Goal: Information Seeking & Learning: Learn about a topic

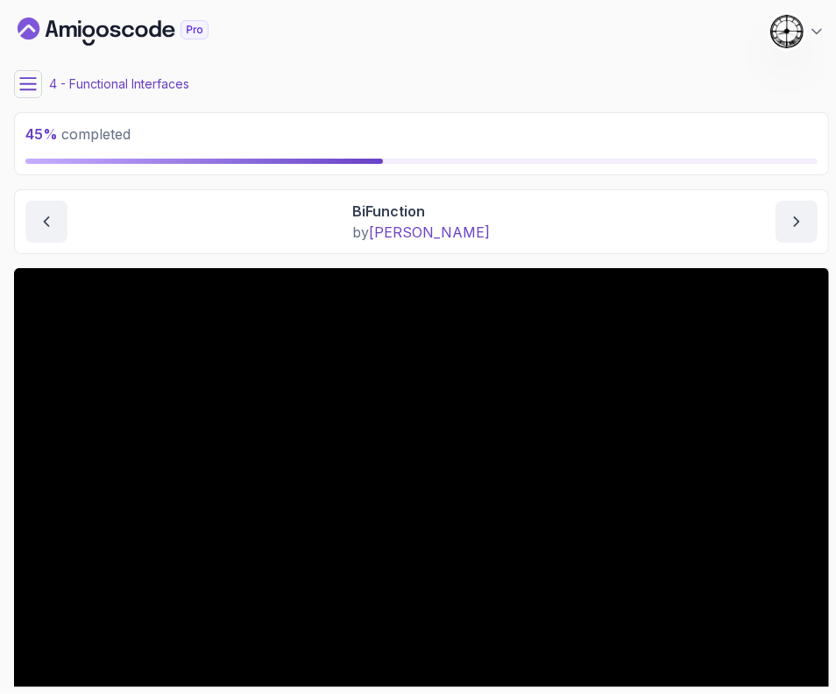
click at [26, 75] on icon at bounding box center [28, 84] width 18 height 18
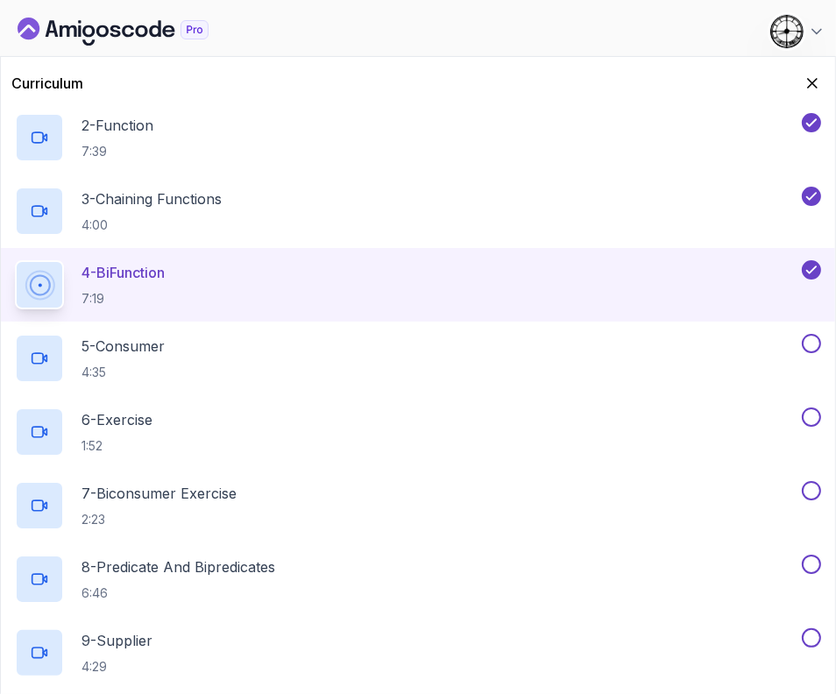
scroll to position [218, 0]
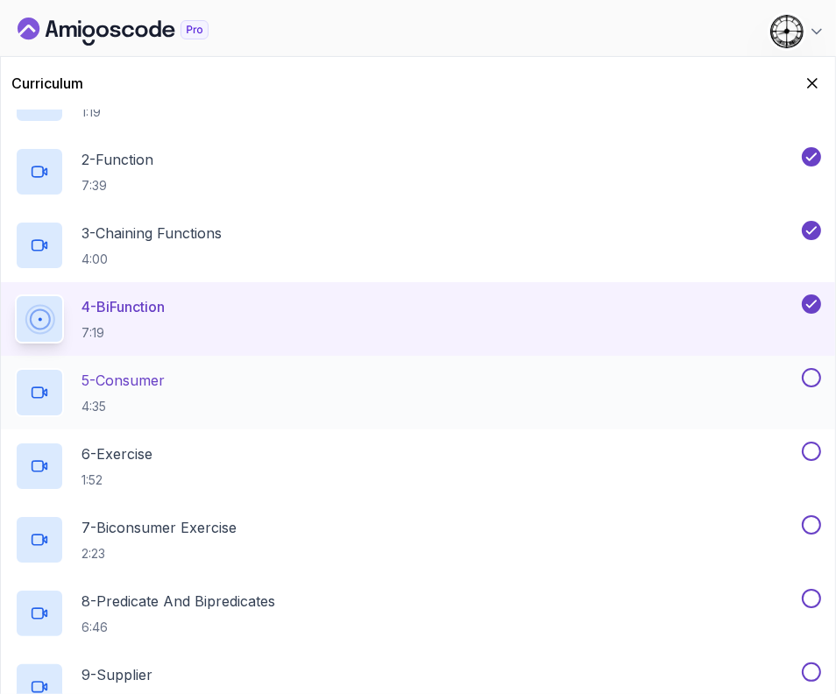
click at [208, 383] on div "5 - Consumer 4:35" at bounding box center [406, 392] width 783 height 49
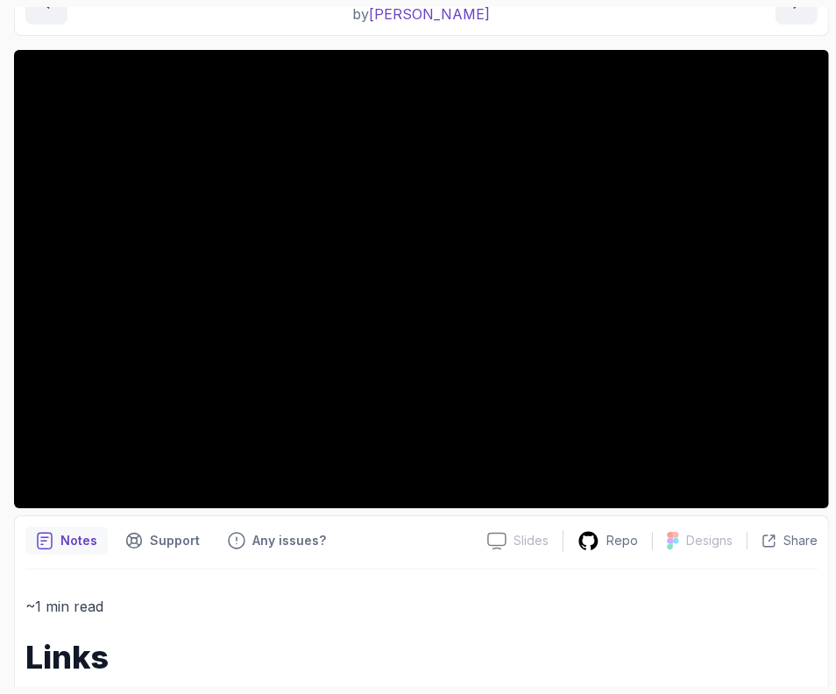
scroll to position [171, 0]
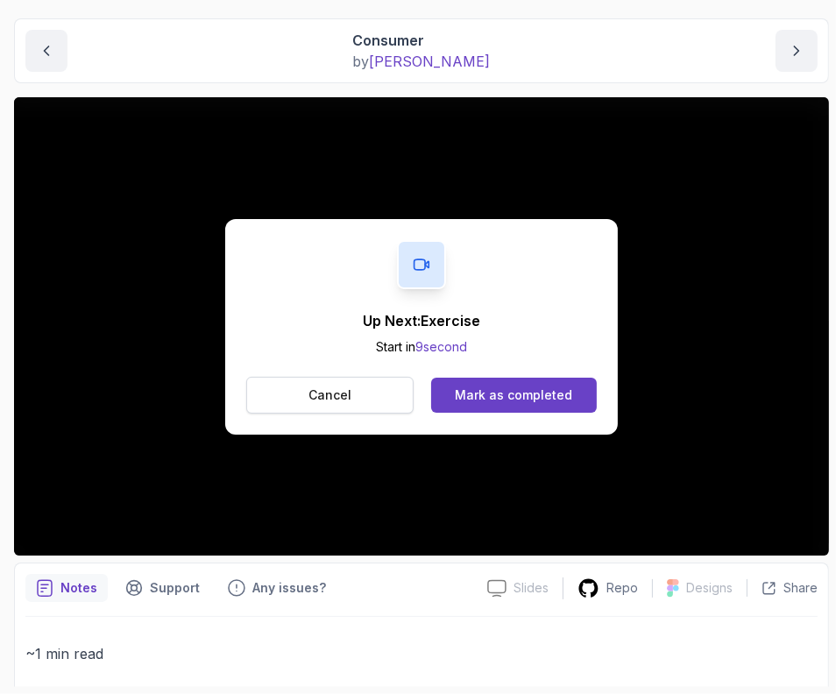
click at [346, 377] on button "Cancel" at bounding box center [329, 395] width 167 height 37
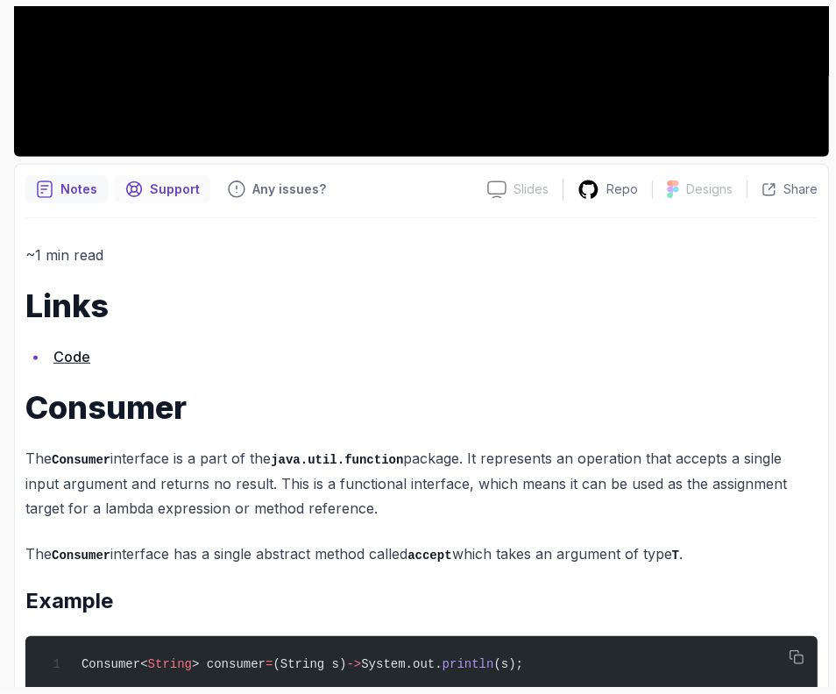
scroll to position [609, 0]
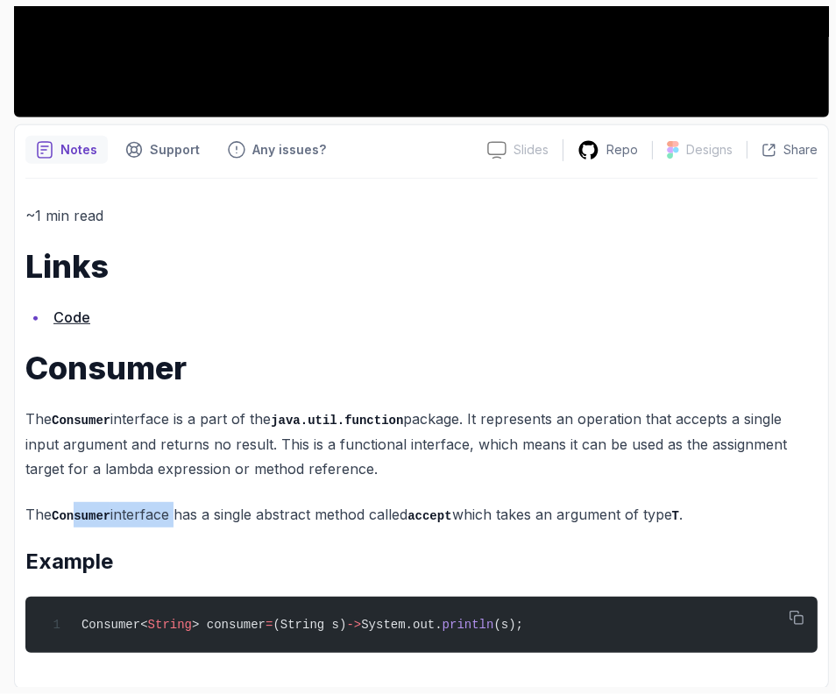
drag, startPoint x: 88, startPoint y: 518, endPoint x: 167, endPoint y: 518, distance: 78.8
click at [167, 518] on p "The Consumer interface has a single abstract method called accept which takes a…" at bounding box center [421, 514] width 792 height 25
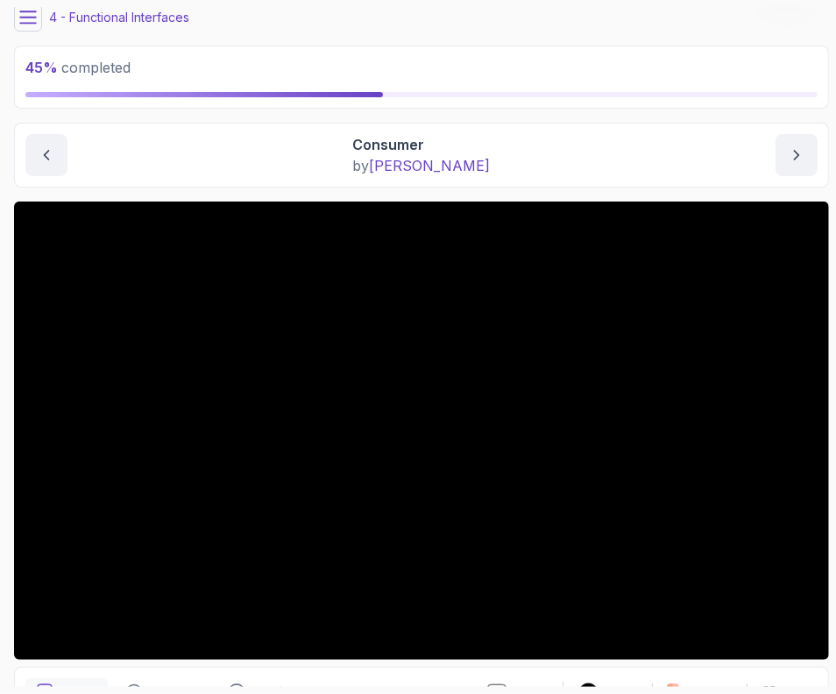
scroll to position [0, 0]
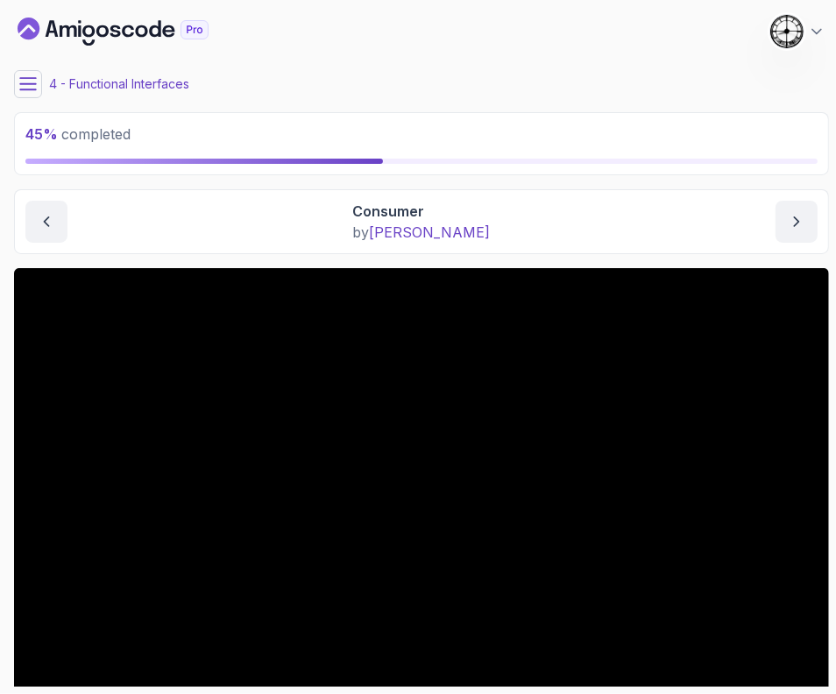
click at [26, 83] on icon at bounding box center [28, 83] width 16 height 11
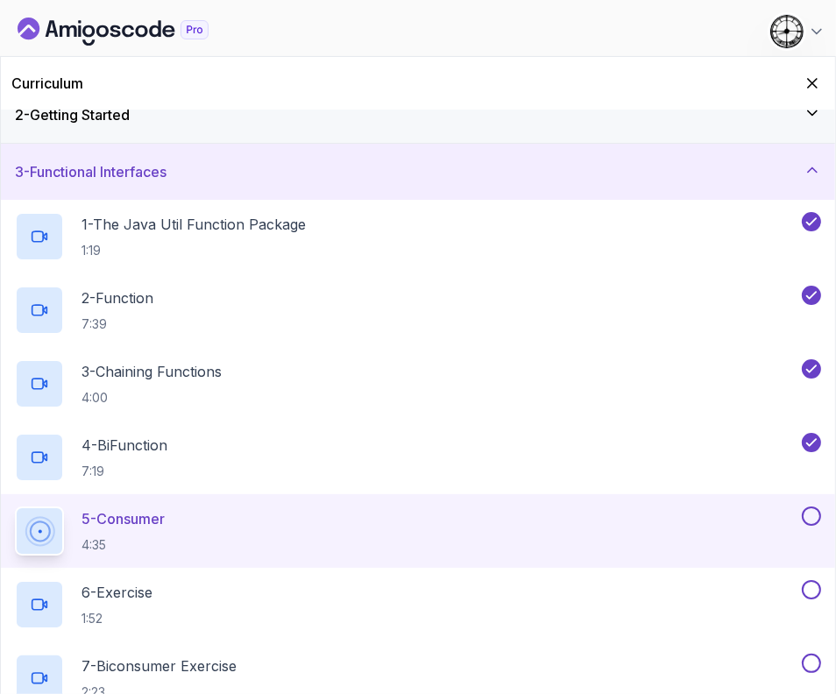
scroll to position [109, 0]
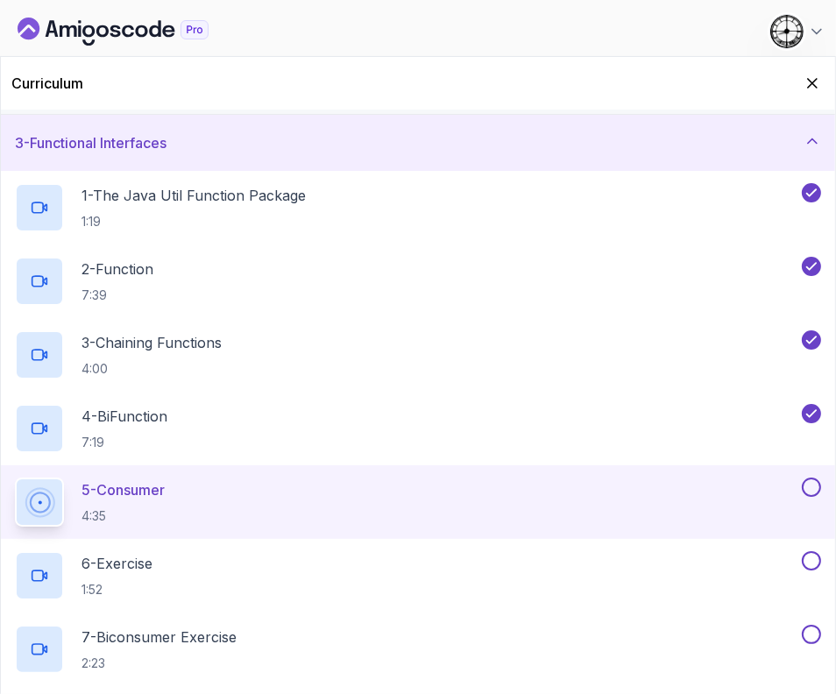
click at [809, 484] on button at bounding box center [811, 486] width 19 height 19
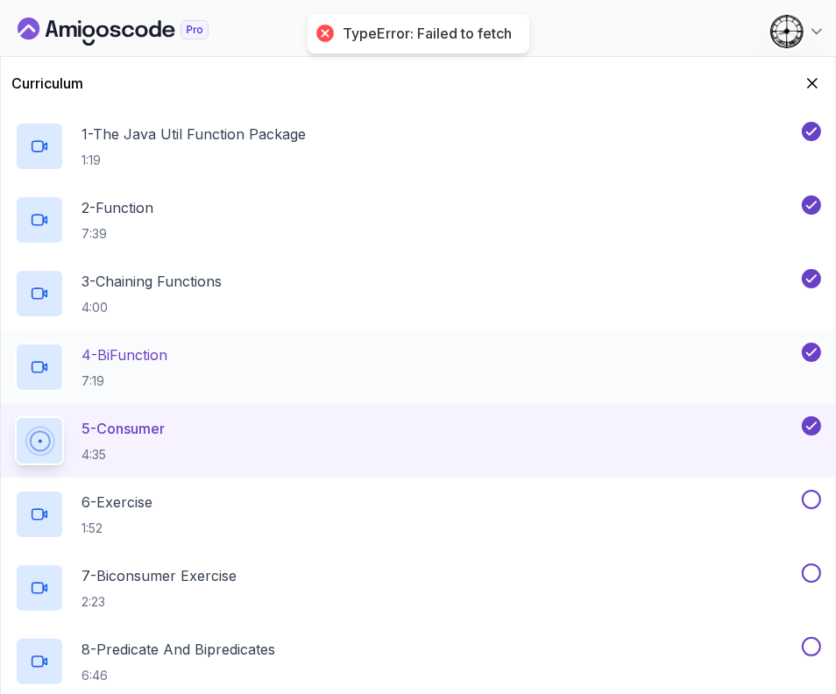
scroll to position [218, 0]
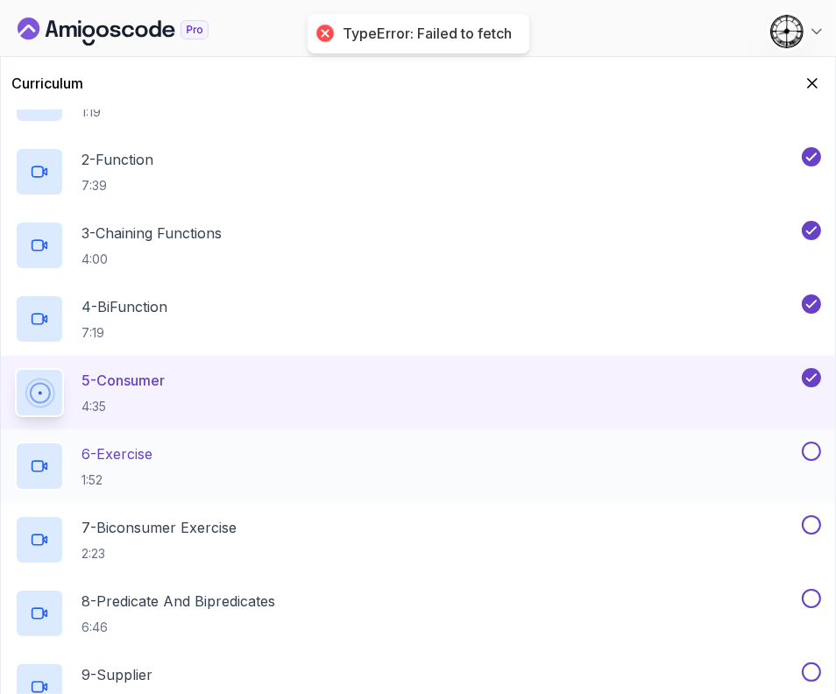
click at [122, 441] on div "6 - Exercise 1:52" at bounding box center [406, 465] width 783 height 49
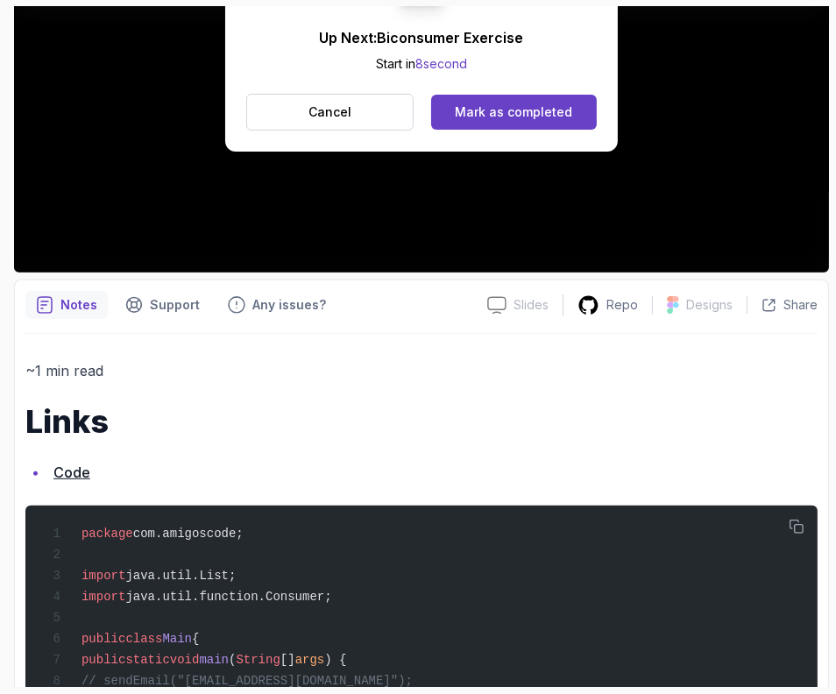
scroll to position [328, 0]
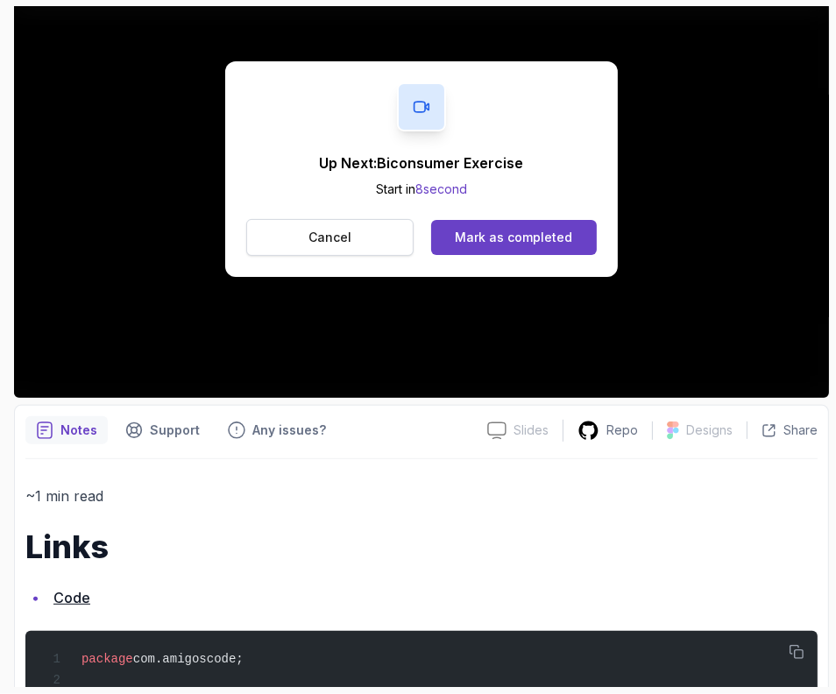
click at [306, 248] on button "Cancel" at bounding box center [329, 237] width 167 height 37
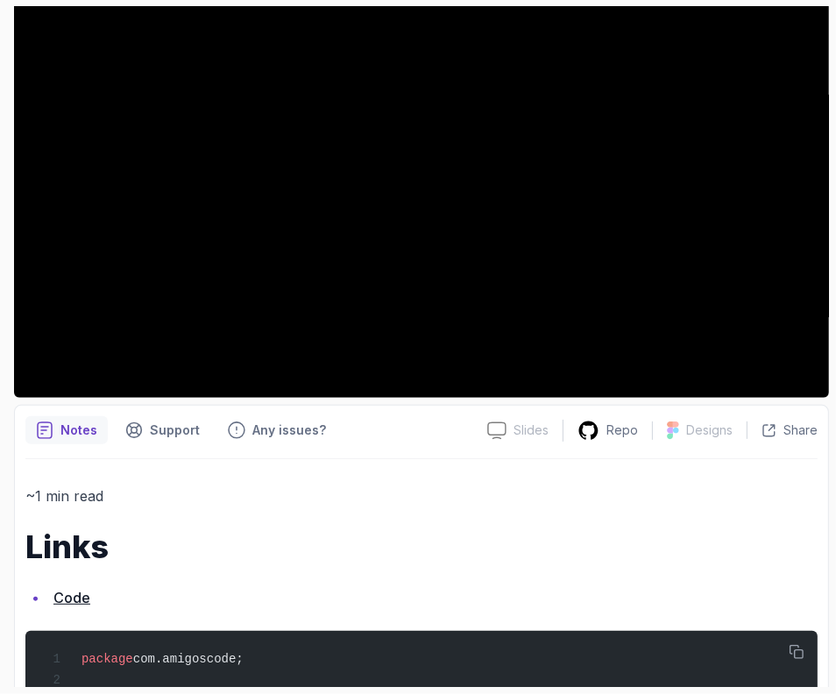
scroll to position [0, 0]
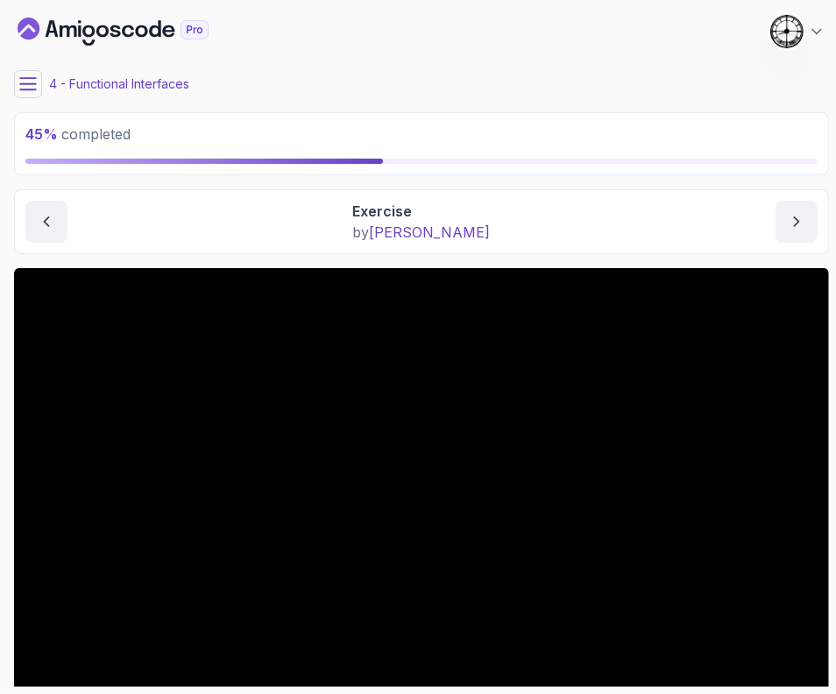
click at [37, 72] on button at bounding box center [28, 84] width 28 height 28
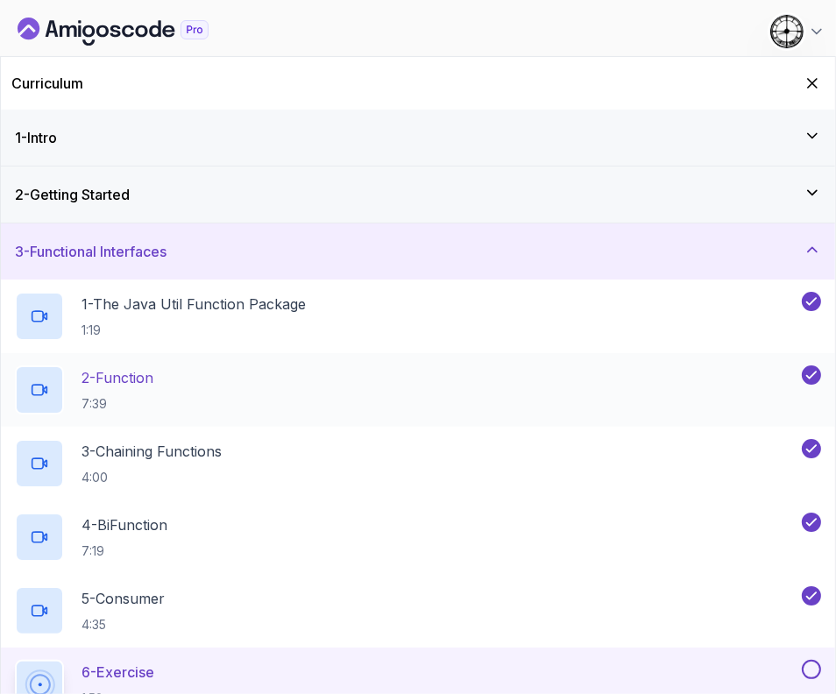
scroll to position [218, 0]
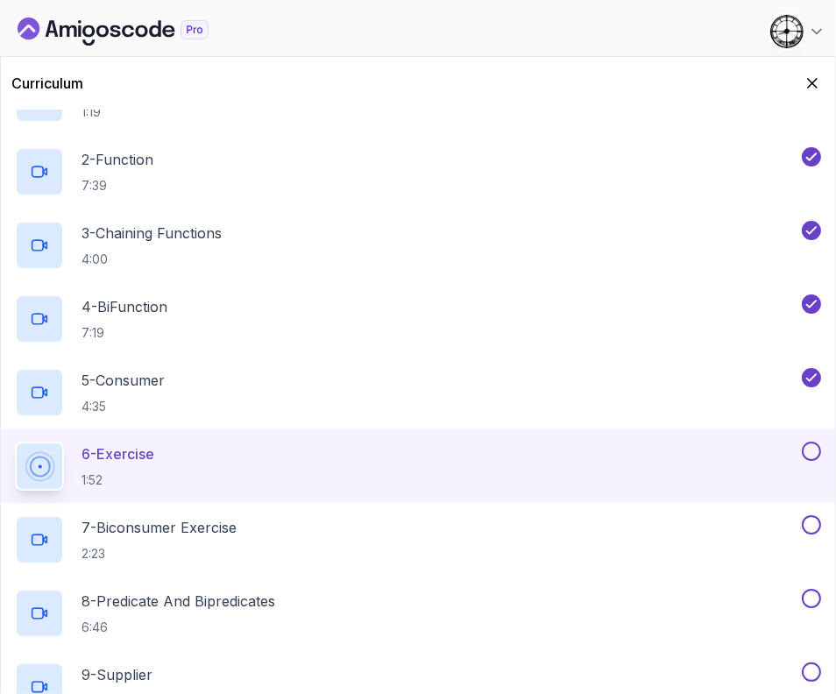
click at [809, 445] on button at bounding box center [811, 450] width 19 height 19
click at [806, 87] on icon "Hide Curriculum for mobile" at bounding box center [811, 83] width 19 height 19
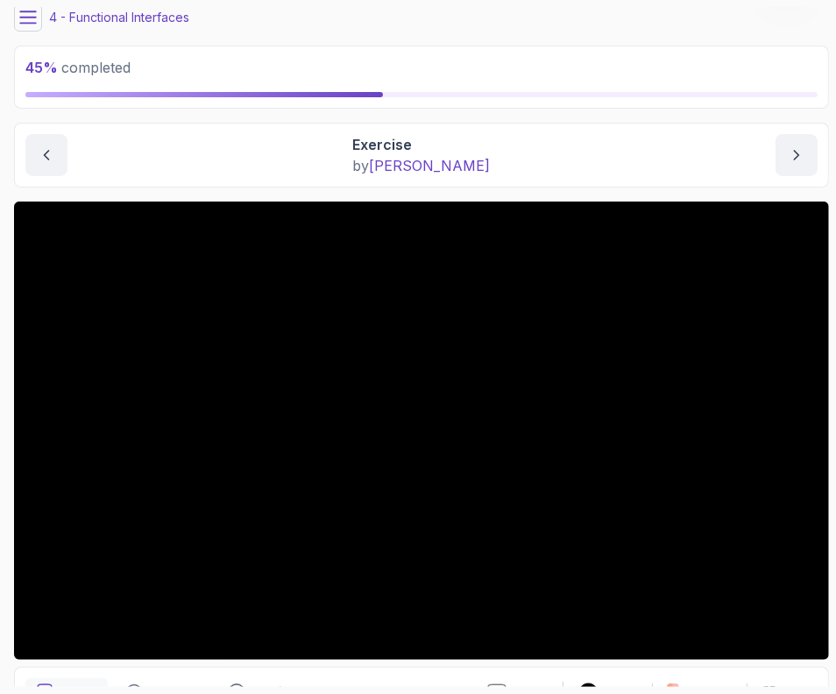
scroll to position [0, 0]
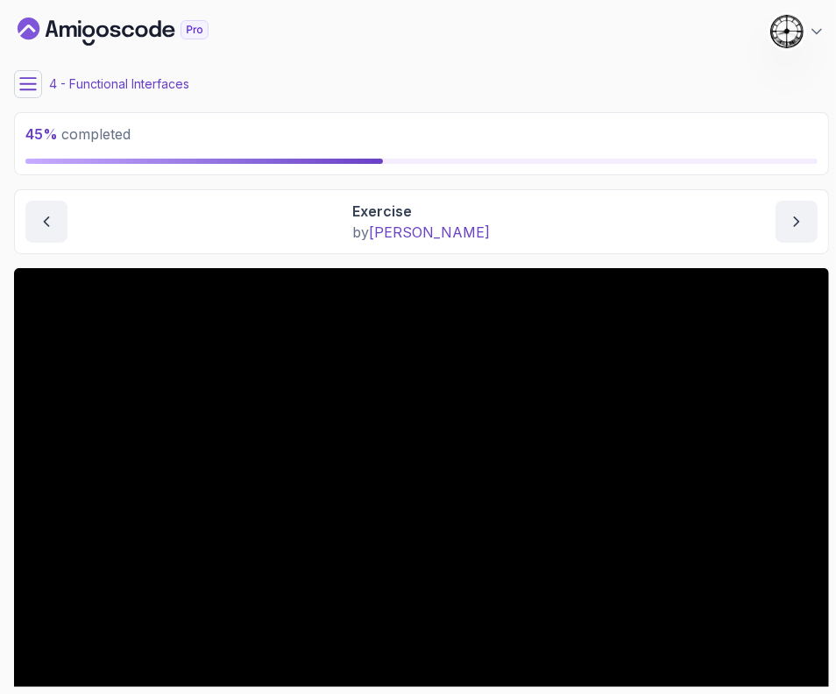
click at [11, 93] on div "45 % completed 1 - Intro 2 - Getting Started 3 - Functional Interfaces 1 - The …" at bounding box center [418, 347] width 822 height 680
click at [17, 85] on button at bounding box center [28, 84] width 28 height 28
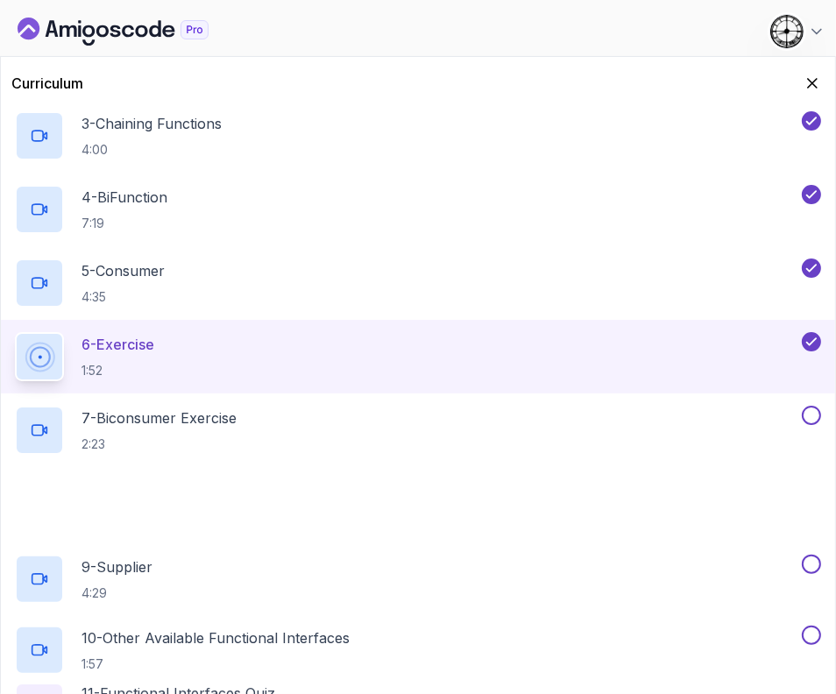
scroll to position [328, 0]
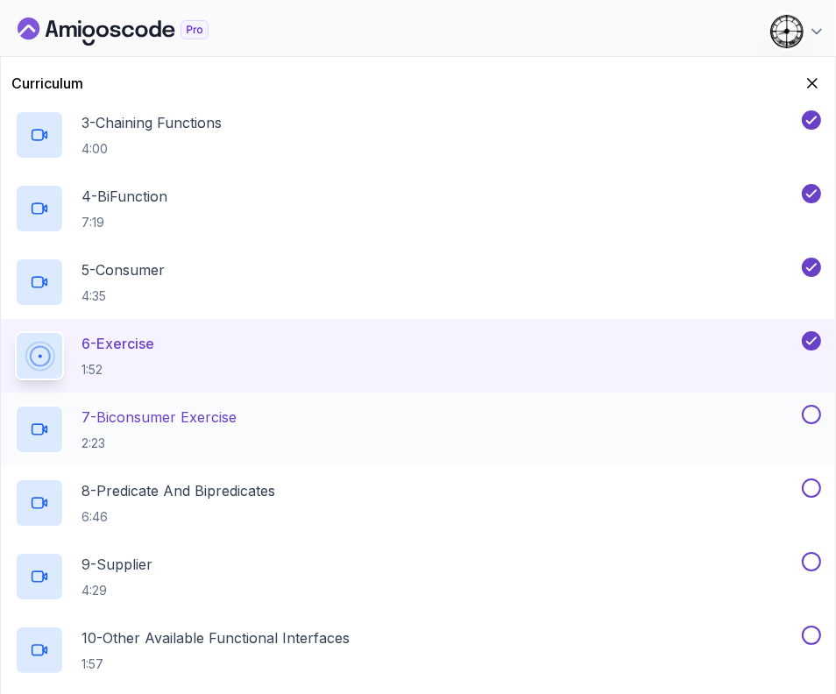
click at [210, 427] on h2 "7 - Biconsumer Exercise 2:23" at bounding box center [158, 429] width 155 height 46
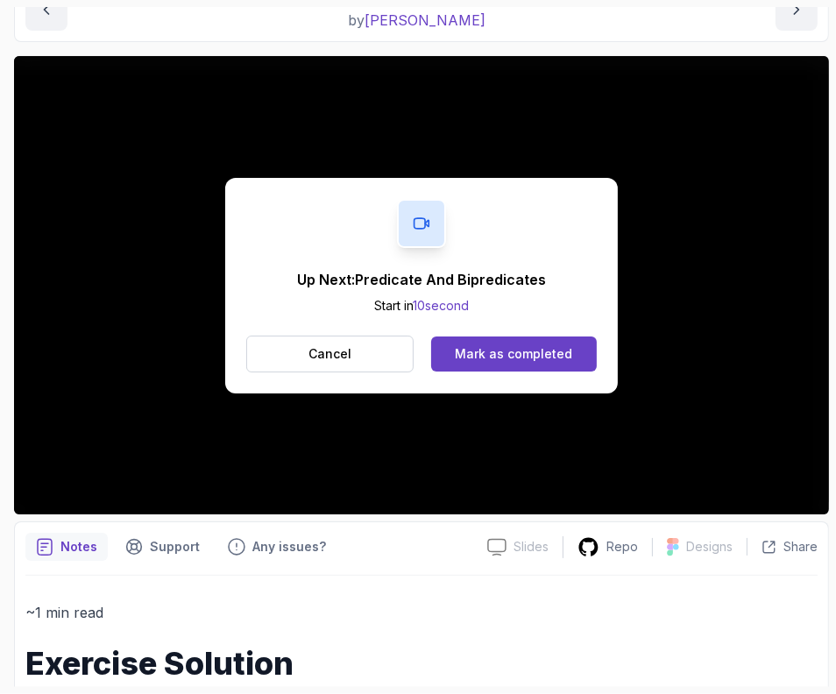
scroll to position [218, 0]
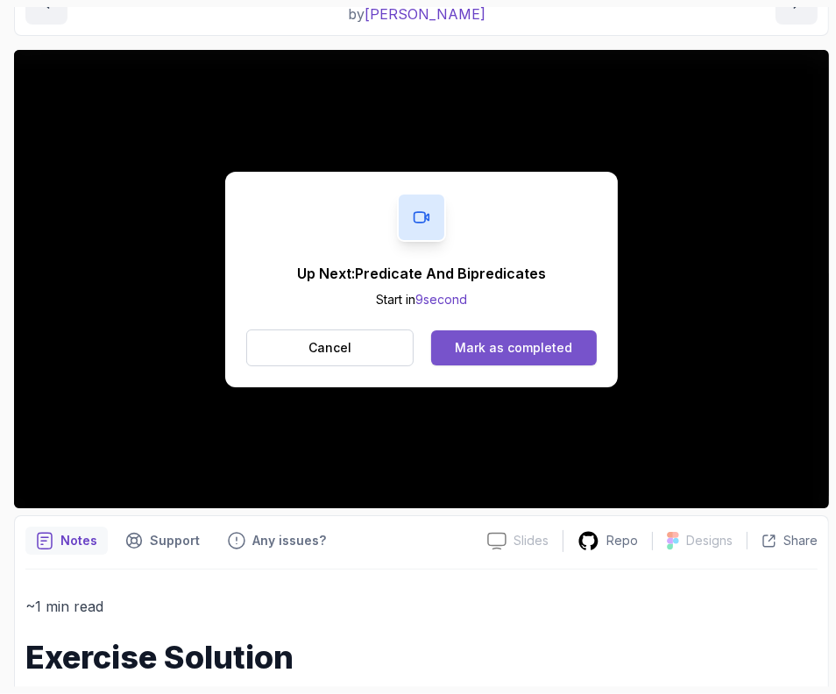
click at [493, 342] on div "Mark as completed" at bounding box center [513, 348] width 117 height 18
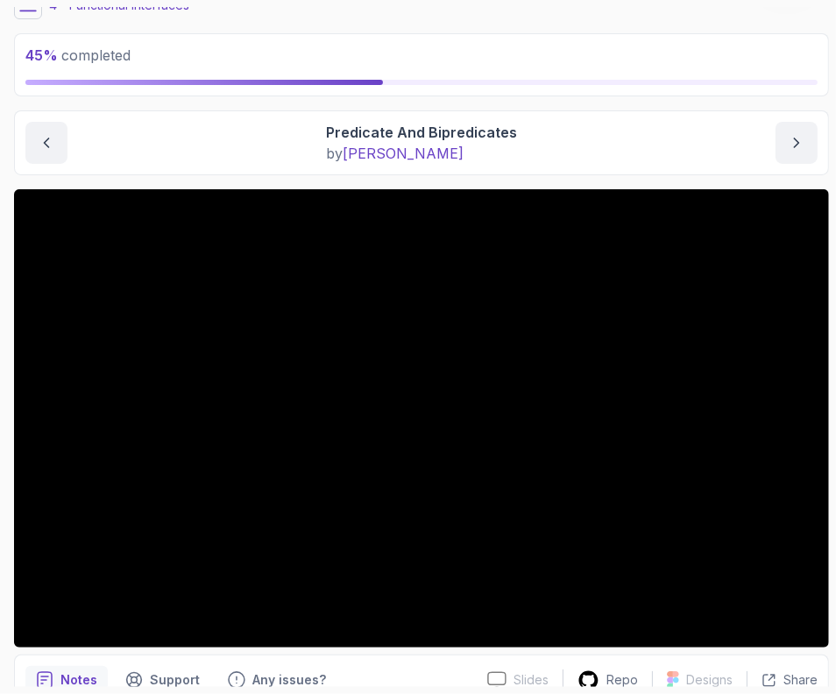
scroll to position [111, 0]
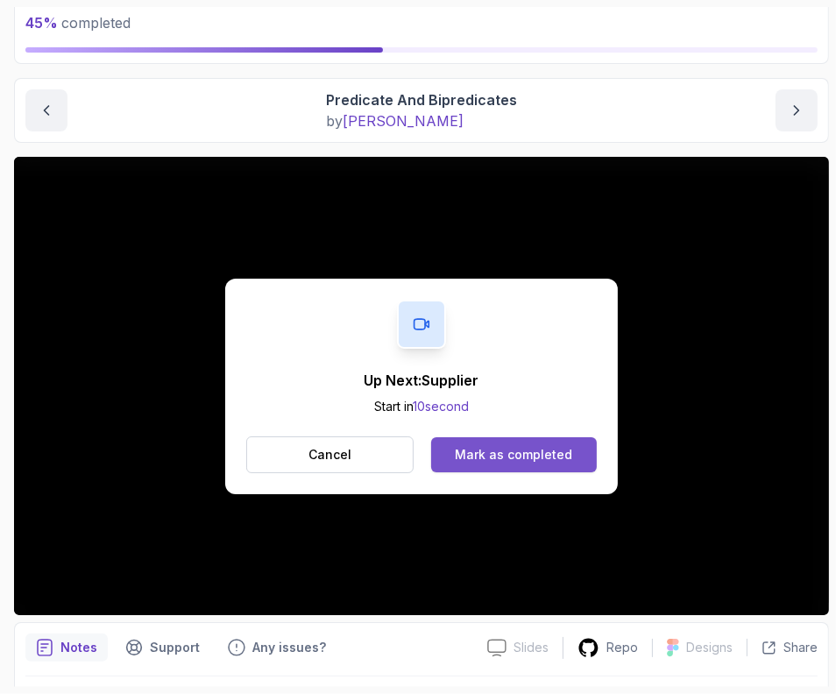
click at [512, 437] on button "Mark as completed" at bounding box center [514, 454] width 166 height 35
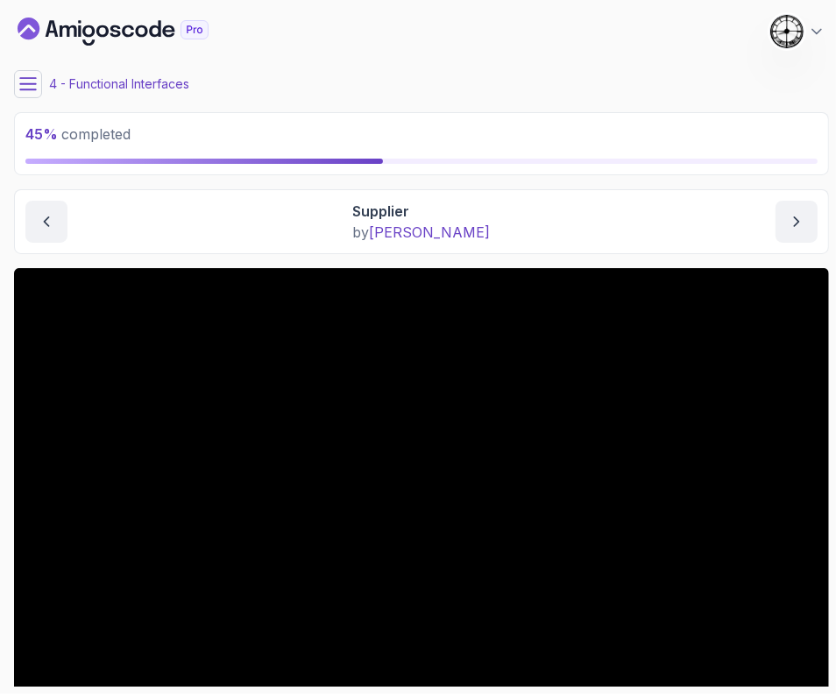
scroll to position [218, 0]
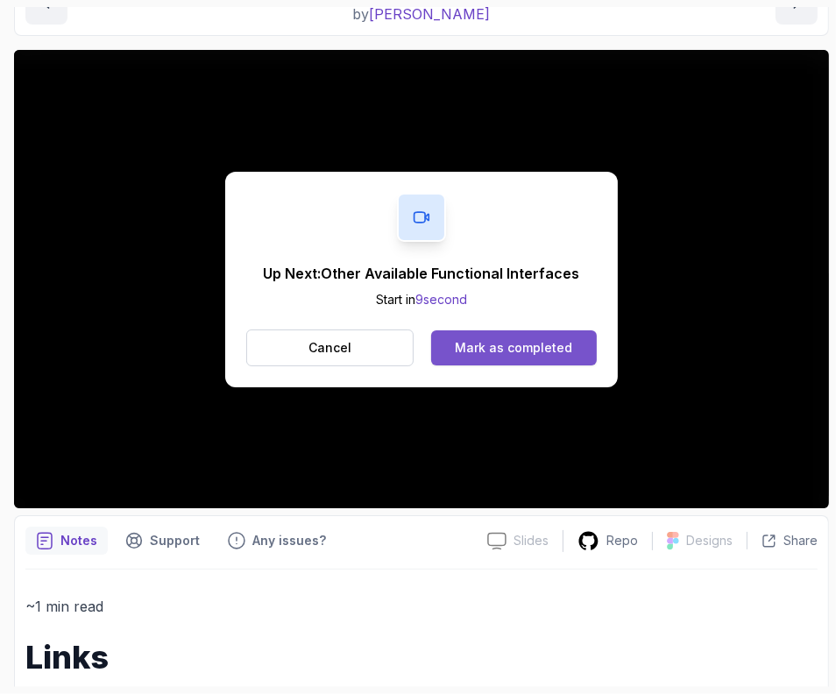
click at [549, 330] on button "Mark as completed" at bounding box center [514, 347] width 166 height 35
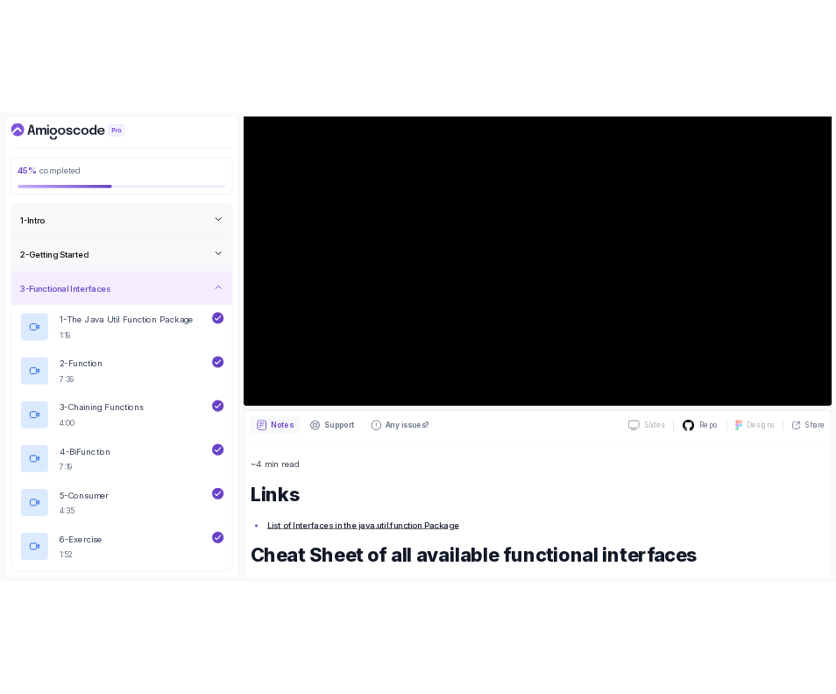
scroll to position [330, 0]
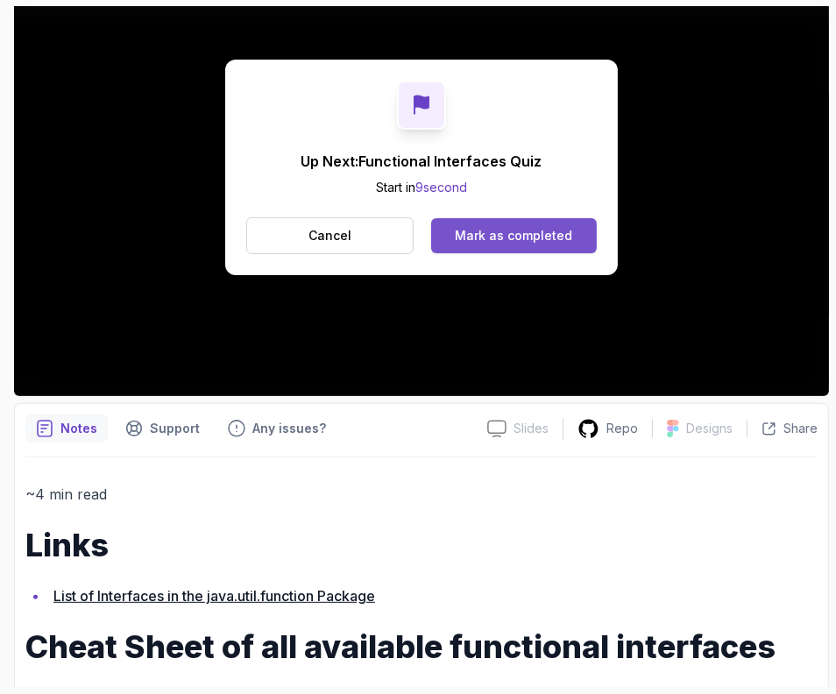
click at [497, 232] on div "Mark as completed" at bounding box center [513, 236] width 117 height 18
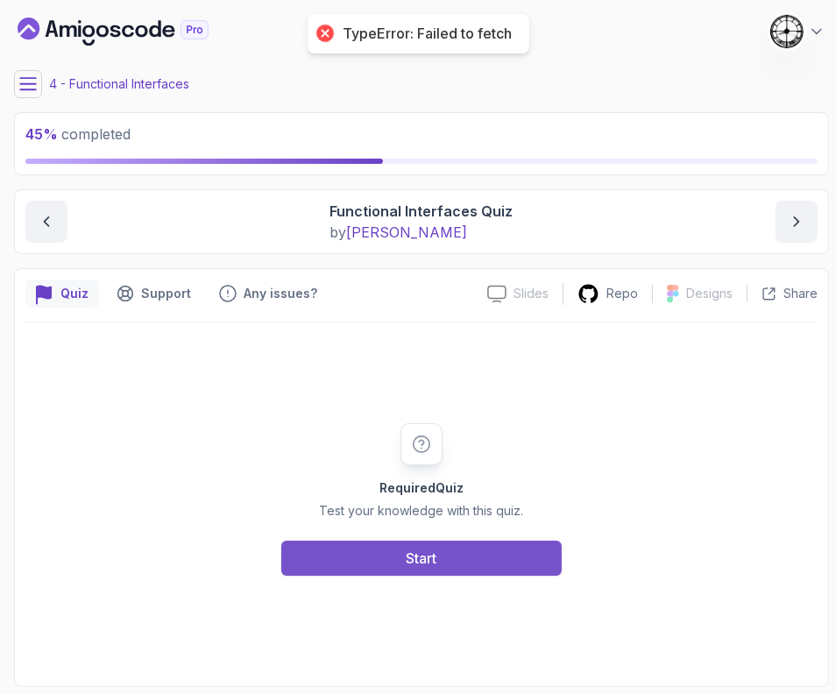
click at [390, 547] on button "Start" at bounding box center [421, 557] width 280 height 35
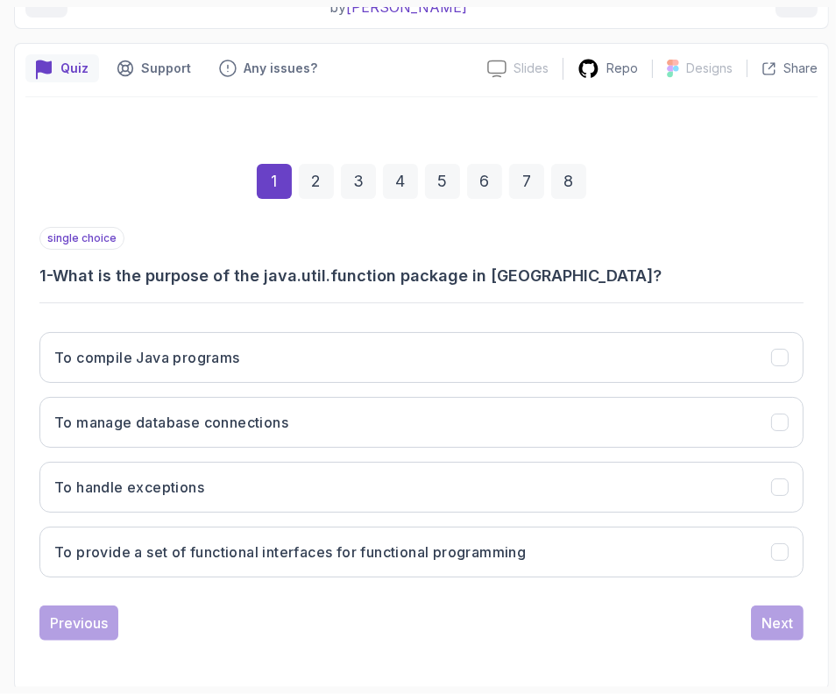
scroll to position [226, 0]
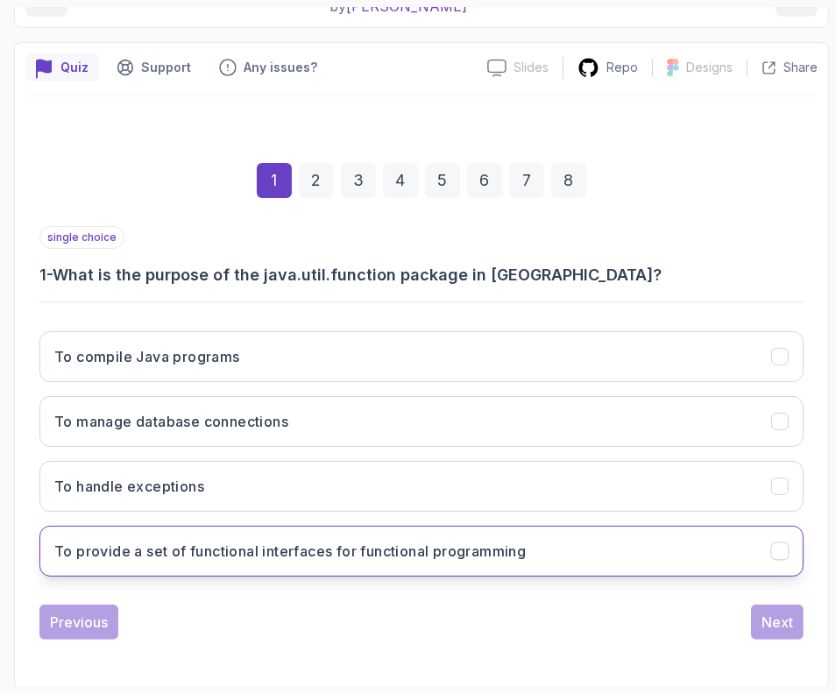
click at [211, 554] on h3 "To provide a set of functional interfaces for functional programming" at bounding box center [289, 550] width 471 height 21
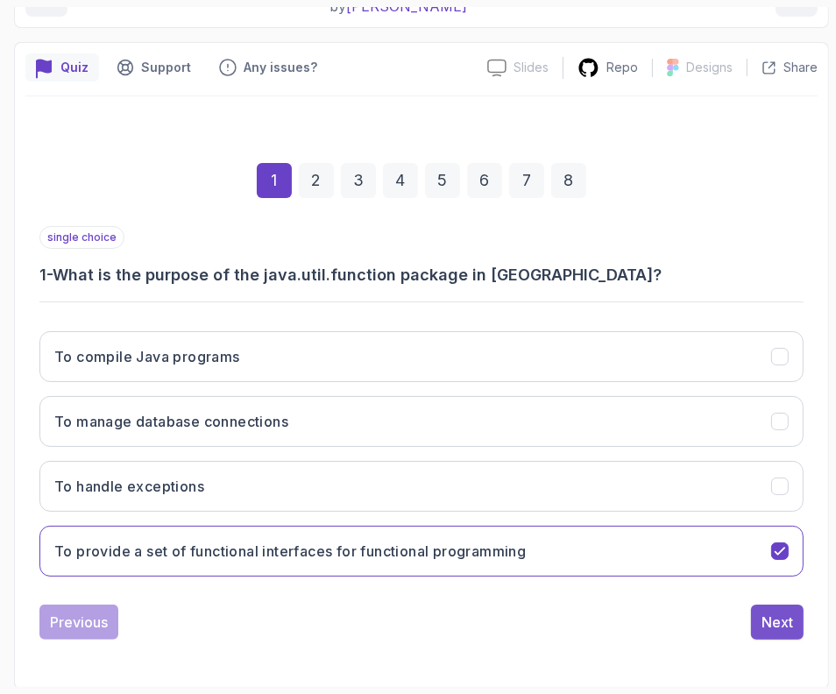
click at [777, 618] on div "Next" at bounding box center [777, 621] width 32 height 21
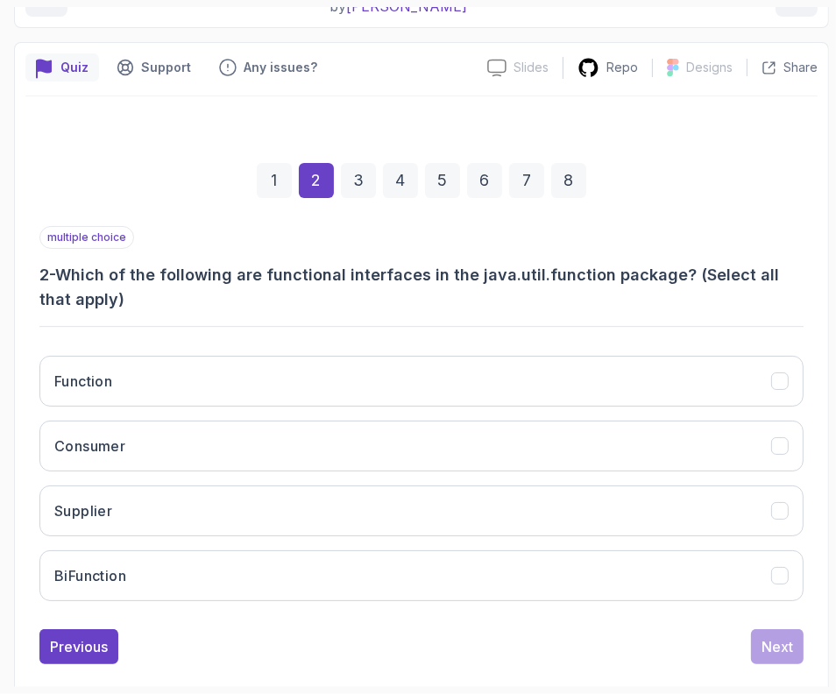
drag, startPoint x: 183, startPoint y: 401, endPoint x: 180, endPoint y: 410, distance: 9.4
click at [180, 406] on div "Function Consumer Supplier BiFunction" at bounding box center [421, 478] width 764 height 273
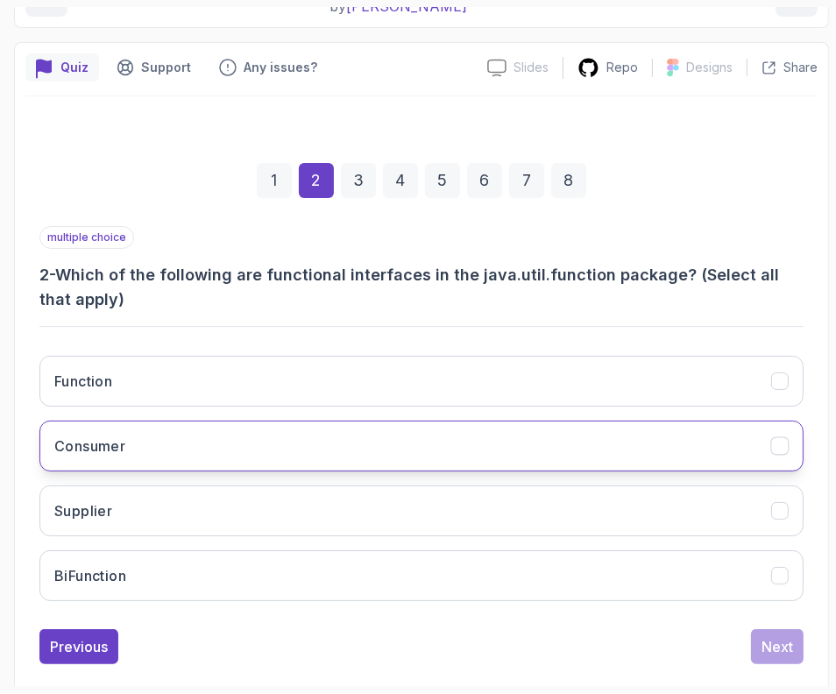
click at [146, 449] on button "Consumer" at bounding box center [421, 445] width 764 height 51
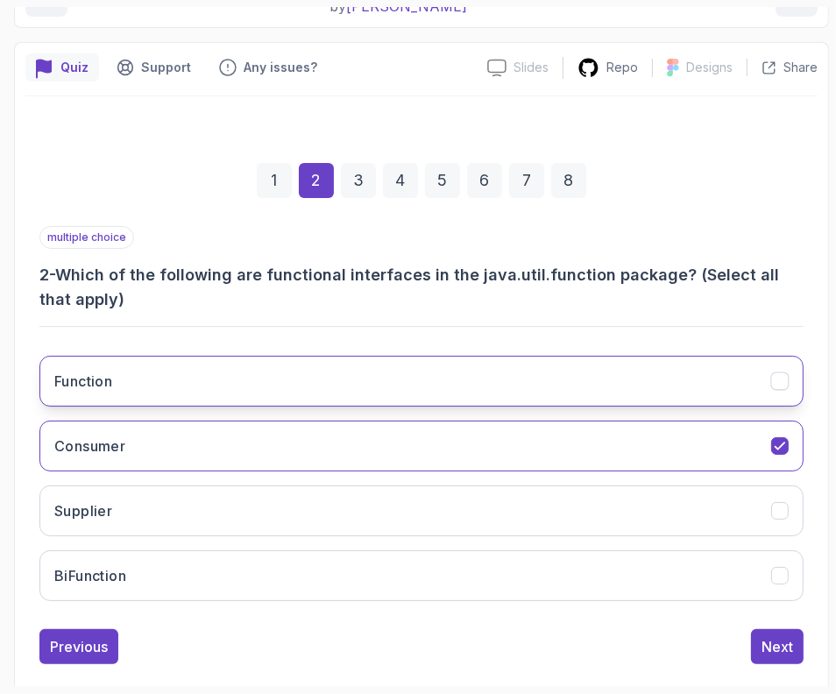
click at [170, 391] on button "Function" at bounding box center [421, 381] width 764 height 51
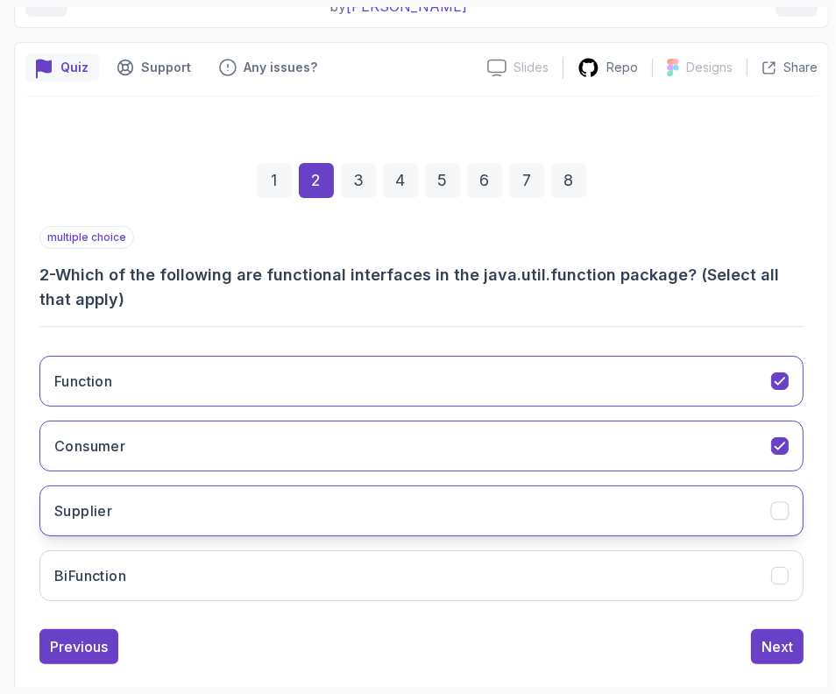
click at [146, 533] on button "Supplier" at bounding box center [421, 510] width 764 height 51
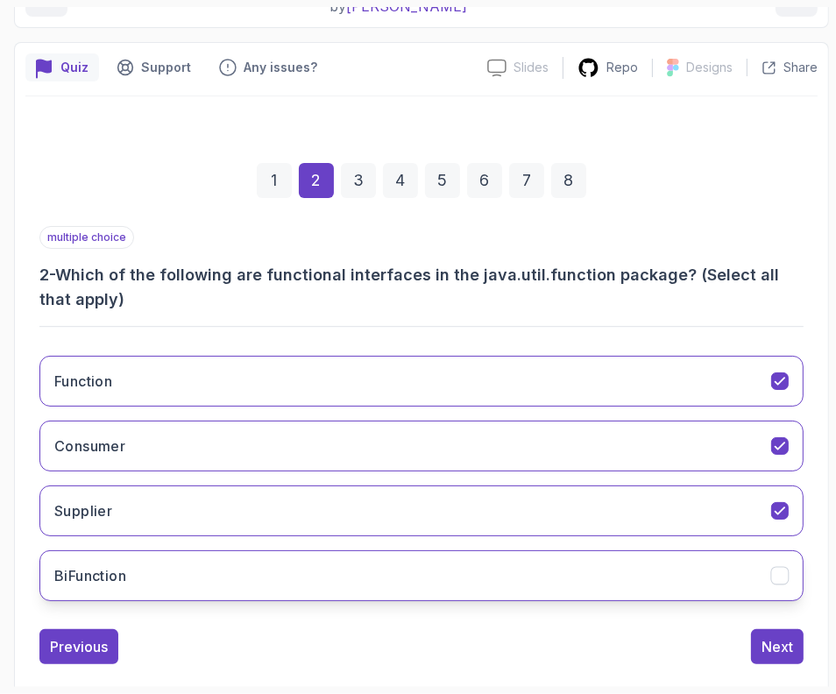
click at [145, 571] on button "BiFunction" at bounding box center [421, 575] width 764 height 51
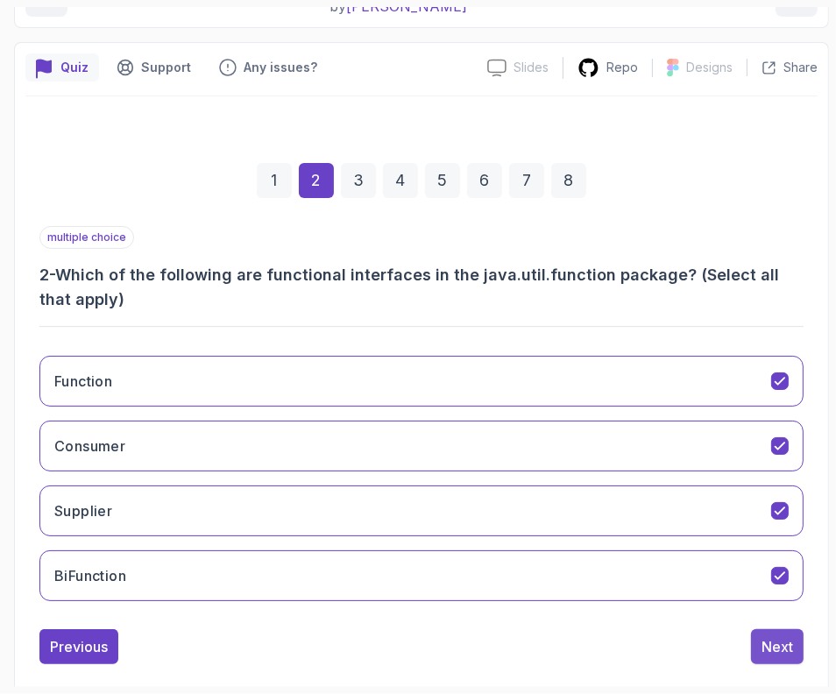
click at [780, 636] on div "Next" at bounding box center [777, 646] width 32 height 21
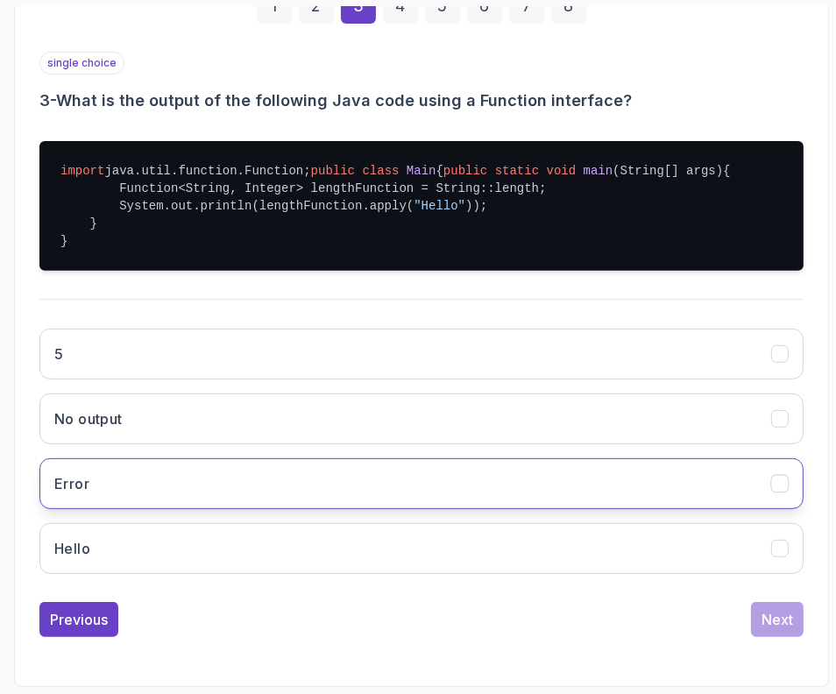
scroll to position [445, 0]
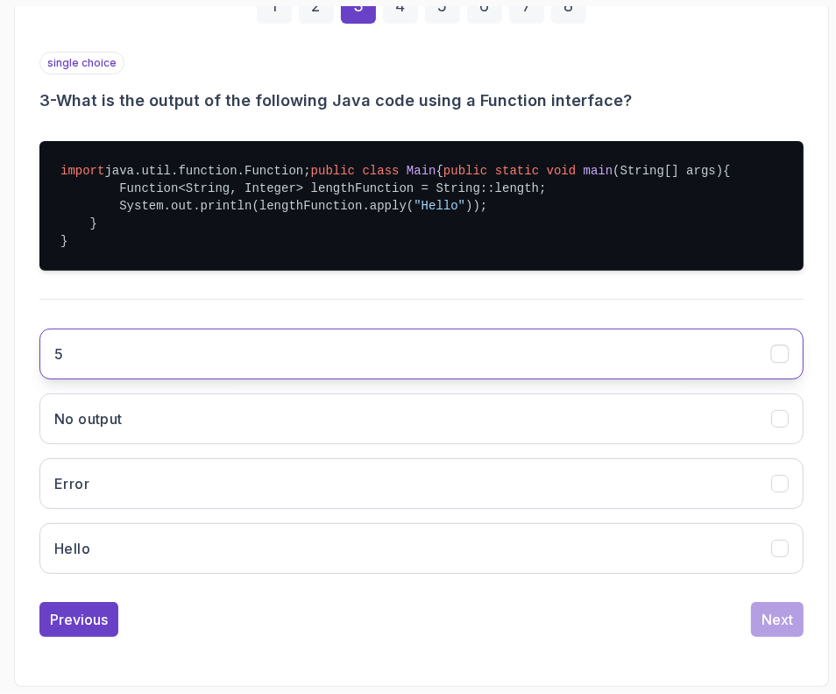
click at [129, 359] on button "5" at bounding box center [421, 353] width 764 height 51
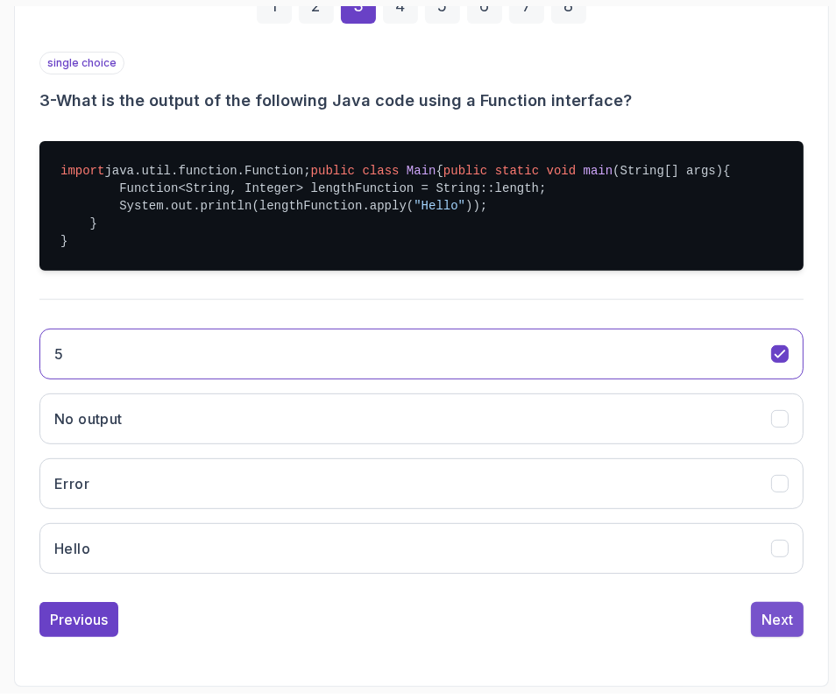
click at [784, 620] on div "Next" at bounding box center [777, 619] width 32 height 21
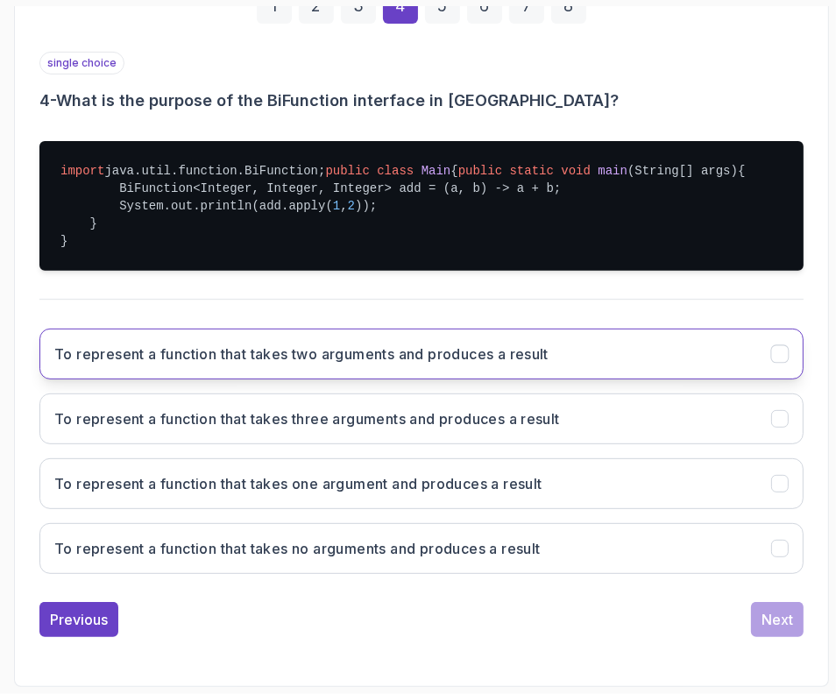
click at [183, 361] on h3 "To represent a function that takes two arguments and produces a result" at bounding box center [301, 353] width 494 height 21
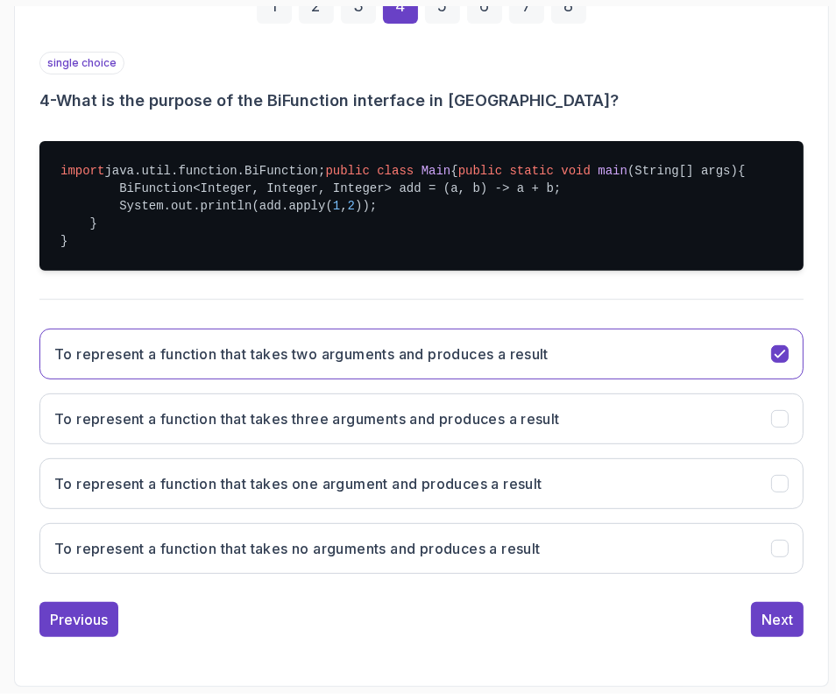
click at [828, 647] on div "Quiz Support Any issues? Slides Slides not available Repo Designs Design not av…" at bounding box center [421, 277] width 815 height 819
click at [799, 628] on button "Next" at bounding box center [777, 619] width 53 height 35
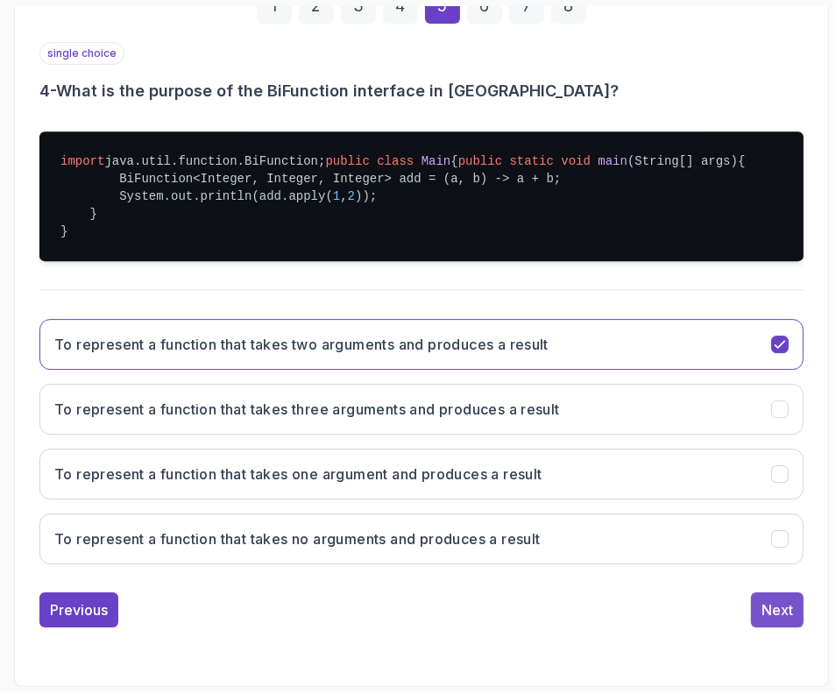
scroll to position [226, 0]
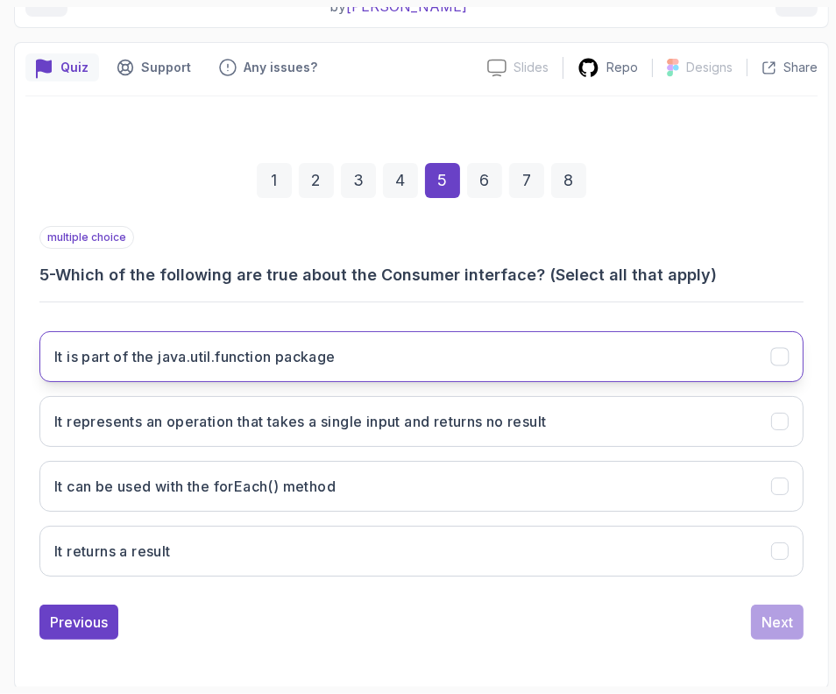
click at [264, 377] on button "It is part of the java.util.function package" at bounding box center [421, 356] width 764 height 51
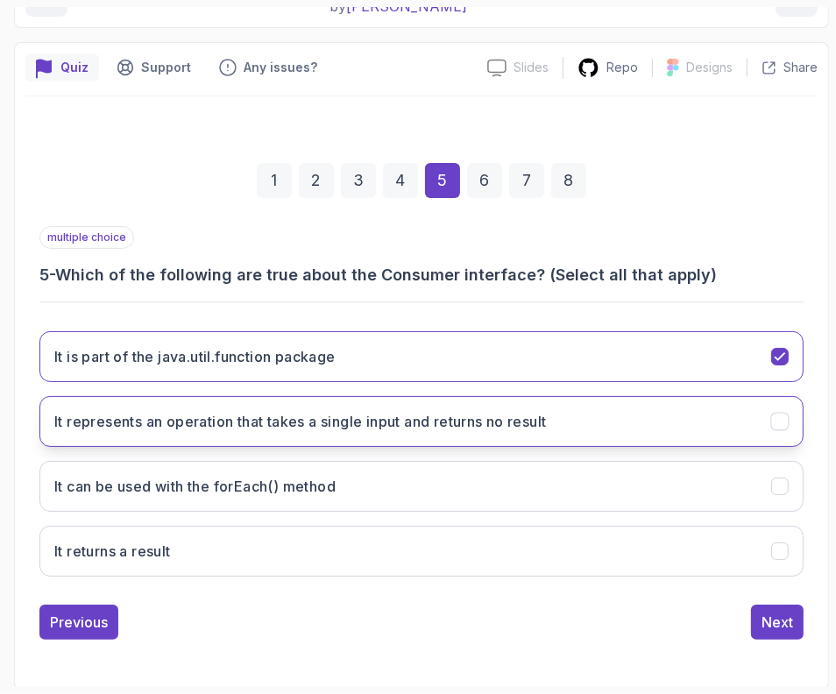
click at [245, 422] on h3 "It represents an operation that takes a single input and returns no result" at bounding box center [300, 421] width 492 height 21
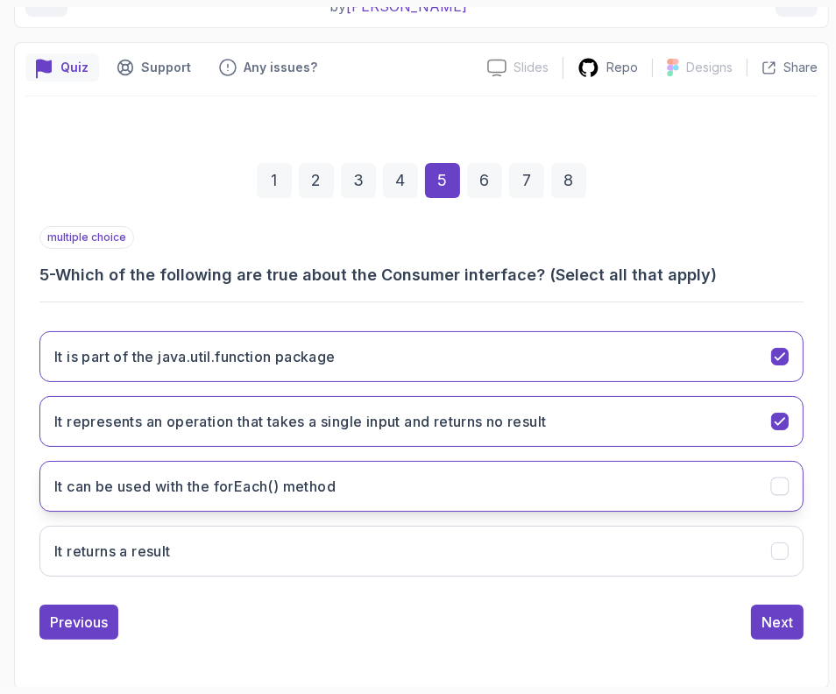
click at [159, 486] on h3 "It can be used with the forEach() method" at bounding box center [194, 486] width 281 height 21
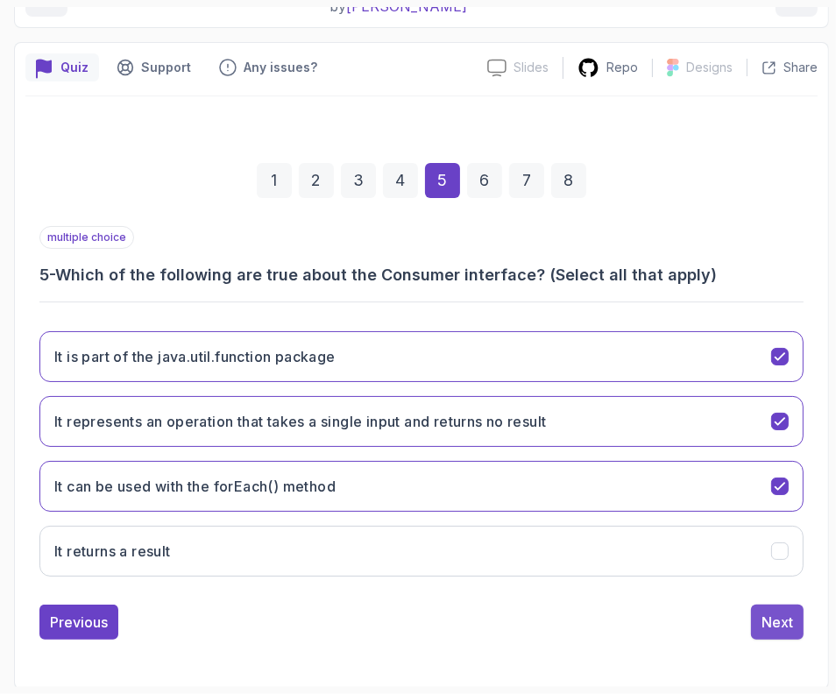
click at [769, 623] on div "Next" at bounding box center [777, 621] width 32 height 21
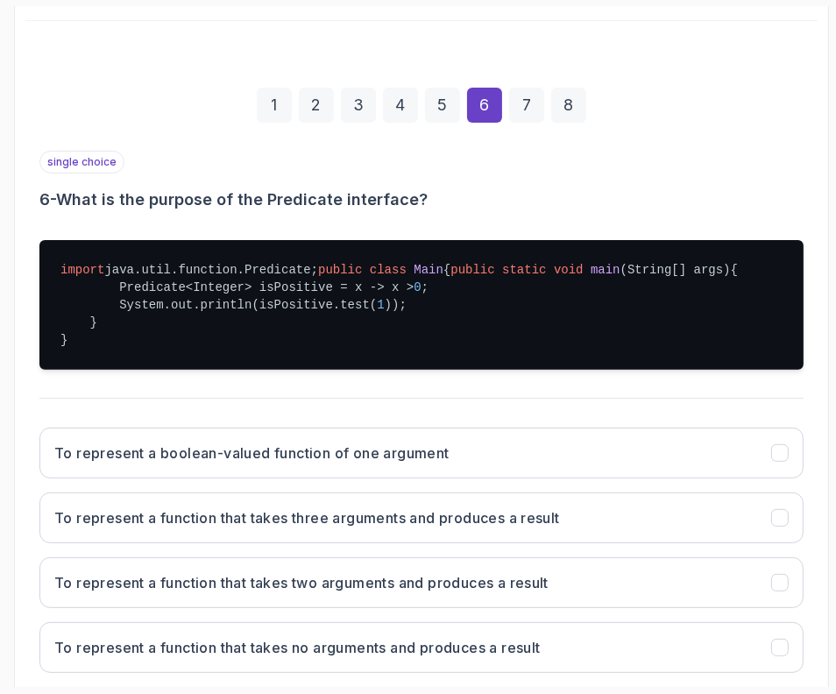
scroll to position [335, 0]
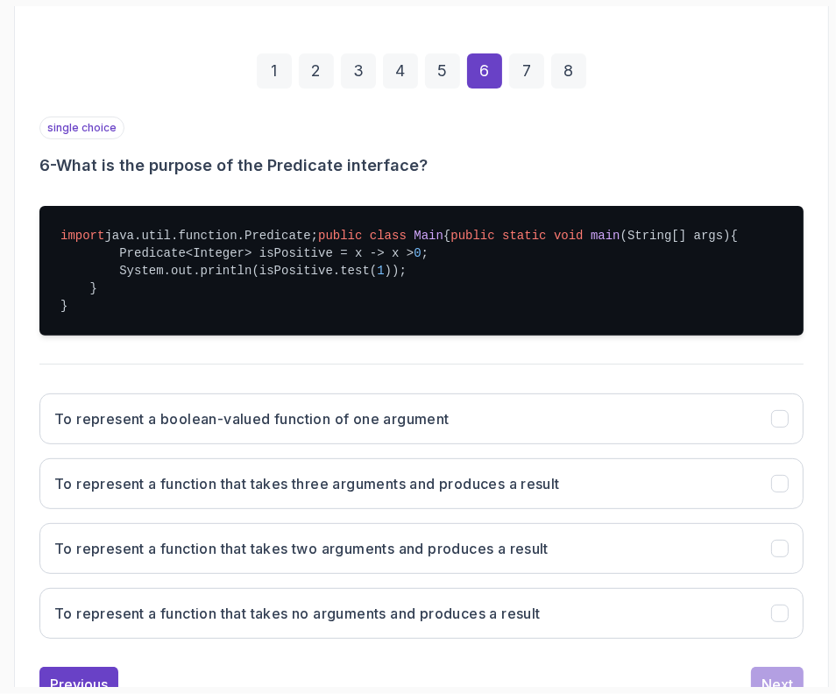
drag, startPoint x: 44, startPoint y: 488, endPoint x: 39, endPoint y: 422, distance: 65.8
click at [39, 422] on div "single choice 6 - What is the purpose of the Predicate interface? import java.u…" at bounding box center [421, 385] width 764 height 536
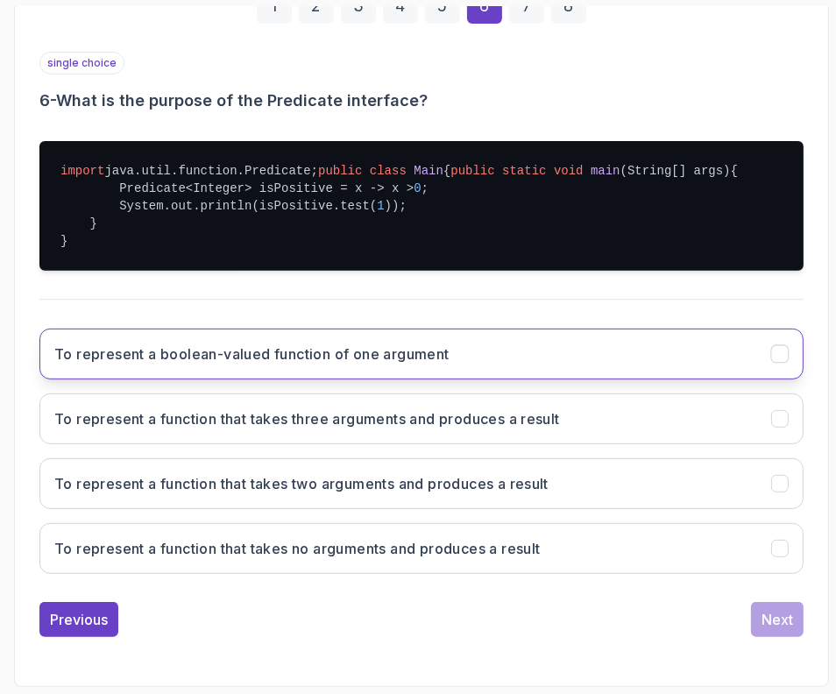
click at [68, 355] on h3 "To represent a boolean-valued function of one argument" at bounding box center [251, 353] width 395 height 21
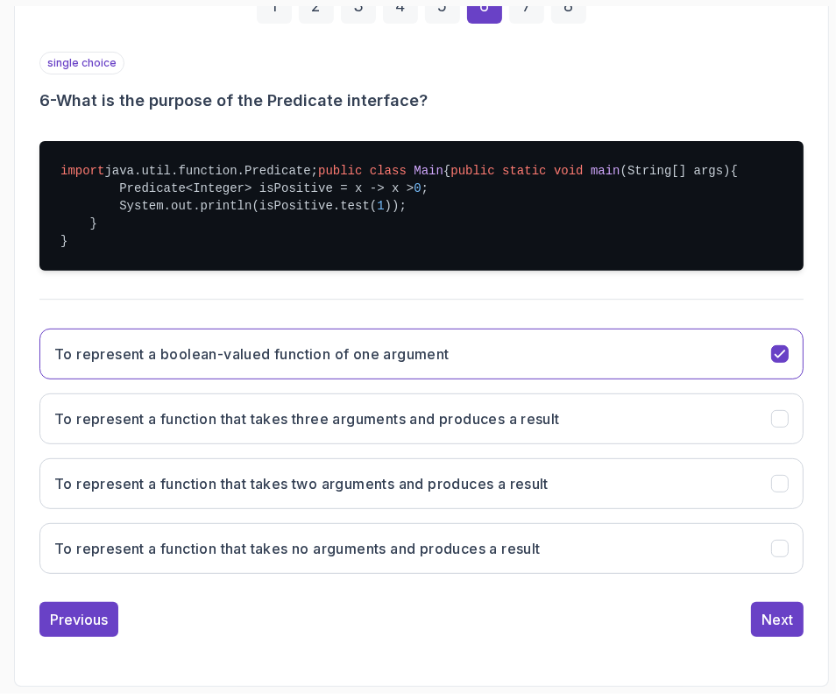
click at [770, 649] on div "1 2 3 4 5 6 7 8 single choice 6 - What is the purpose of the Predicate interfac…" at bounding box center [421, 299] width 792 height 704
click at [762, 619] on div "Next" at bounding box center [777, 619] width 32 height 21
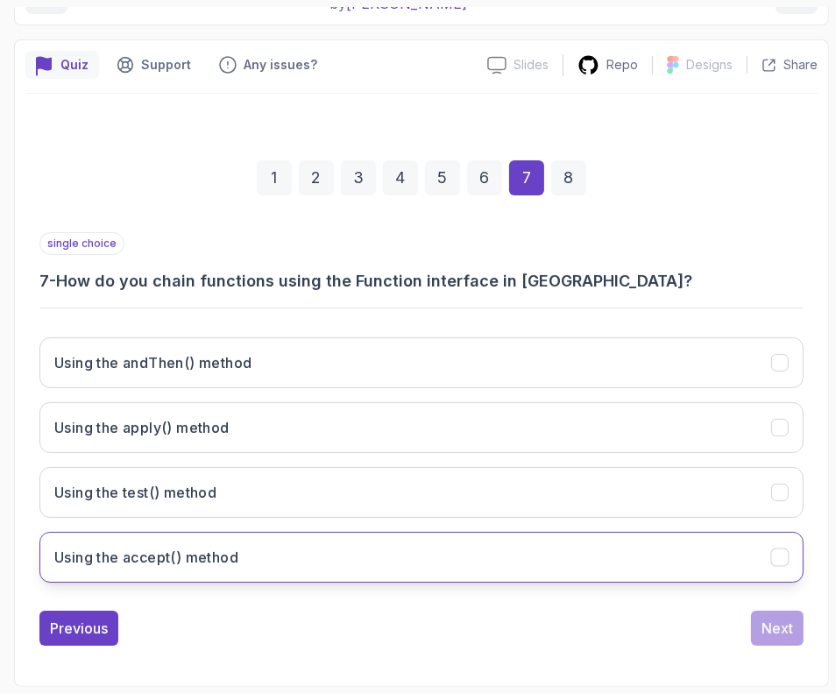
scroll to position [226, 0]
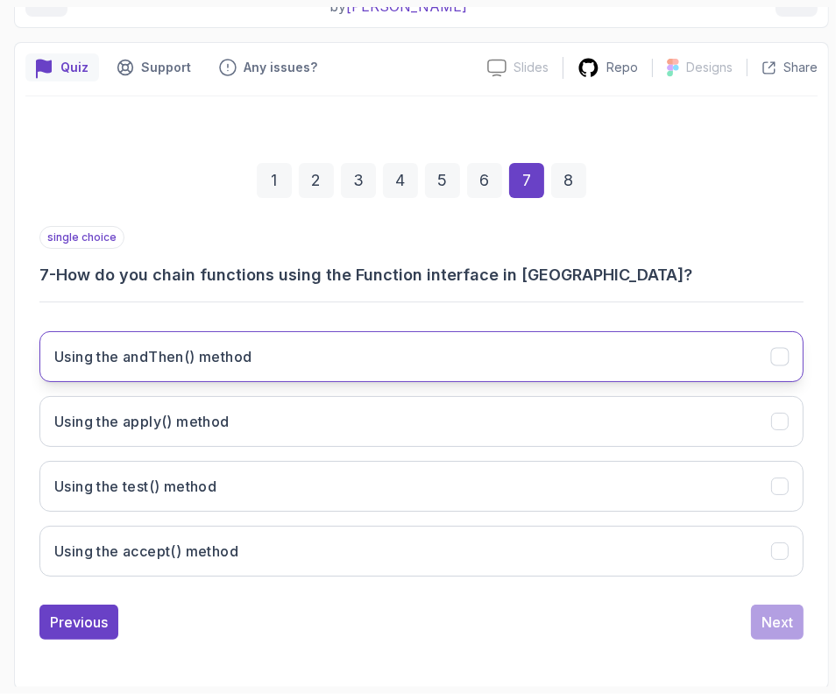
click at [137, 371] on button "Using the andThen() method" at bounding box center [421, 356] width 764 height 51
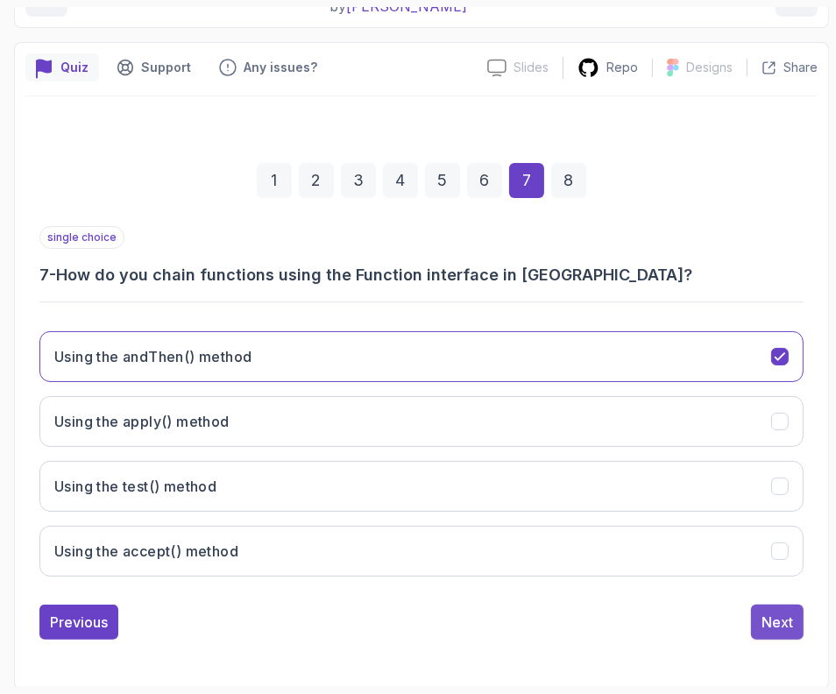
click at [787, 611] on div "Next" at bounding box center [777, 621] width 32 height 21
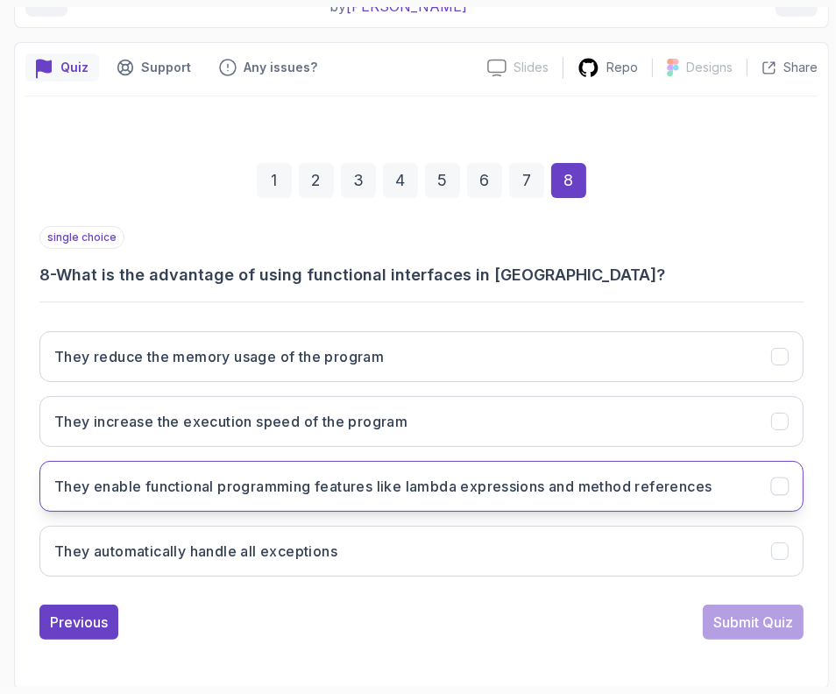
click at [322, 467] on button "They enable functional programming features like lambda expressions and method …" at bounding box center [421, 486] width 764 height 51
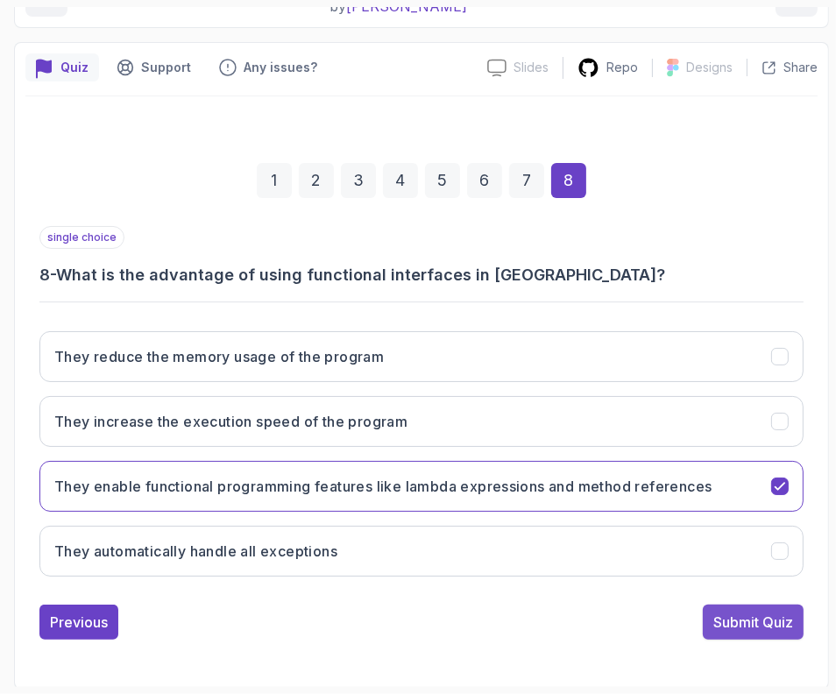
click at [738, 611] on div "Submit Quiz" at bounding box center [753, 621] width 80 height 21
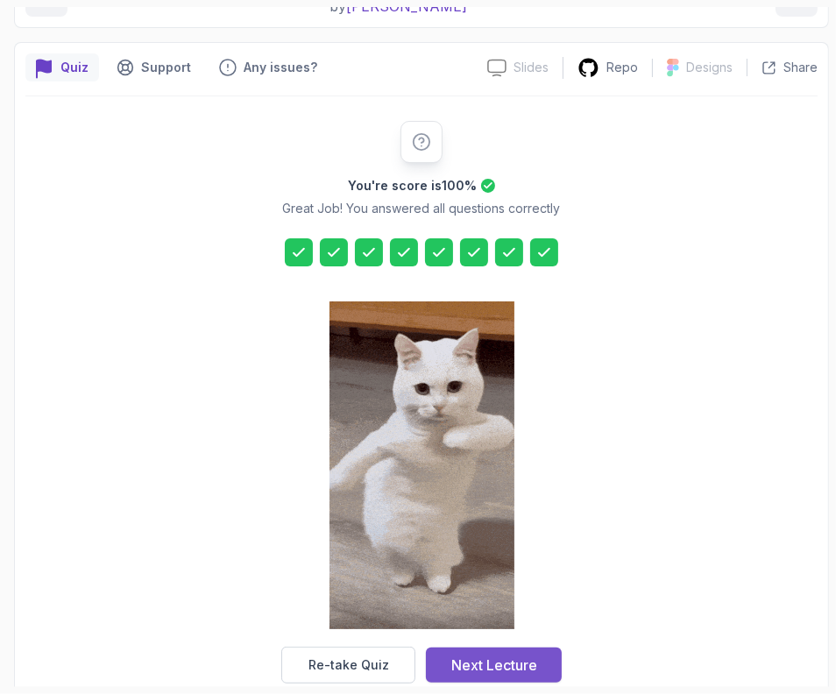
click at [488, 648] on button "Next Lecture" at bounding box center [494, 664] width 136 height 35
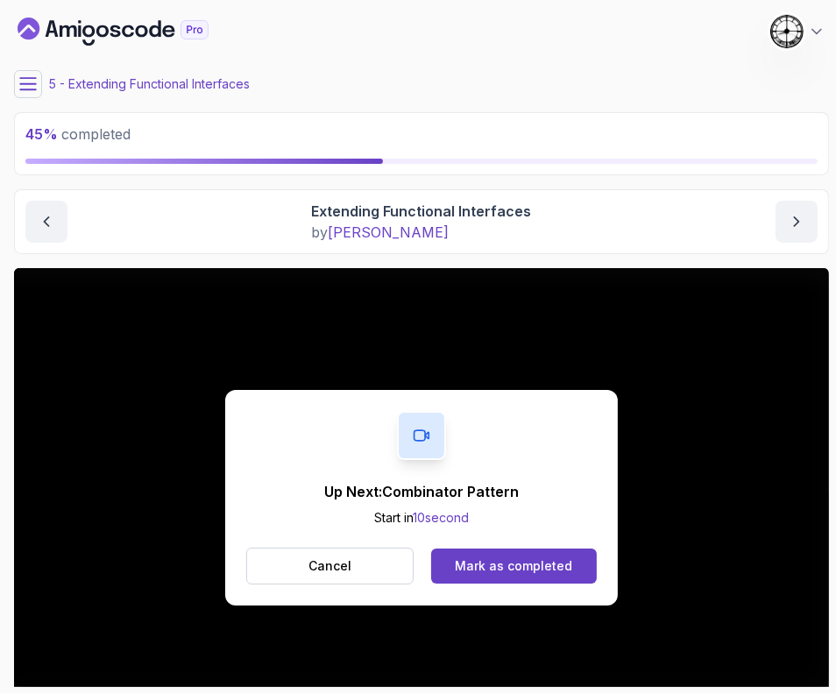
click at [25, 88] on icon at bounding box center [28, 84] width 18 height 18
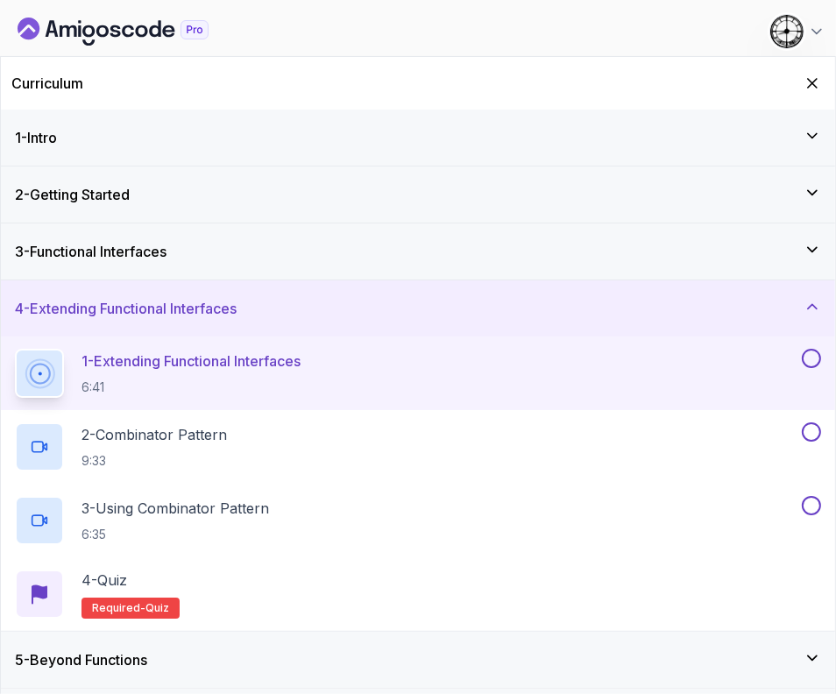
click at [811, 363] on button at bounding box center [811, 358] width 19 height 19
click at [200, 447] on h2 "2 - Combinator Pattern 9:33" at bounding box center [153, 447] width 145 height 46
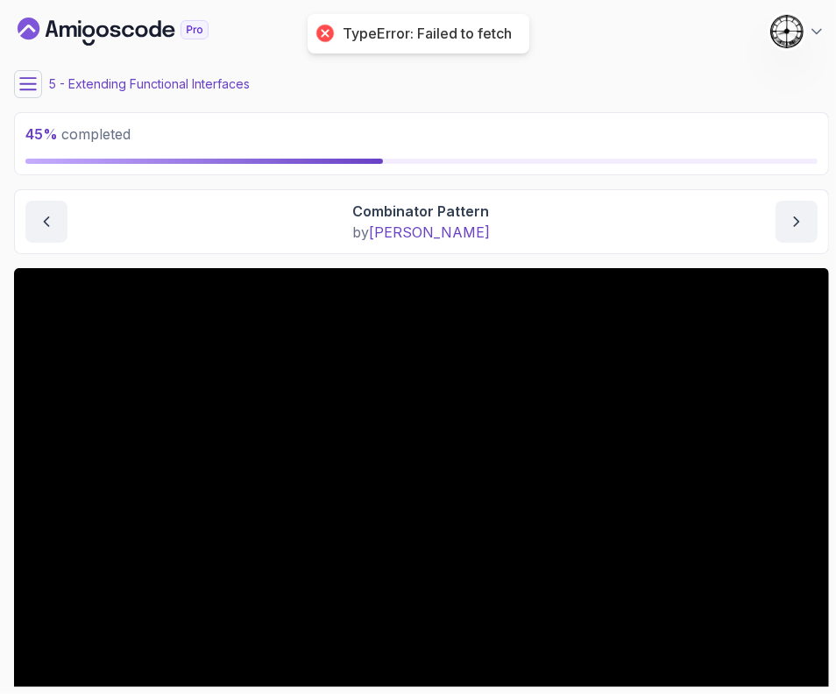
click at [26, 96] on button at bounding box center [28, 84] width 28 height 28
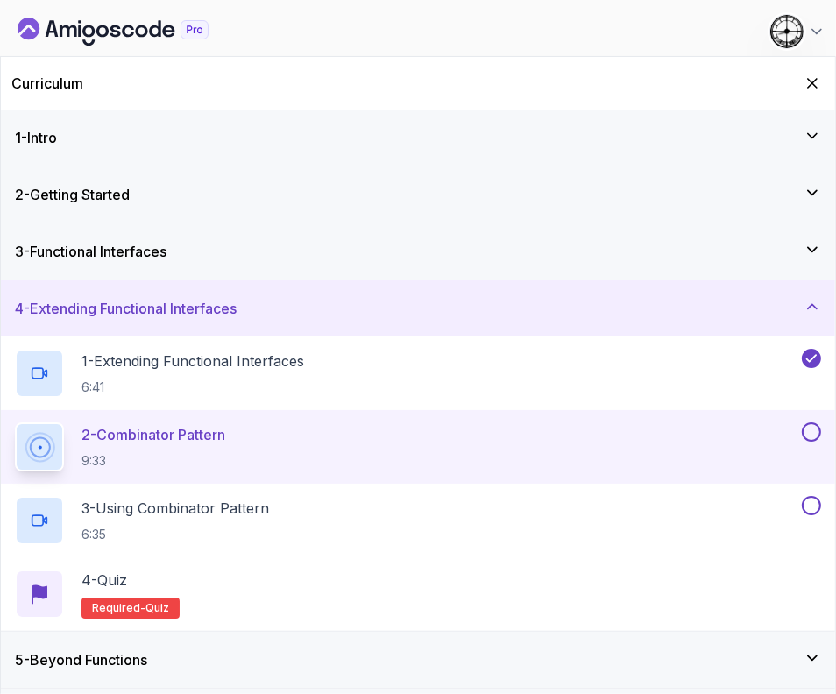
click at [189, 665] on div "5 - Beyond Functions" at bounding box center [418, 659] width 806 height 21
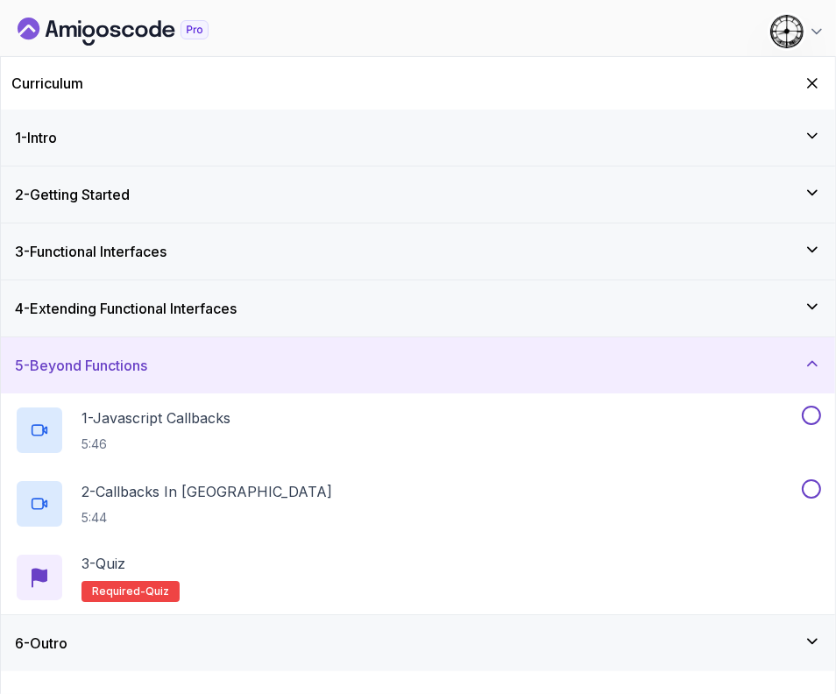
click at [160, 355] on div "5 - Beyond Functions" at bounding box center [418, 365] width 806 height 21
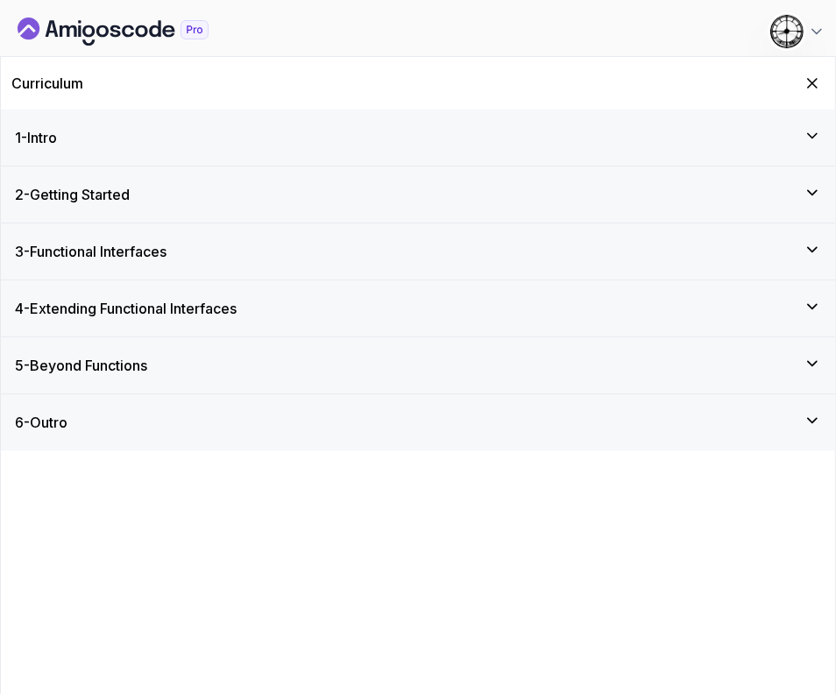
click at [141, 310] on h3 "4 - Extending Functional Interfaces" at bounding box center [126, 308] width 222 height 21
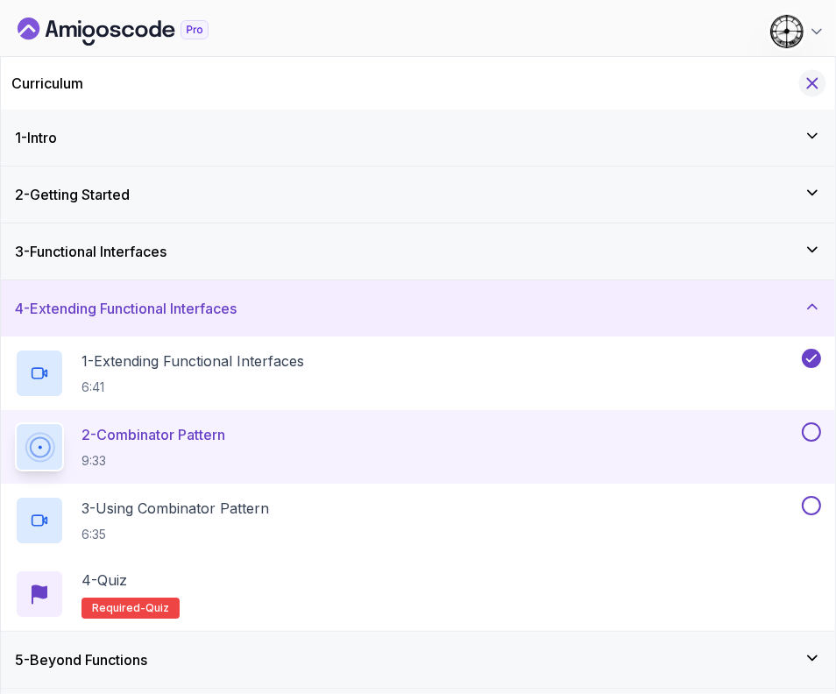
click at [806, 78] on icon "Hide Curriculum for mobile" at bounding box center [811, 83] width 19 height 19
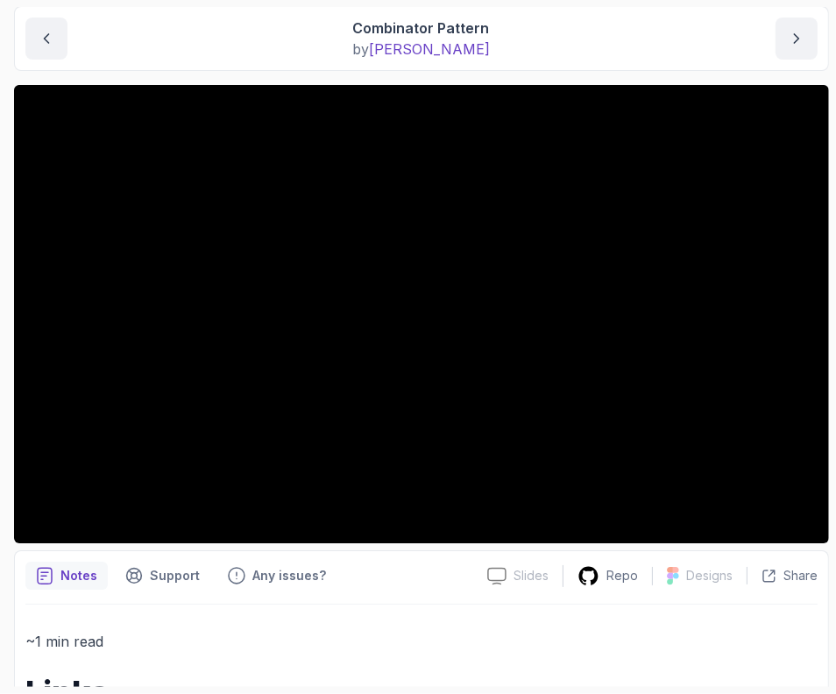
scroll to position [74, 0]
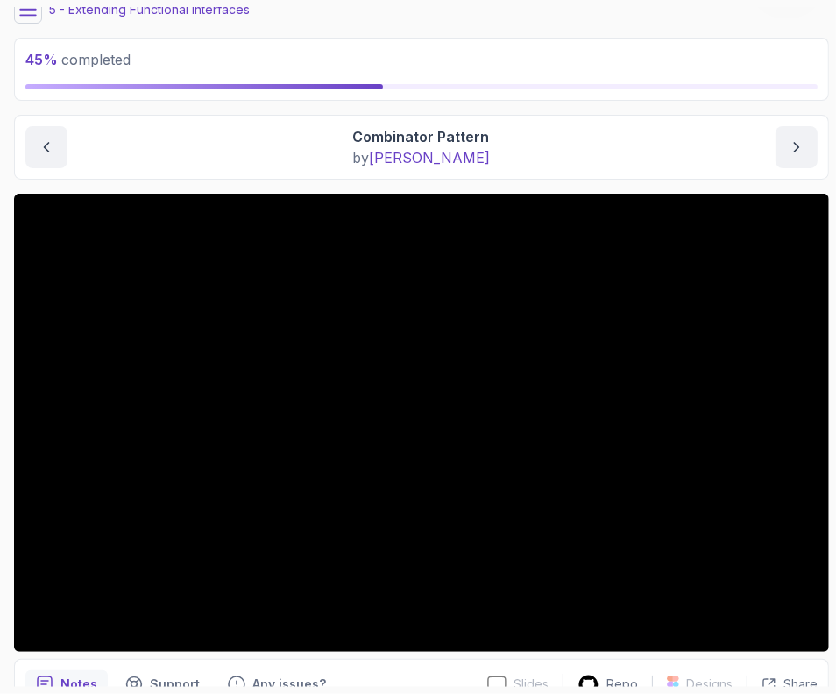
click at [39, 10] on button at bounding box center [28, 10] width 28 height 28
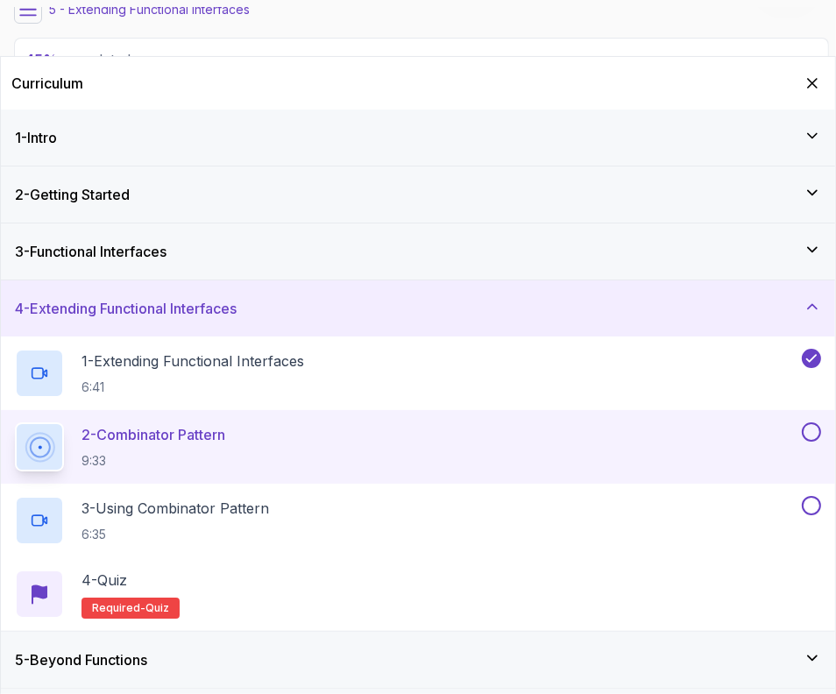
click at [818, 85] on icon "Hide Curriculum for mobile" at bounding box center [812, 83] width 18 height 18
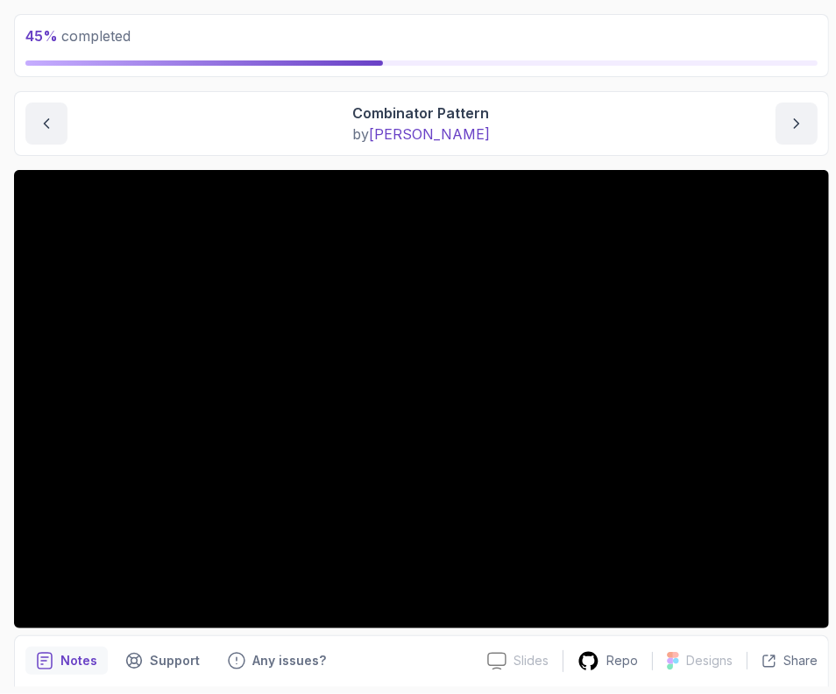
scroll to position [0, 0]
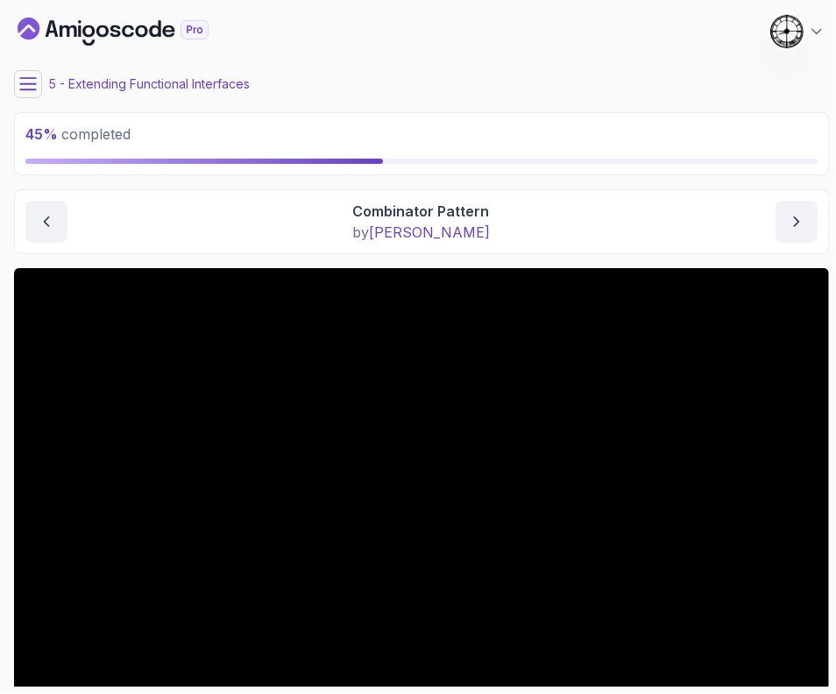
click at [22, 102] on main "My Courses Java Functional Interfaces 352 Points 1 Castra Sandu 5 - Extending F…" at bounding box center [421, 347] width 815 height 680
click at [26, 90] on button at bounding box center [28, 84] width 28 height 28
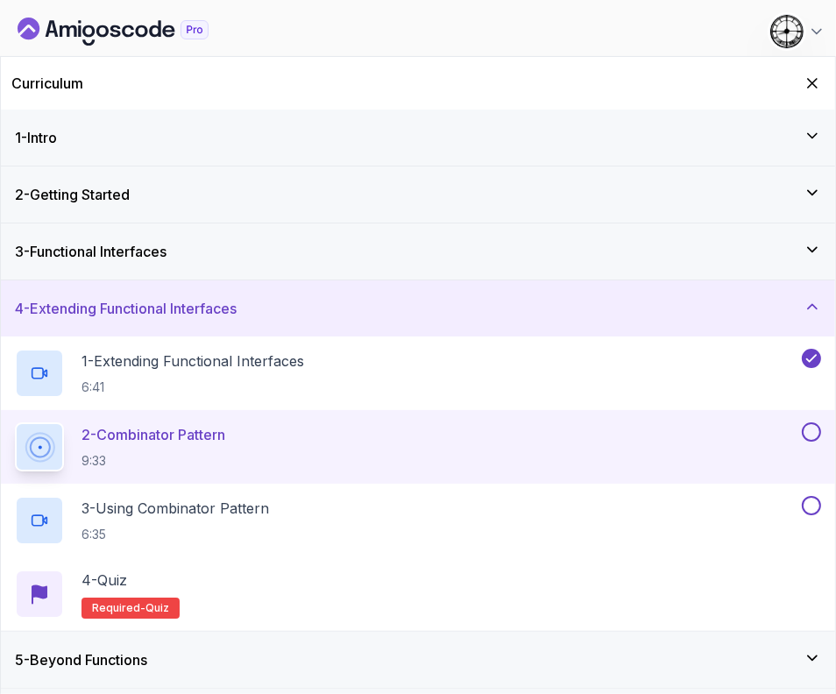
click at [810, 431] on button at bounding box center [811, 431] width 19 height 19
click at [85, 498] on p "3 - Using Combinator Pattern" at bounding box center [174, 508] width 187 height 21
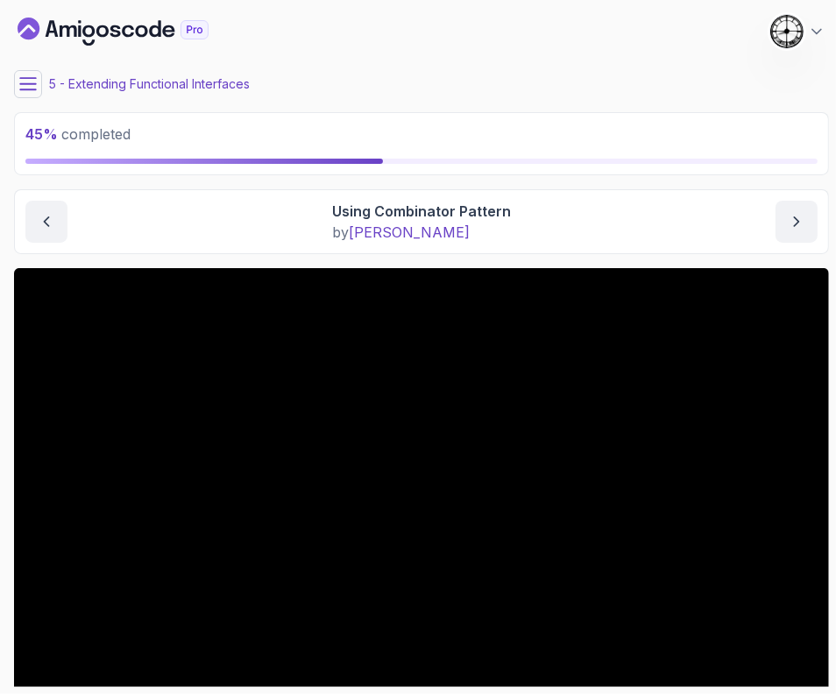
drag, startPoint x: 18, startPoint y: 63, endPoint x: 25, endPoint y: 72, distance: 11.8
click at [18, 63] on main "My Courses Java Functional Interfaces 352 Points 1 Castra Sandu 5 - Extending F…" at bounding box center [421, 347] width 815 height 680
click at [27, 73] on button at bounding box center [28, 84] width 28 height 28
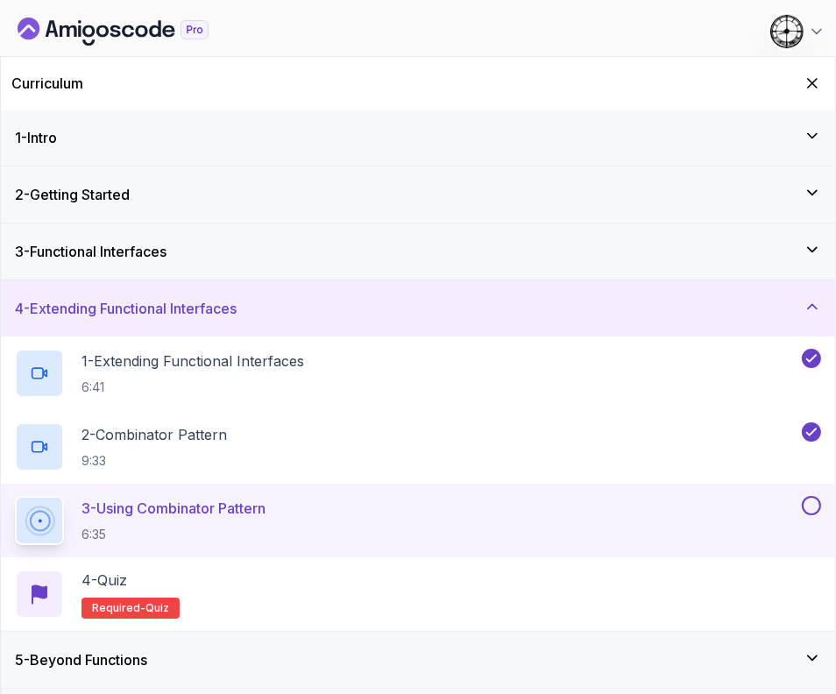
click at [812, 498] on button at bounding box center [811, 505] width 19 height 19
click at [266, 649] on div "5 - Beyond Functions" at bounding box center [418, 659] width 806 height 21
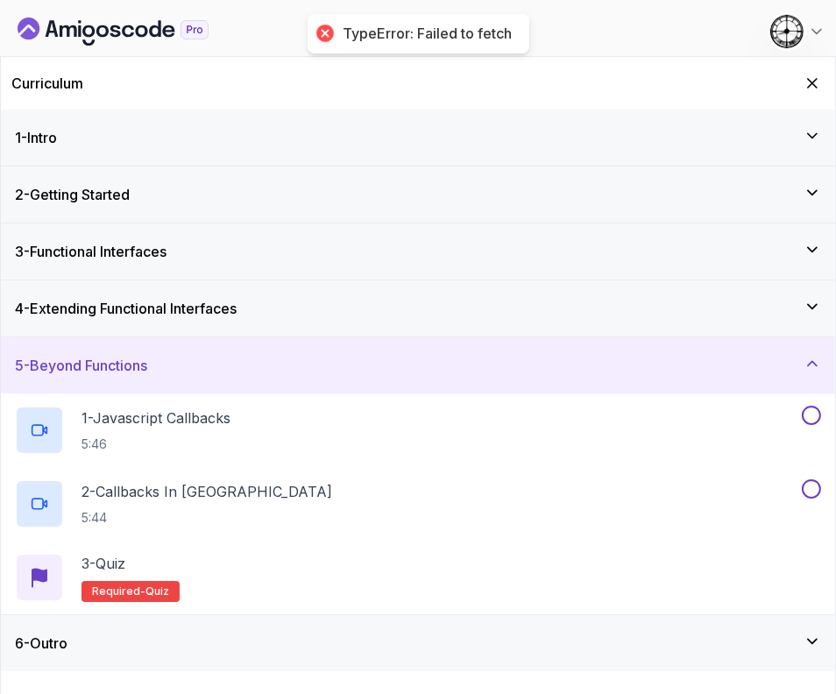
click at [161, 649] on div "6 - Outro" at bounding box center [418, 642] width 806 height 21
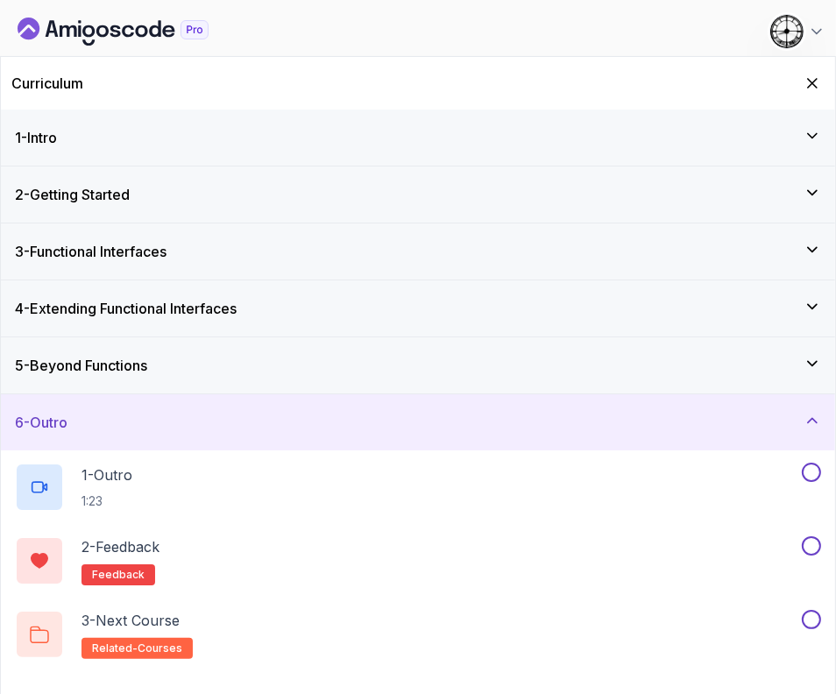
click at [103, 298] on h3 "4 - Extending Functional Interfaces" at bounding box center [126, 308] width 222 height 21
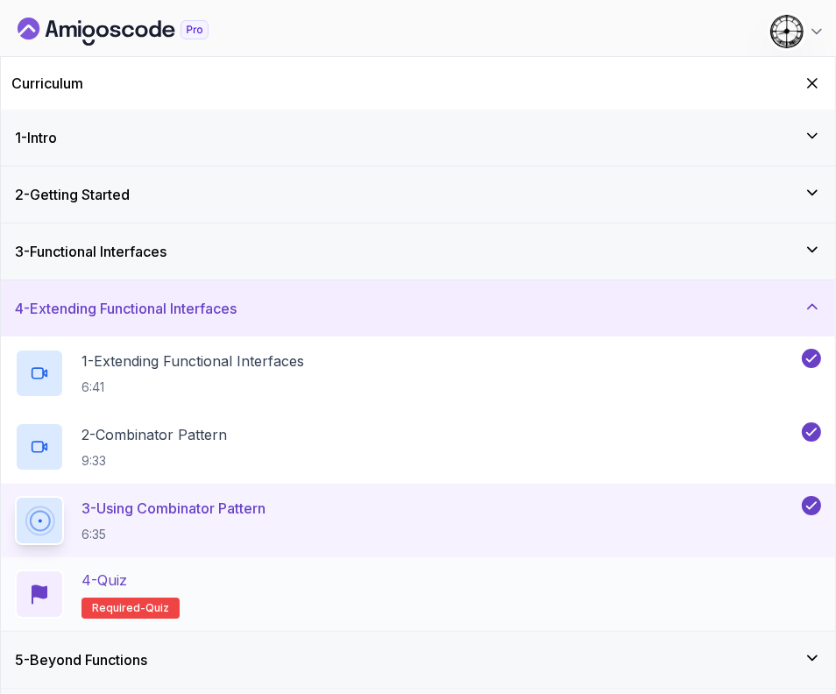
click at [332, 597] on div "4 - Quiz Required- quiz" at bounding box center [418, 593] width 806 height 49
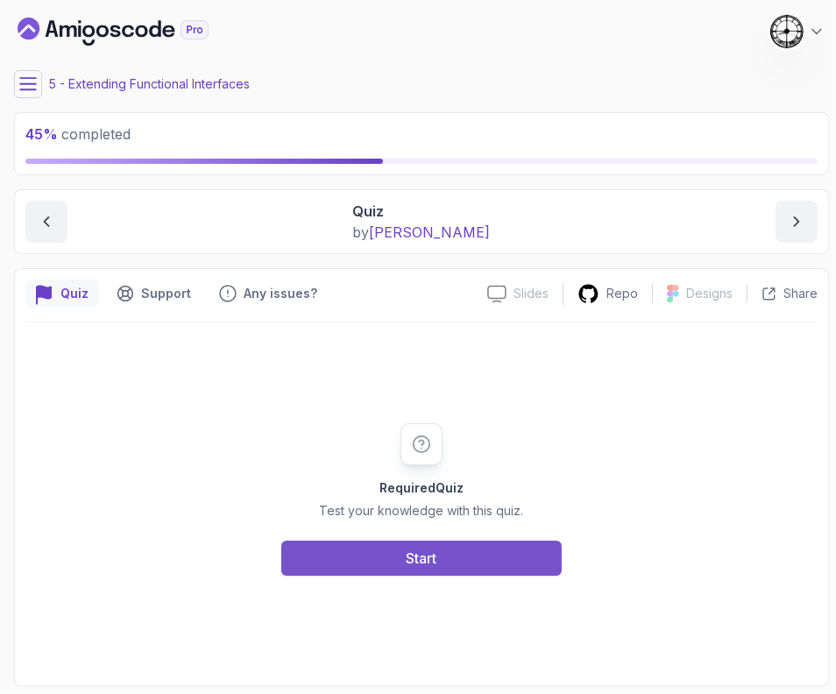
click at [367, 567] on button "Start" at bounding box center [421, 557] width 280 height 35
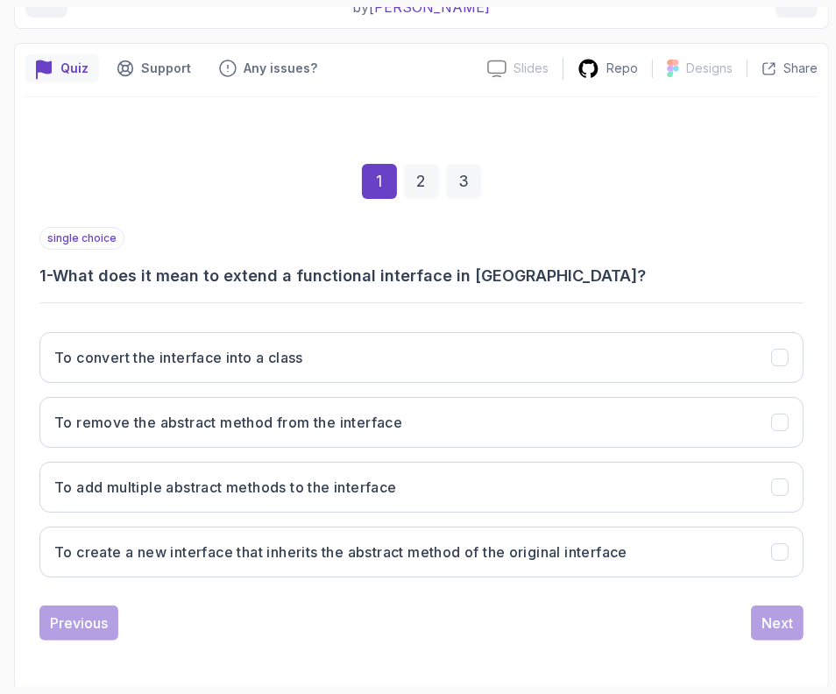
scroll to position [226, 0]
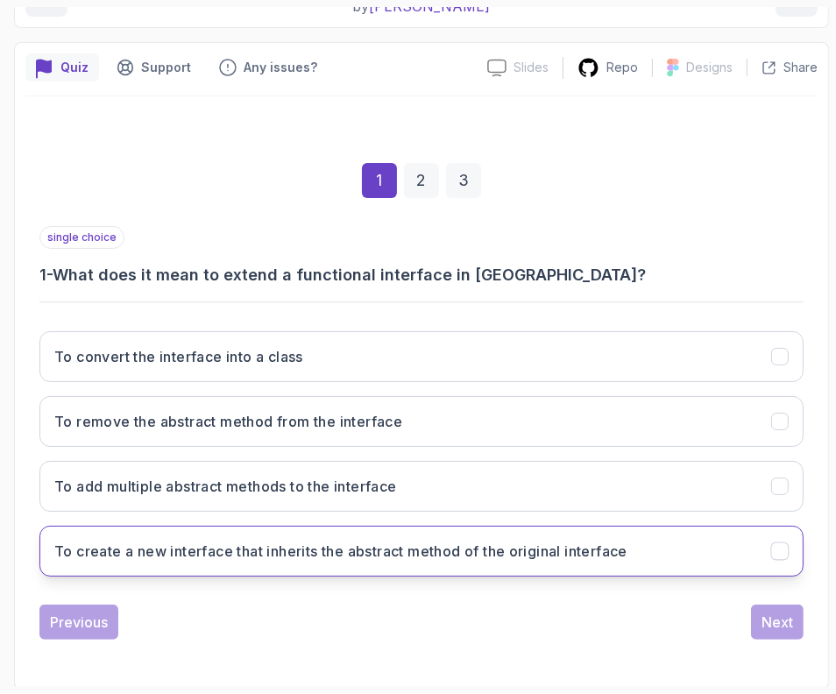
click at [273, 562] on button "To create a new interface that inherits the abstract method of the original int…" at bounding box center [421, 551] width 764 height 51
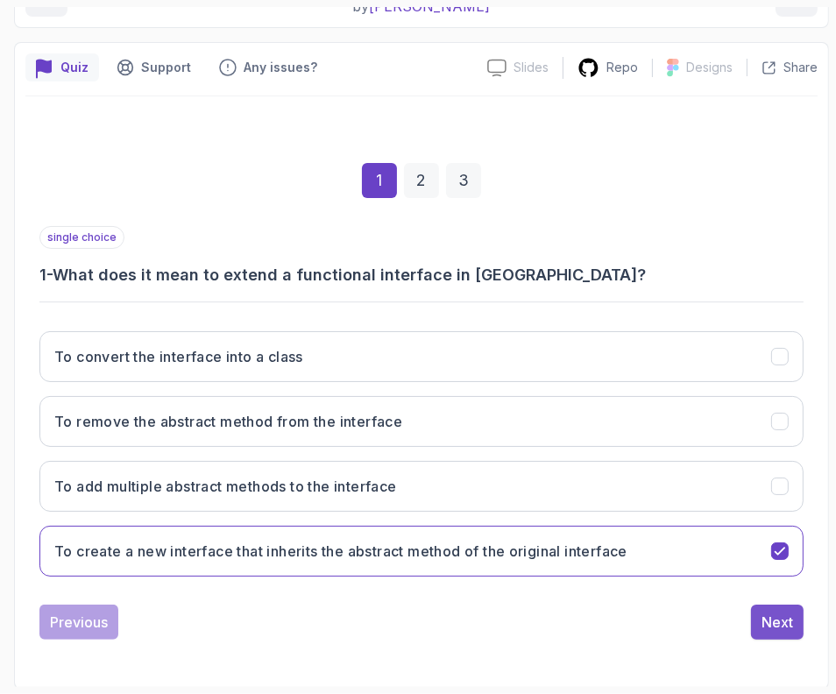
click at [784, 611] on div "Next" at bounding box center [777, 621] width 32 height 21
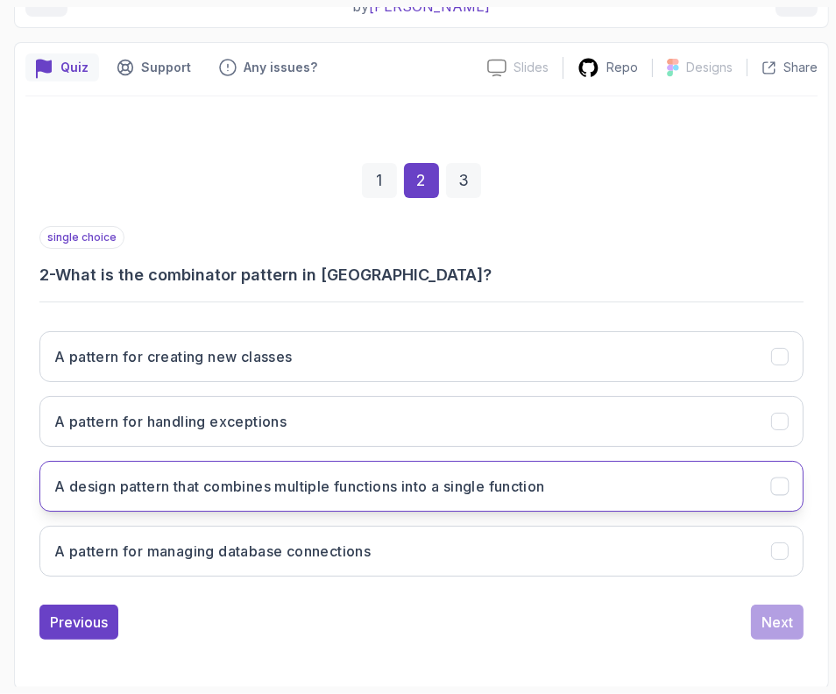
click at [136, 478] on h3 "A design pattern that combines multiple functions into a single function" at bounding box center [299, 486] width 491 height 21
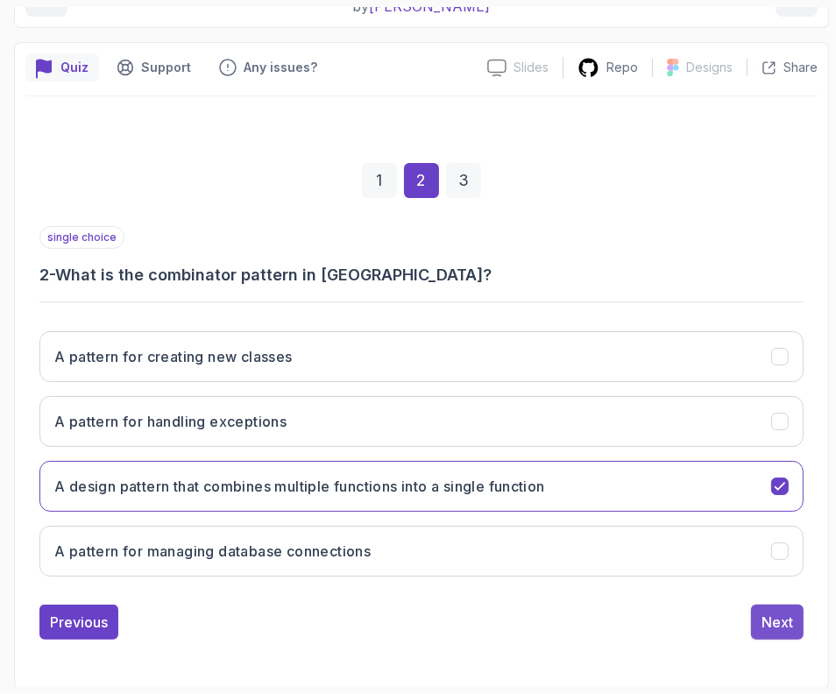
click at [764, 623] on button "Next" at bounding box center [777, 621] width 53 height 35
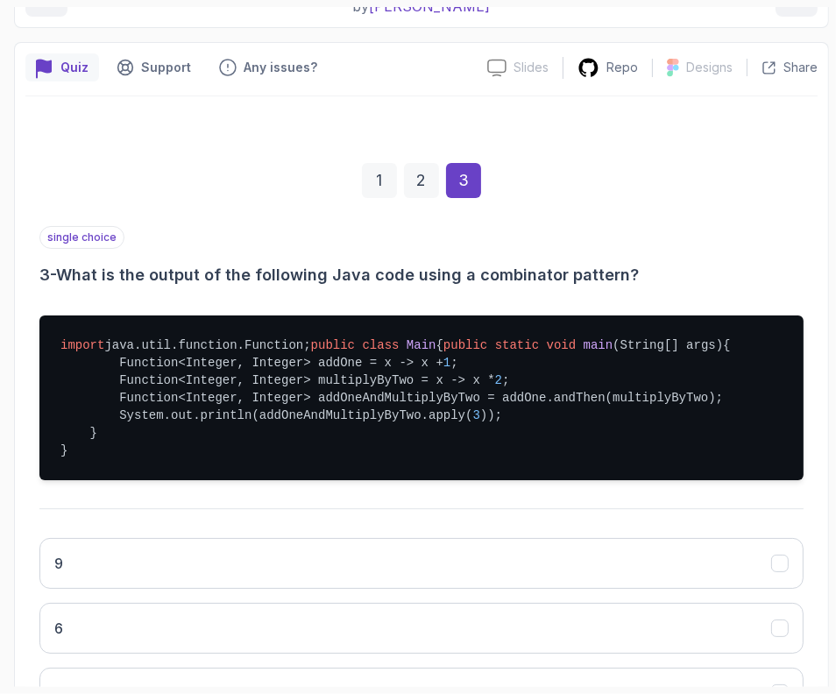
scroll to position [485, 0]
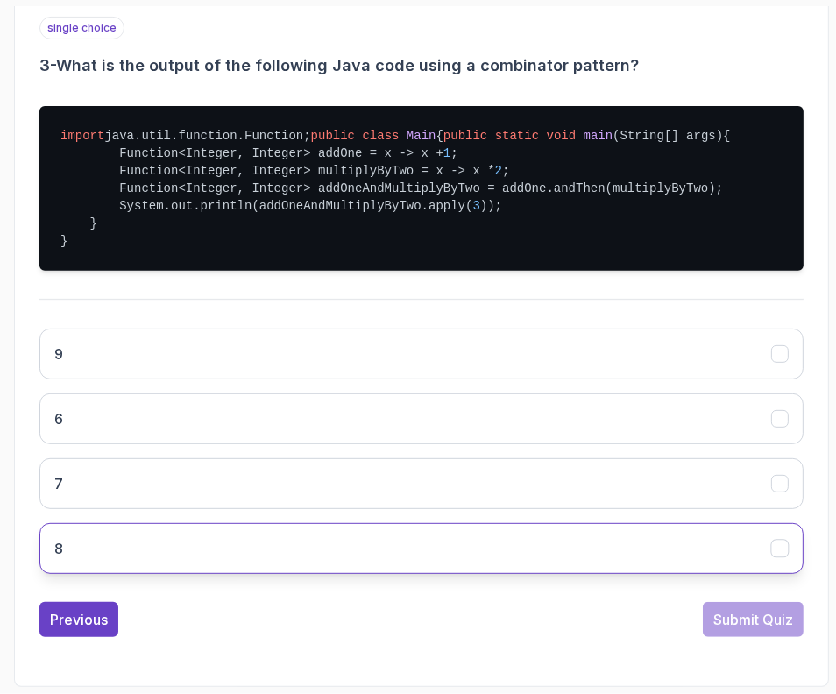
click at [133, 539] on button "8" at bounding box center [421, 548] width 764 height 51
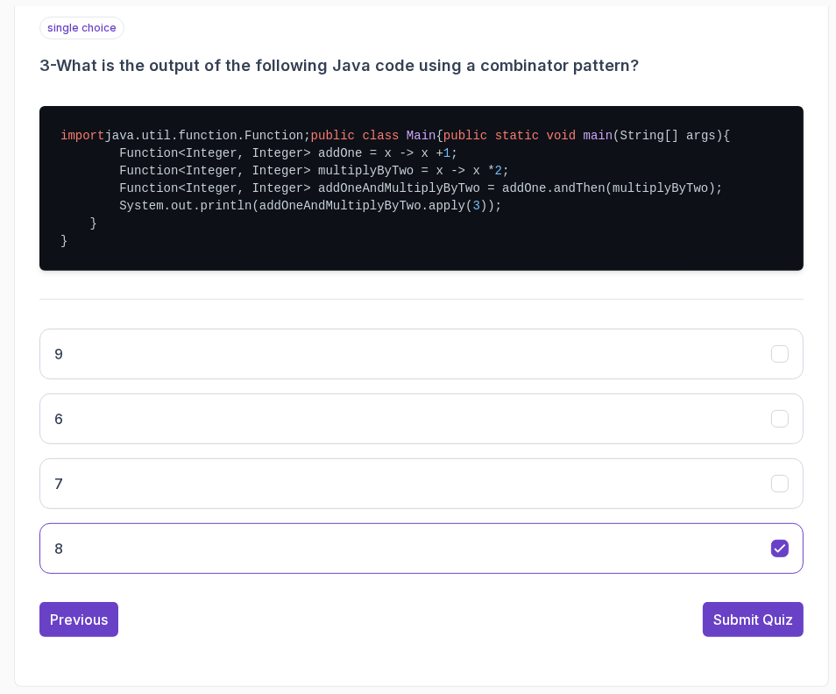
click at [722, 618] on div "Submit Quiz" at bounding box center [753, 619] width 80 height 21
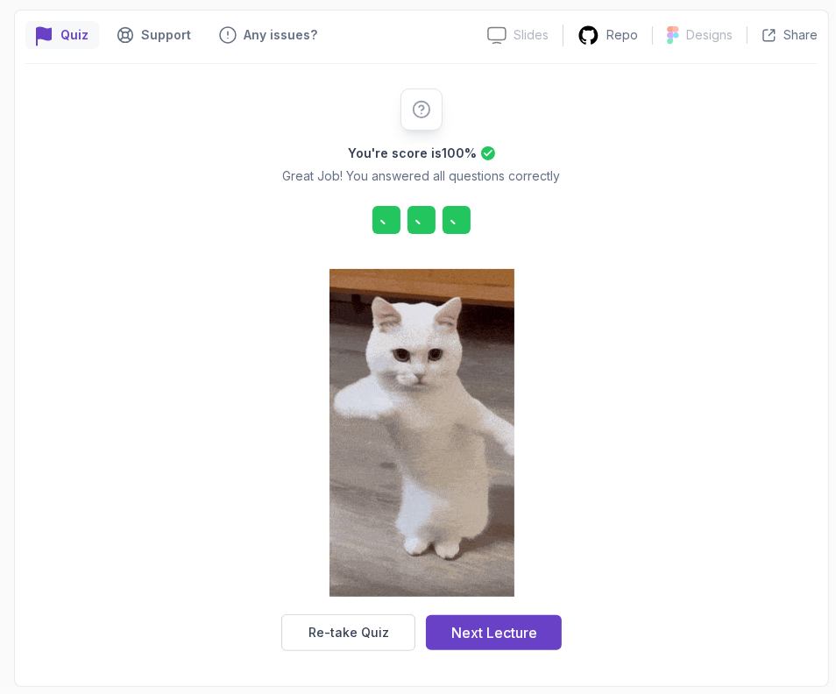
scroll to position [257, 0]
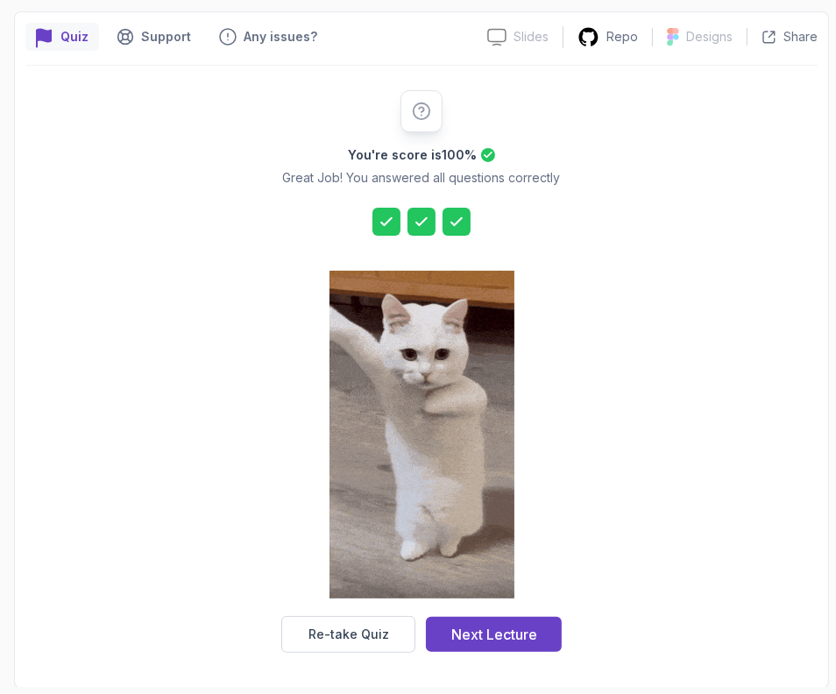
click at [513, 624] on div "Next Lecture" at bounding box center [494, 634] width 86 height 21
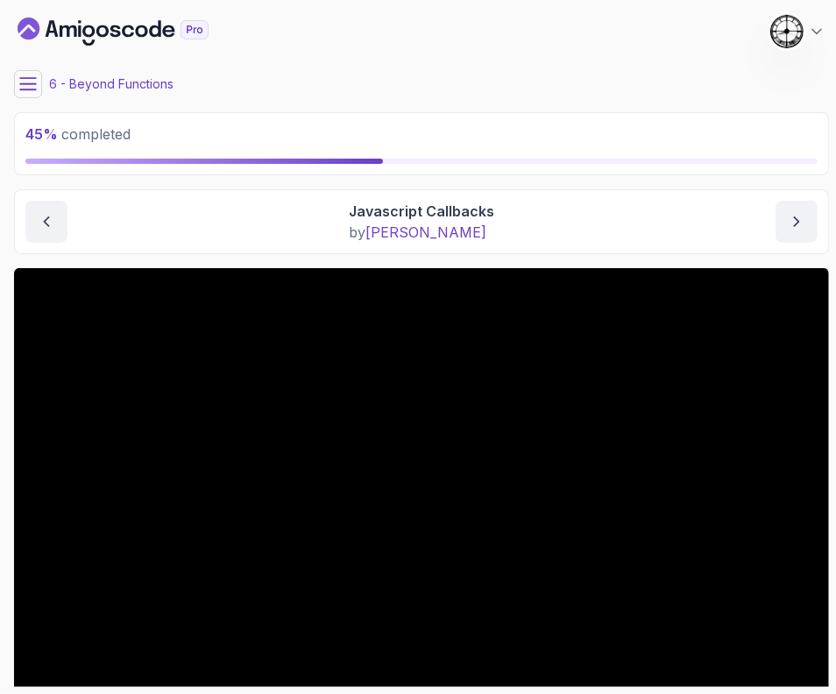
click at [28, 81] on icon at bounding box center [28, 84] width 18 height 18
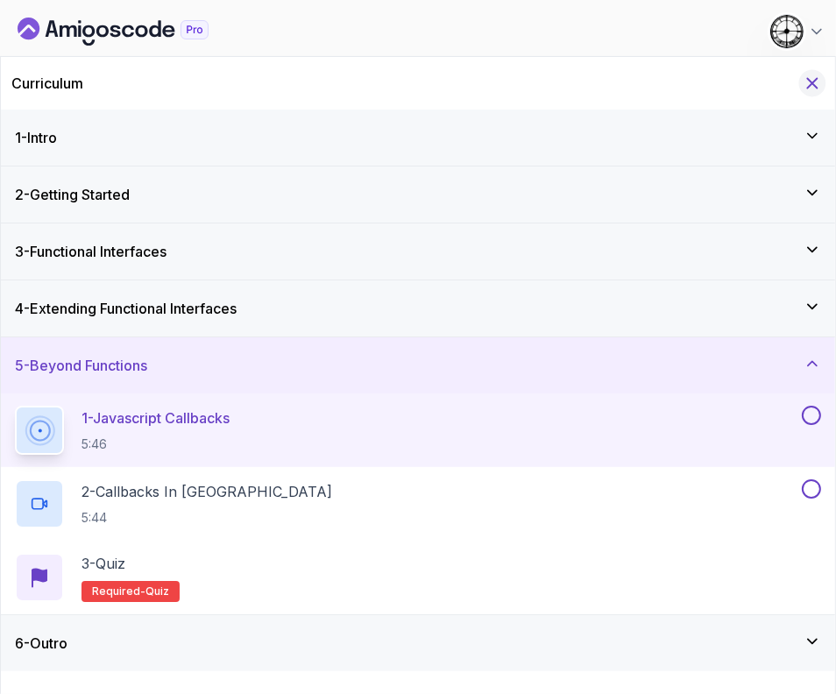
click at [809, 85] on icon "Hide Curriculum for mobile" at bounding box center [813, 84] width 10 height 10
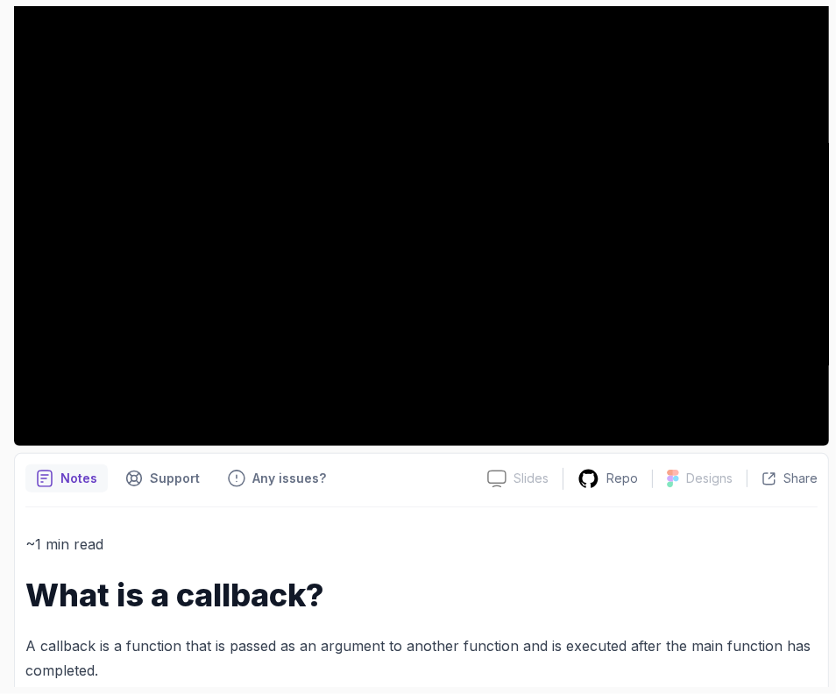
scroll to position [311, 0]
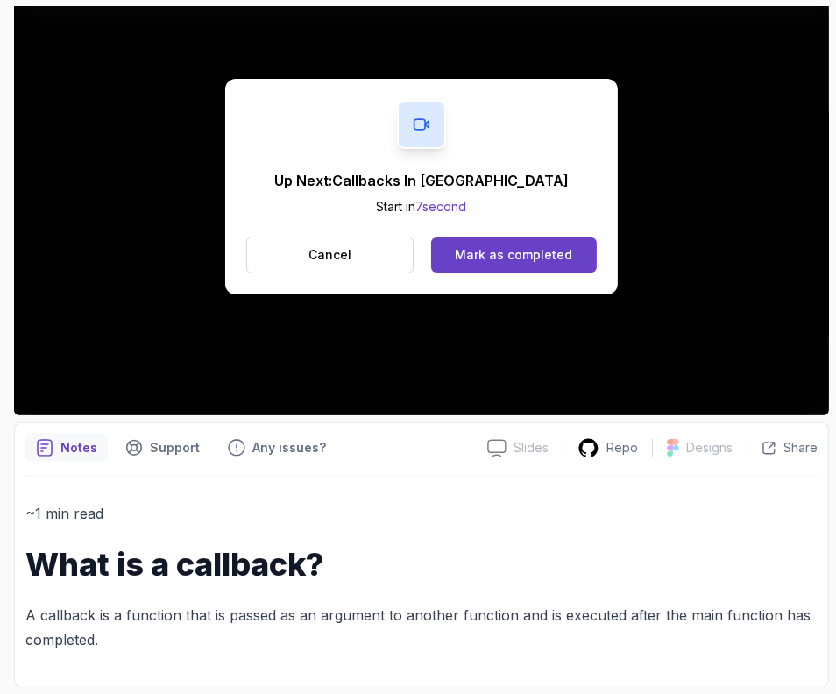
click at [321, 238] on button "Cancel" at bounding box center [329, 255] width 167 height 37
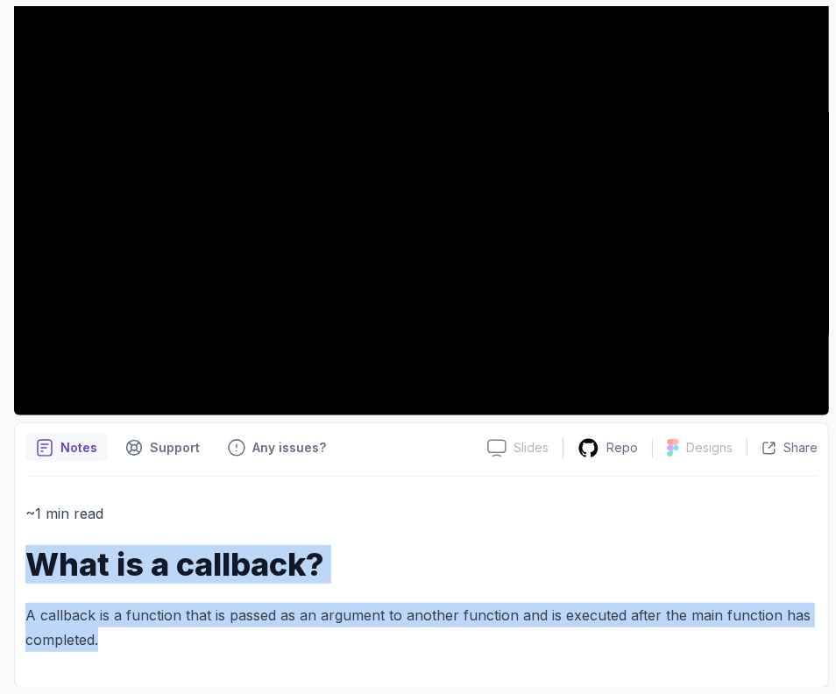
drag, startPoint x: 30, startPoint y: 554, endPoint x: 163, endPoint y: 631, distance: 153.9
click at [166, 634] on div "~1 min read What is a callback? A callback is a function that is passed as an a…" at bounding box center [421, 576] width 792 height 151
copy div "What is a callback? A callback is a function that is passed as an argument to a…"
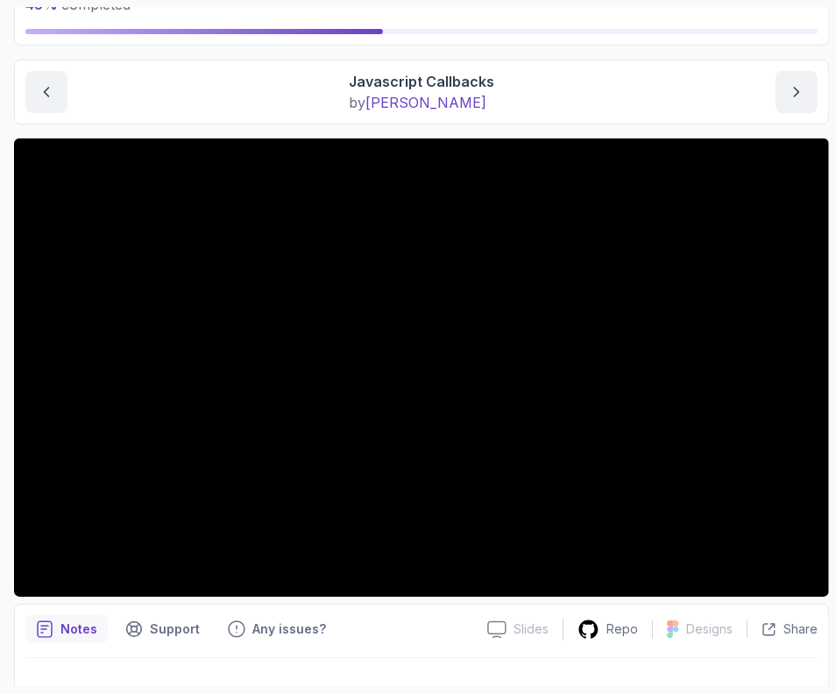
scroll to position [0, 0]
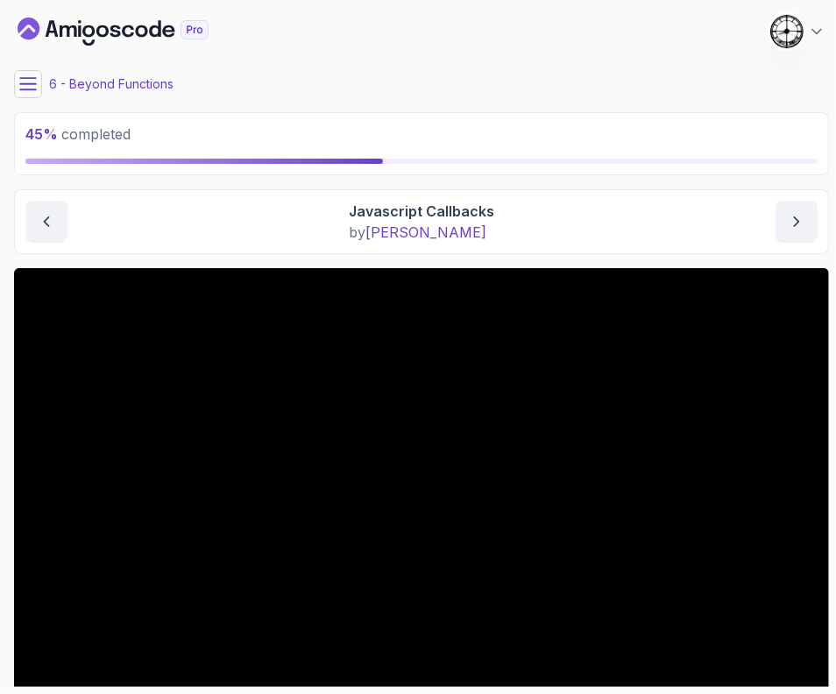
click at [21, 85] on icon at bounding box center [28, 84] width 18 height 18
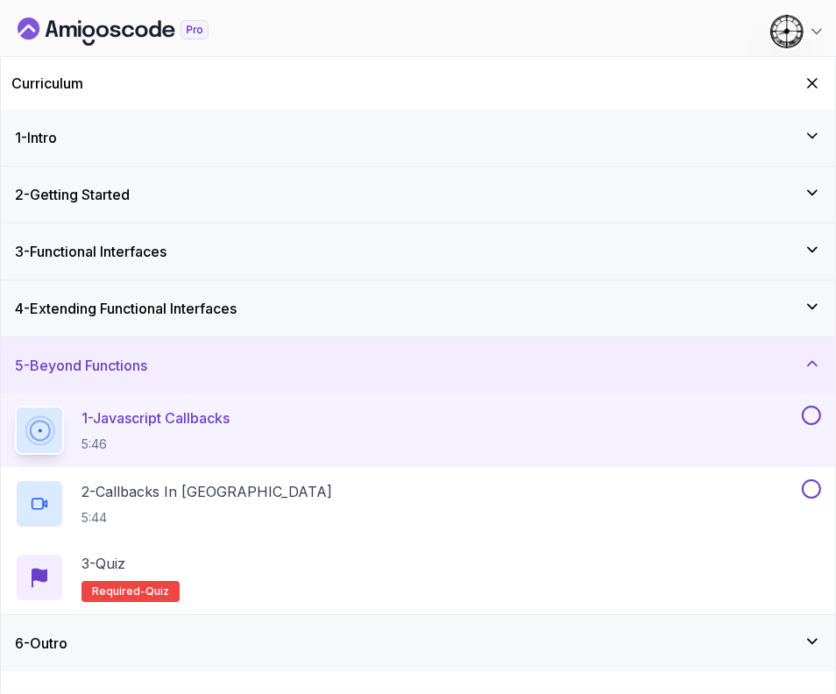
click at [814, 416] on button at bounding box center [811, 415] width 19 height 19
click at [158, 502] on h2 "2 - Callbacks In Java 5:44" at bounding box center [206, 504] width 251 height 46
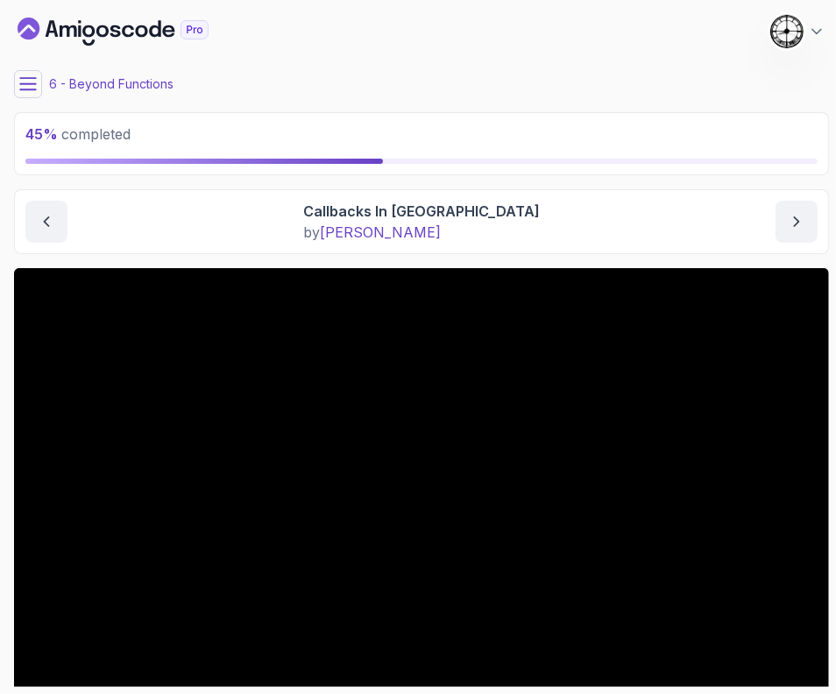
click at [10, 85] on div "45 % completed 1 - Intro 2 - Getting Started 3 - Functional Interfaces 4 - Exte…" at bounding box center [418, 347] width 822 height 680
click at [32, 81] on icon at bounding box center [28, 84] width 18 height 18
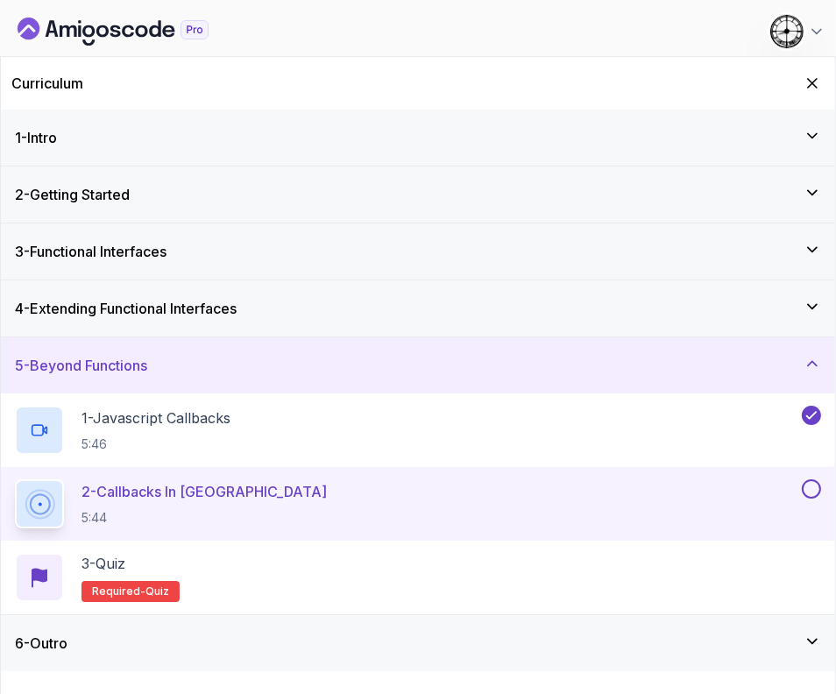
click at [145, 289] on div "4 - Extending Functional Interfaces" at bounding box center [418, 308] width 834 height 56
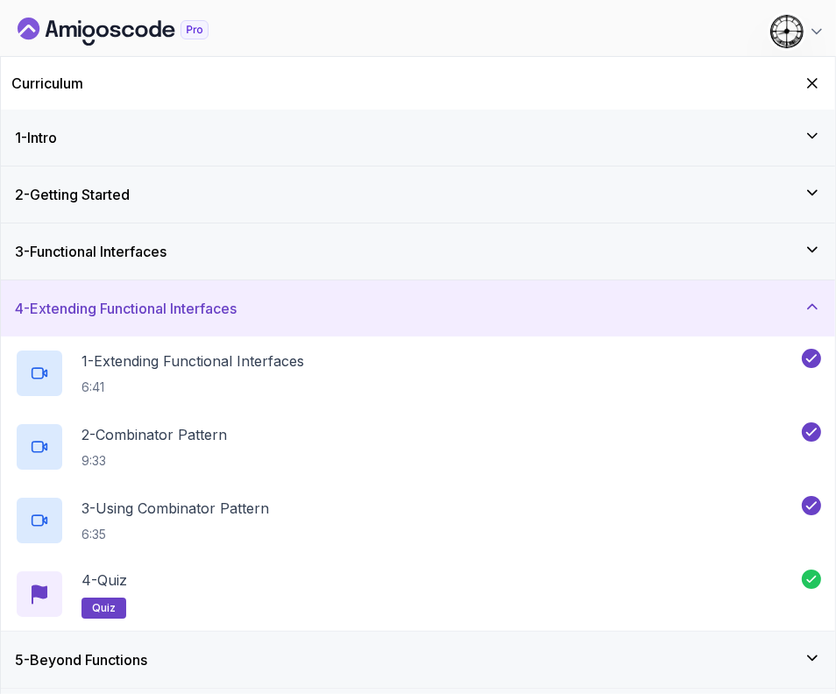
click at [151, 311] on h3 "4 - Extending Functional Interfaces" at bounding box center [126, 308] width 222 height 21
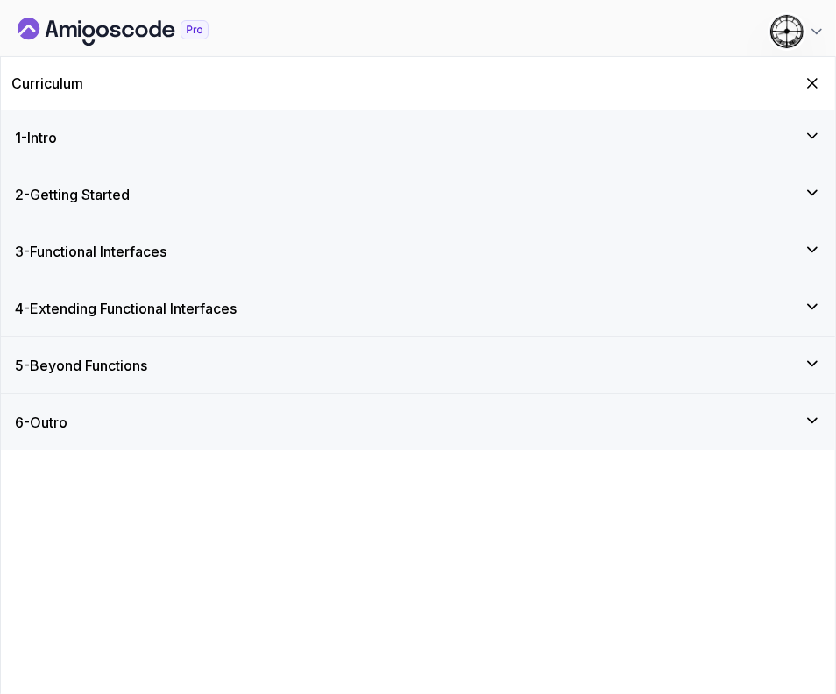
click at [144, 371] on h3 "5 - Beyond Functions" at bounding box center [81, 365] width 132 height 21
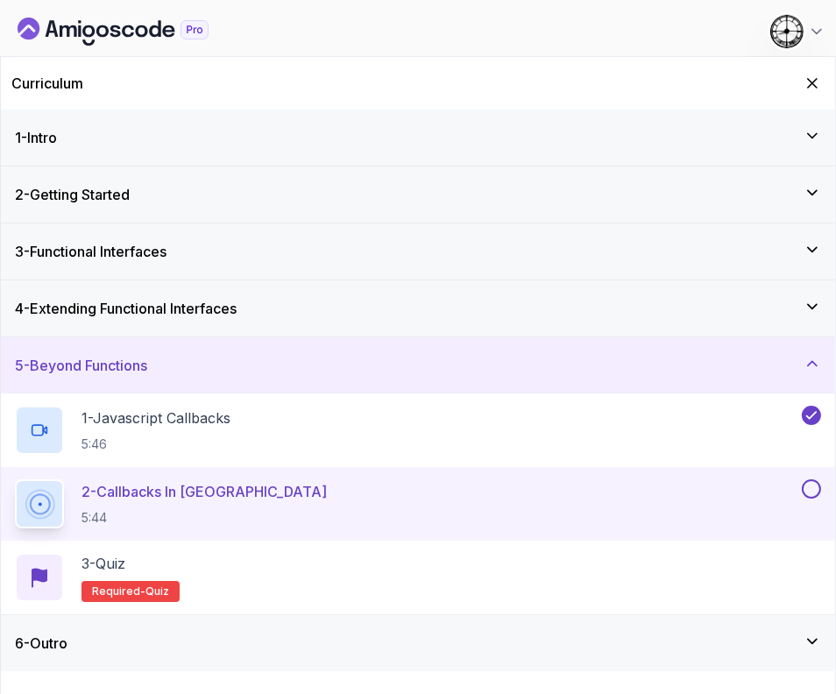
click at [316, 476] on div "2 - Callbacks In Java 5:44" at bounding box center [418, 504] width 834 height 74
click at [813, 80] on icon "Hide Curriculum for mobile" at bounding box center [812, 83] width 18 height 18
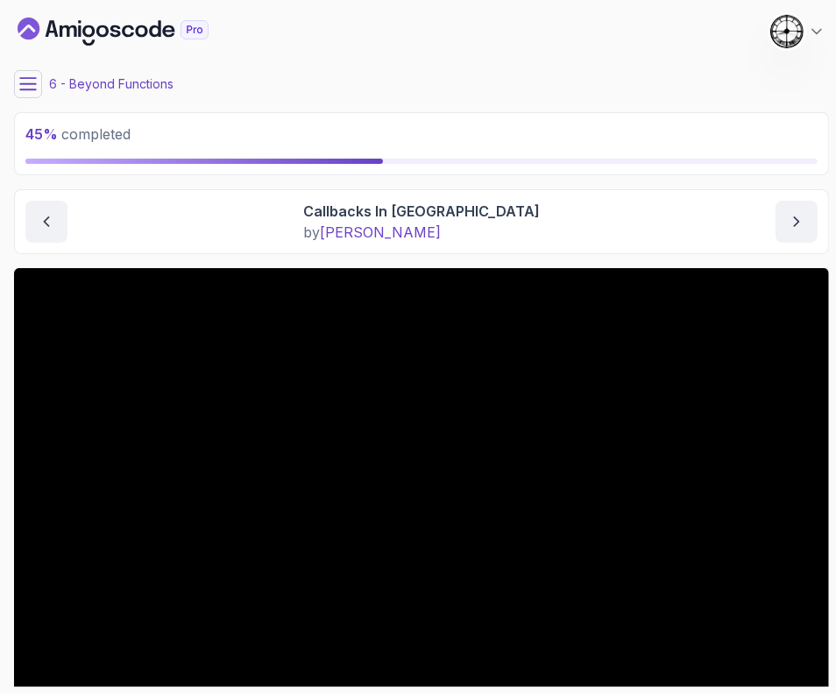
click at [29, 81] on icon at bounding box center [28, 84] width 18 height 18
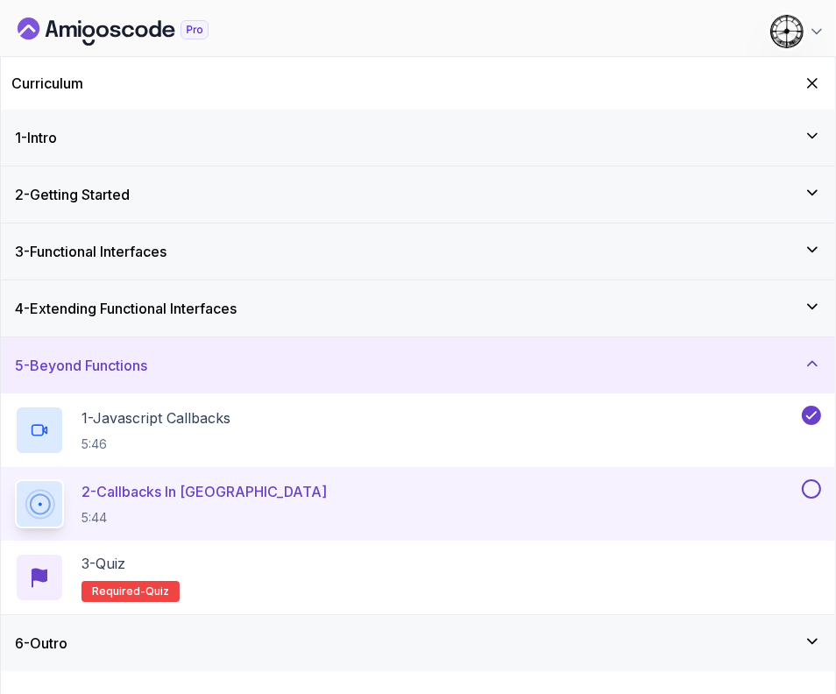
click at [819, 486] on button at bounding box center [811, 488] width 19 height 19
click at [491, 548] on div "3 - Quiz Required- quiz" at bounding box center [418, 577] width 834 height 74
click at [477, 571] on div "3 - Quiz Required- quiz" at bounding box center [418, 577] width 806 height 49
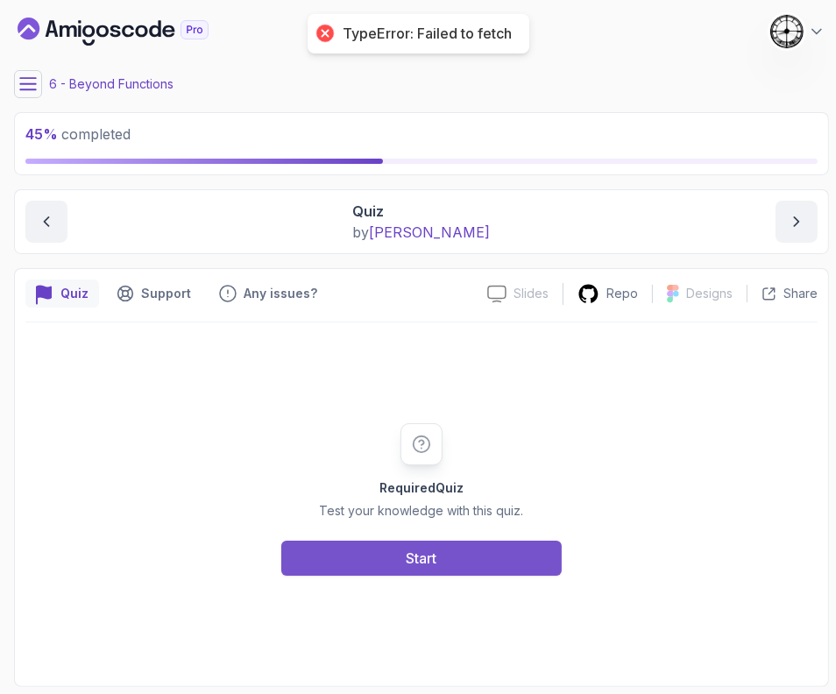
drag, startPoint x: 412, startPoint y: 580, endPoint x: 409, endPoint y: 569, distance: 10.8
click at [412, 576] on div "Required Quiz Test your knowledge with this quiz. Start" at bounding box center [421, 498] width 792 height 353
click at [411, 566] on button "Start" at bounding box center [421, 557] width 280 height 35
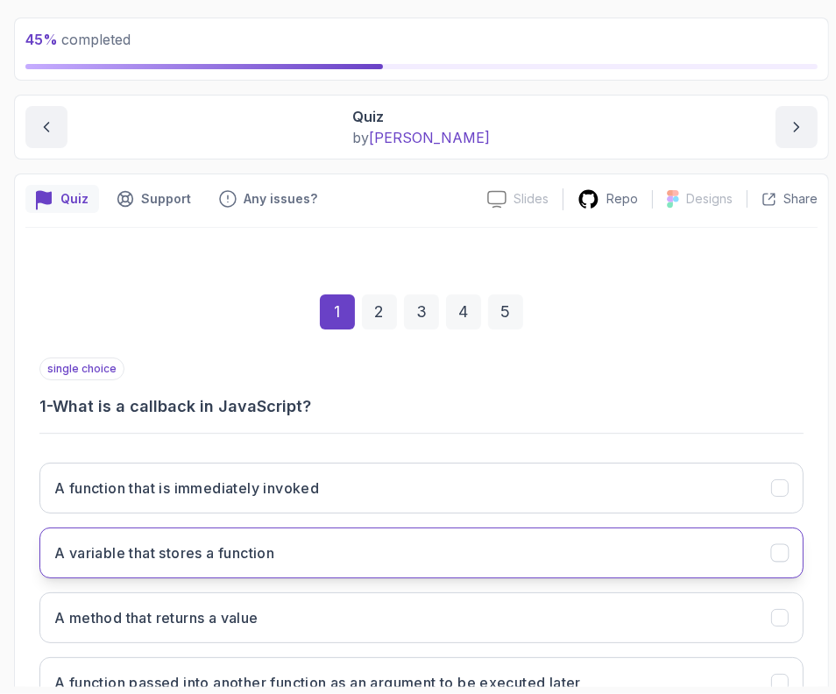
scroll to position [218, 0]
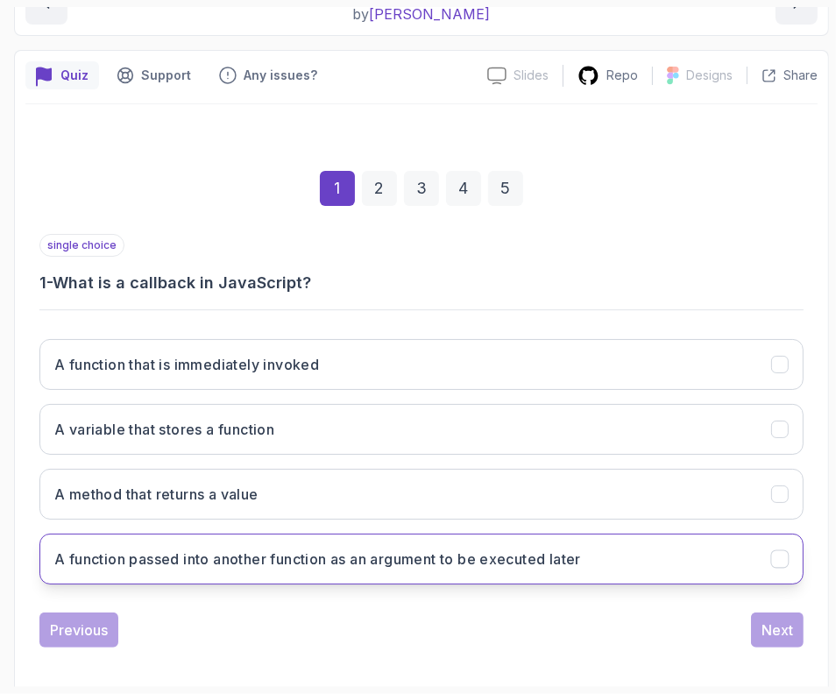
click at [174, 555] on h3 "A function passed into another function as an argument to be executed later" at bounding box center [317, 558] width 526 height 21
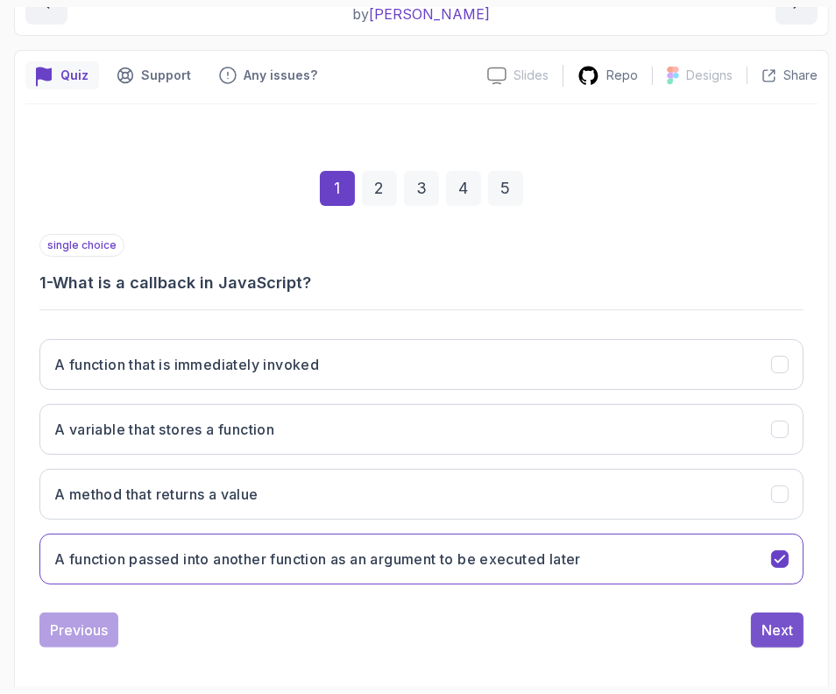
click at [784, 620] on div "Next" at bounding box center [777, 629] width 32 height 21
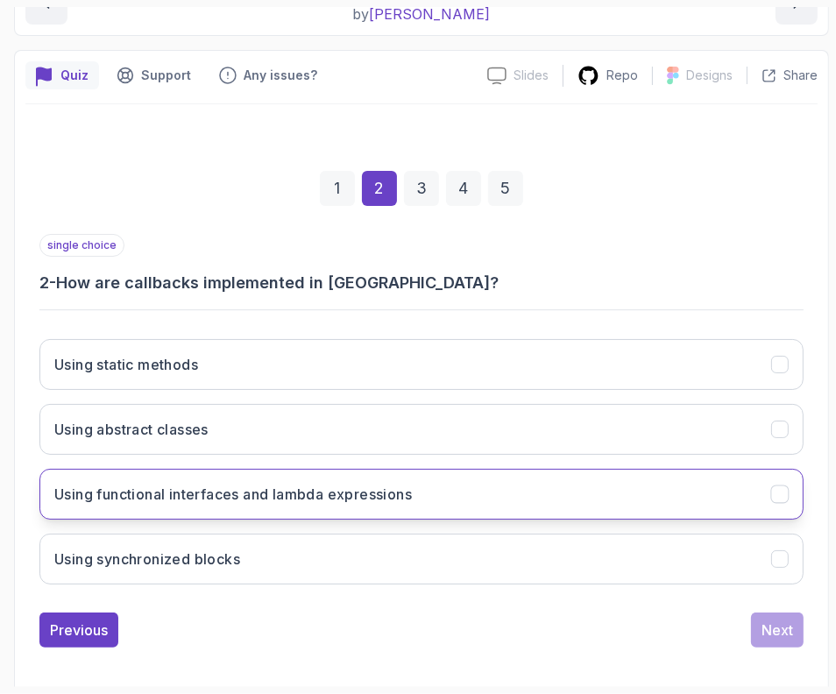
click at [188, 492] on h3 "Using functional interfaces and lambda expressions" at bounding box center [232, 494] width 357 height 21
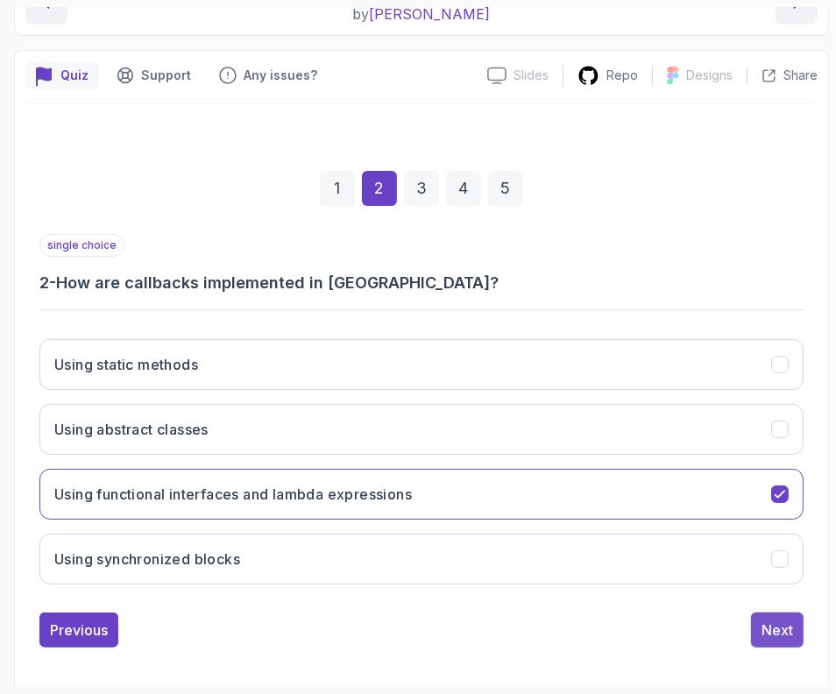
click at [760, 628] on button "Next" at bounding box center [777, 629] width 53 height 35
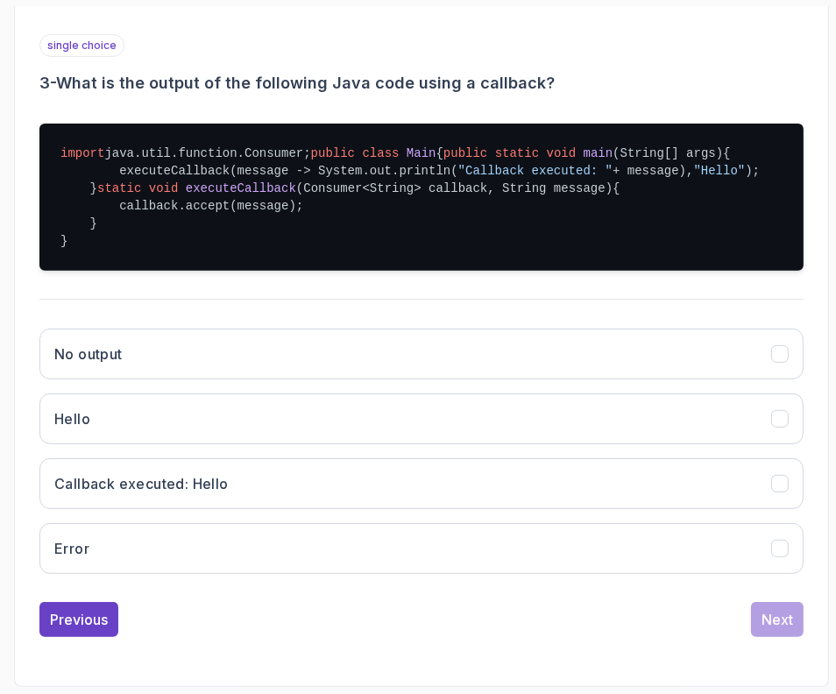
scroll to position [503, 0]
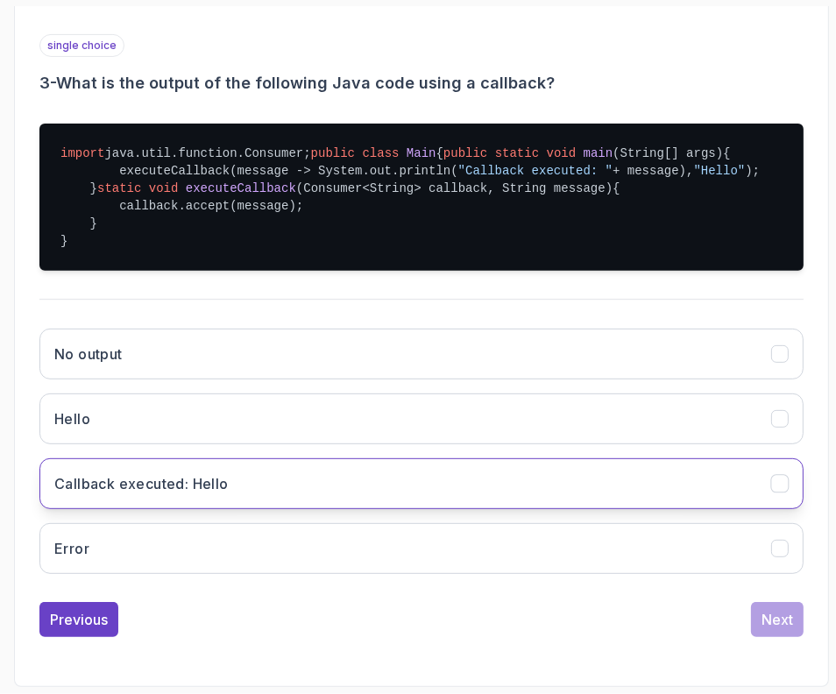
click at [232, 476] on button "Callback executed: Hello" at bounding box center [421, 483] width 764 height 51
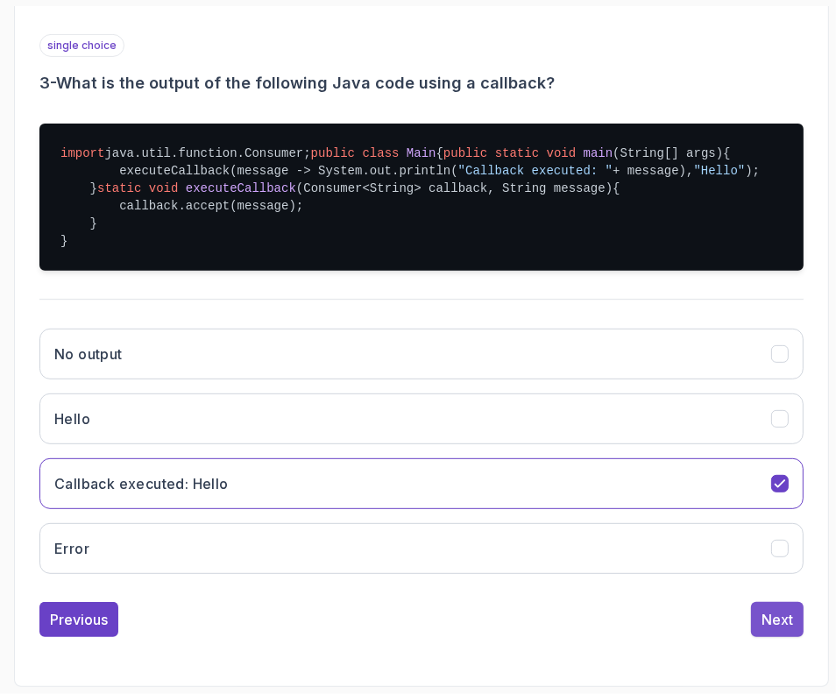
click at [779, 632] on button "Next" at bounding box center [777, 619] width 53 height 35
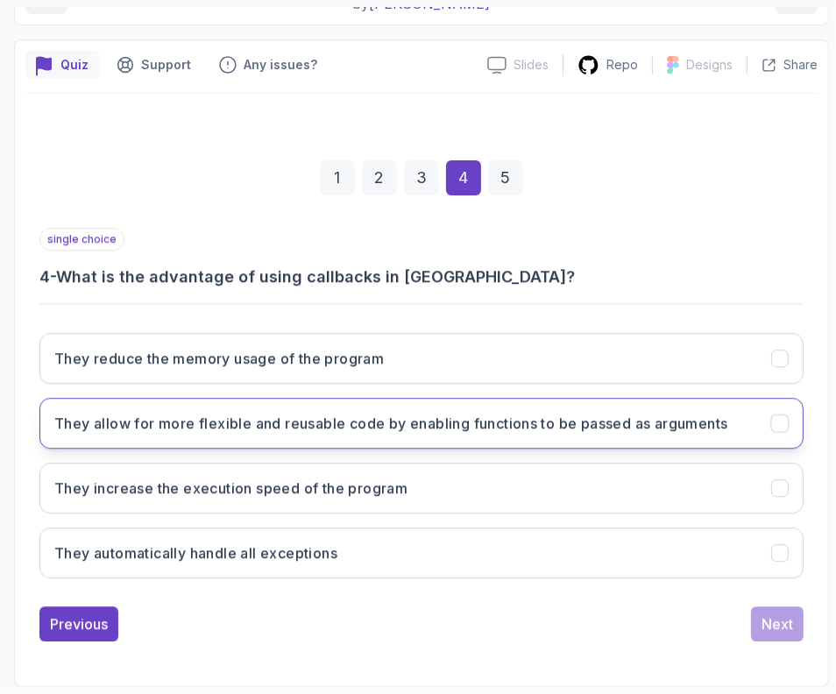
scroll to position [226, 0]
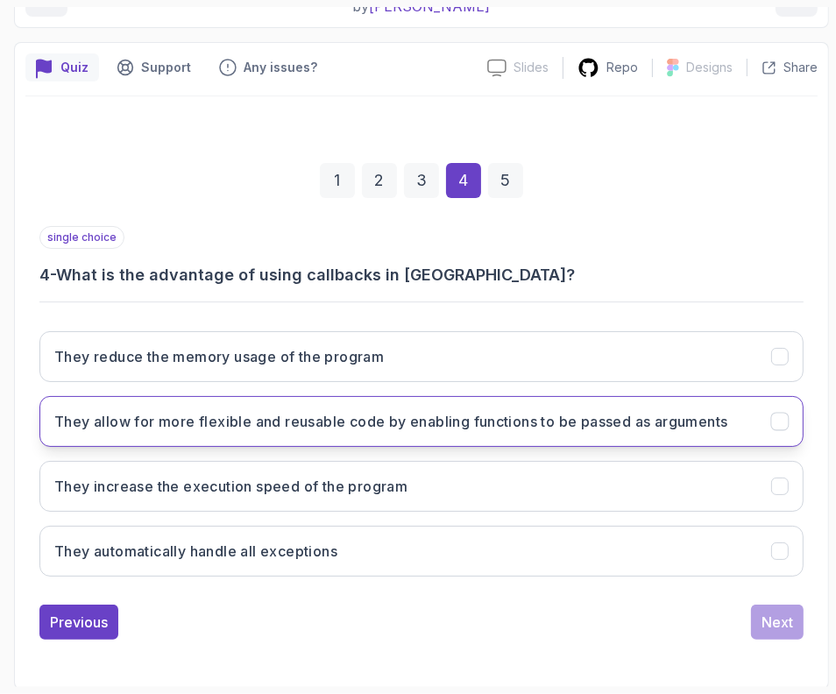
click at [269, 417] on h3 "They allow for more flexible and reusable code by enabling functions to be pass…" at bounding box center [391, 421] width 674 height 21
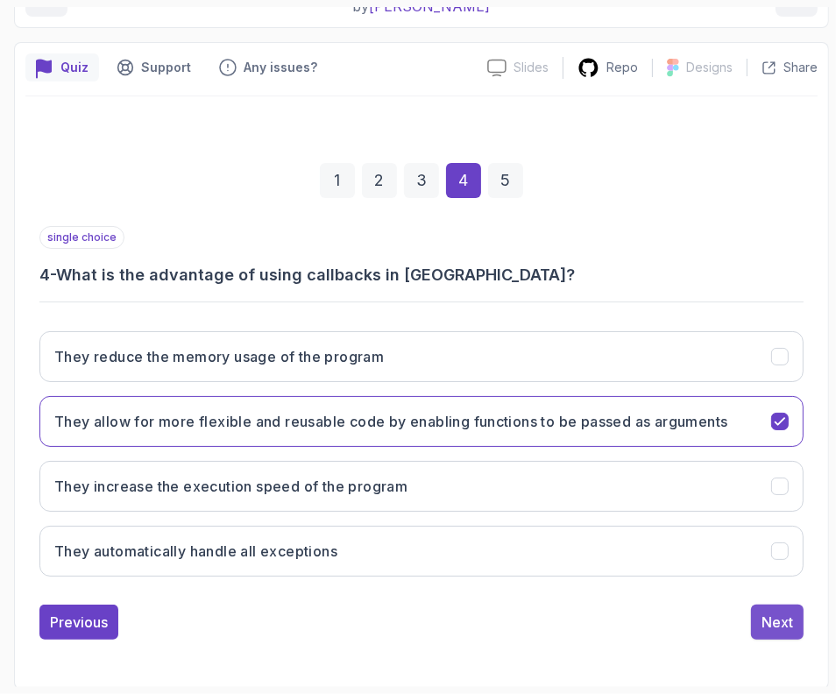
click at [791, 622] on div "Next" at bounding box center [777, 621] width 32 height 21
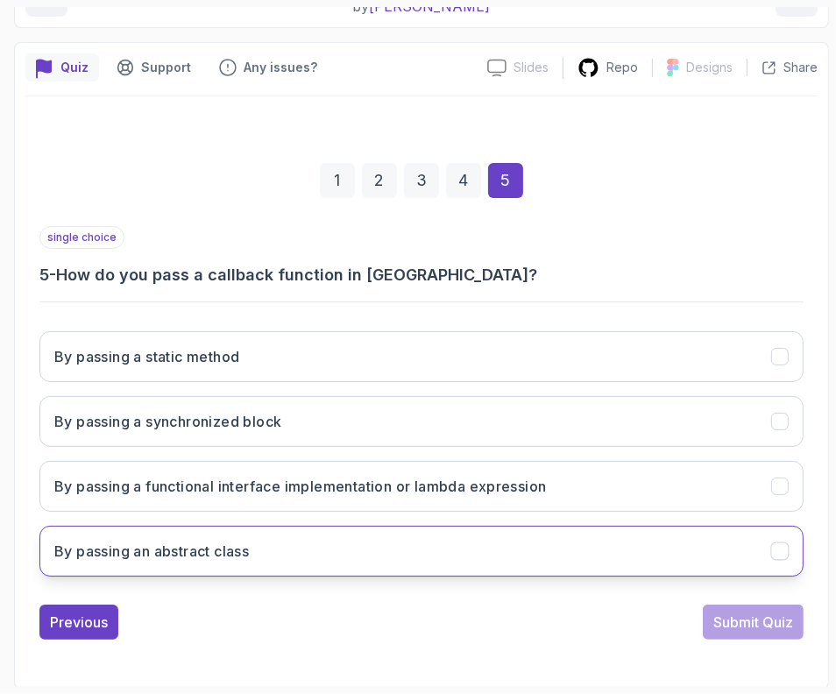
drag, startPoint x: 160, startPoint y: 474, endPoint x: 201, endPoint y: 529, distance: 68.9
click at [161, 476] on h3 "By passing a functional interface implementation or lambda expression" at bounding box center [300, 486] width 492 height 21
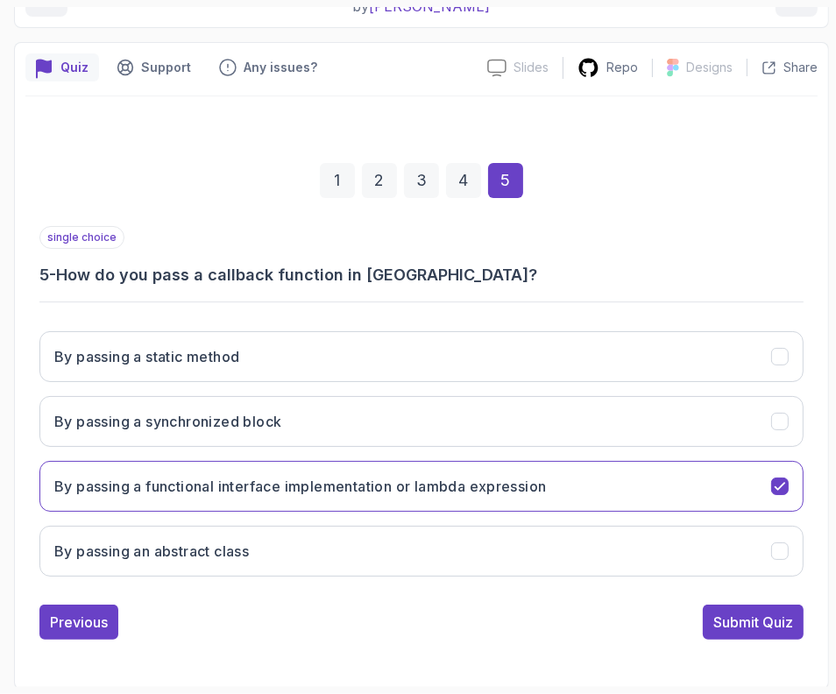
click at [747, 611] on div "Submit Quiz" at bounding box center [753, 621] width 80 height 21
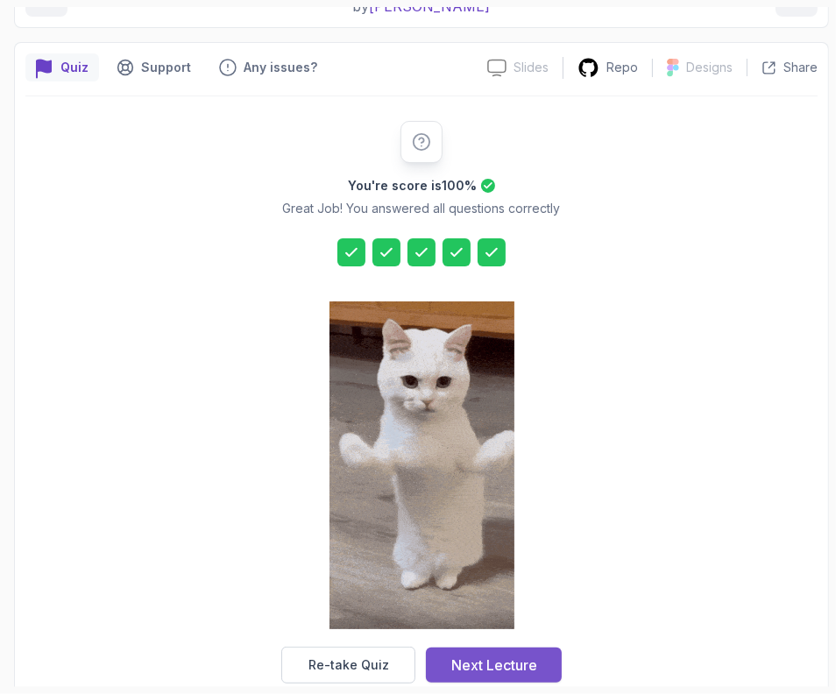
click at [502, 669] on div "Next Lecture" at bounding box center [494, 664] width 86 height 21
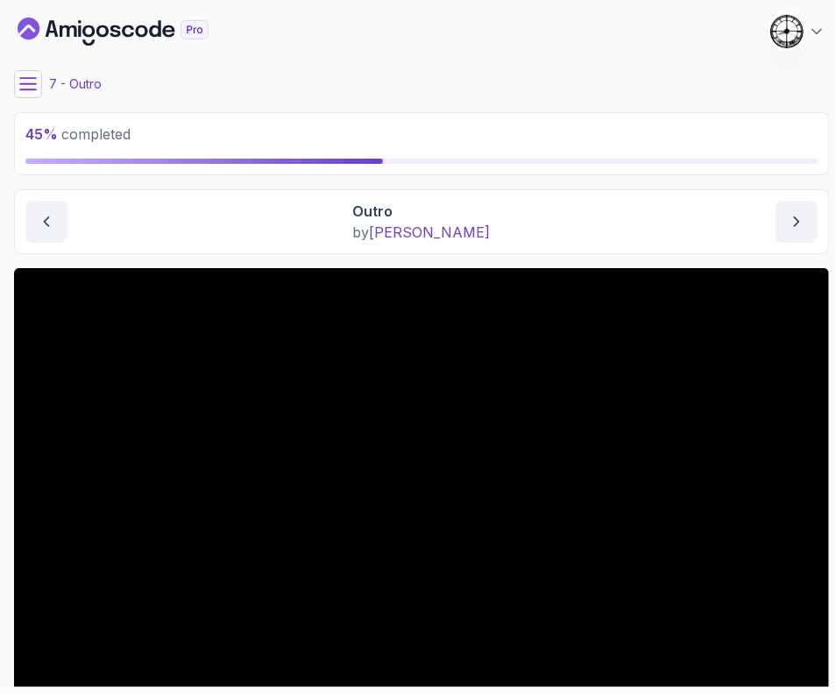
click at [32, 79] on icon at bounding box center [28, 84] width 18 height 18
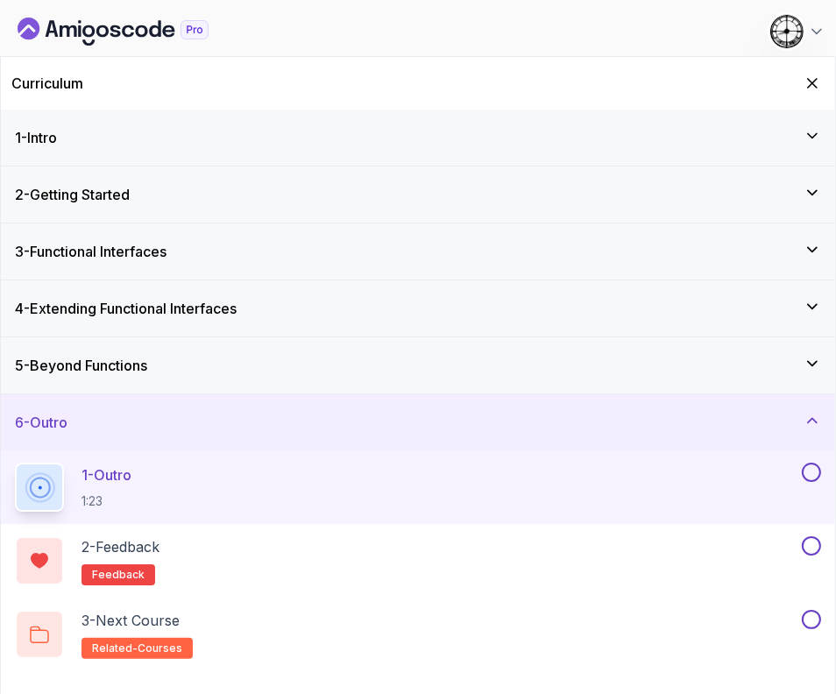
click at [815, 470] on button at bounding box center [811, 472] width 19 height 19
click at [690, 551] on div "2 - Feedback feedback" at bounding box center [406, 560] width 783 height 49
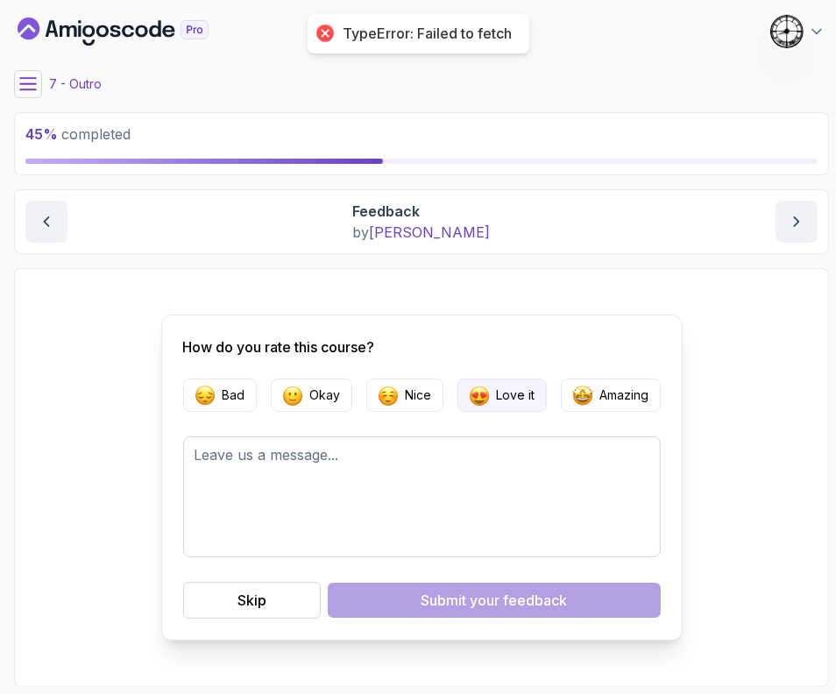
click at [484, 386] on img "button" at bounding box center [479, 395] width 21 height 21
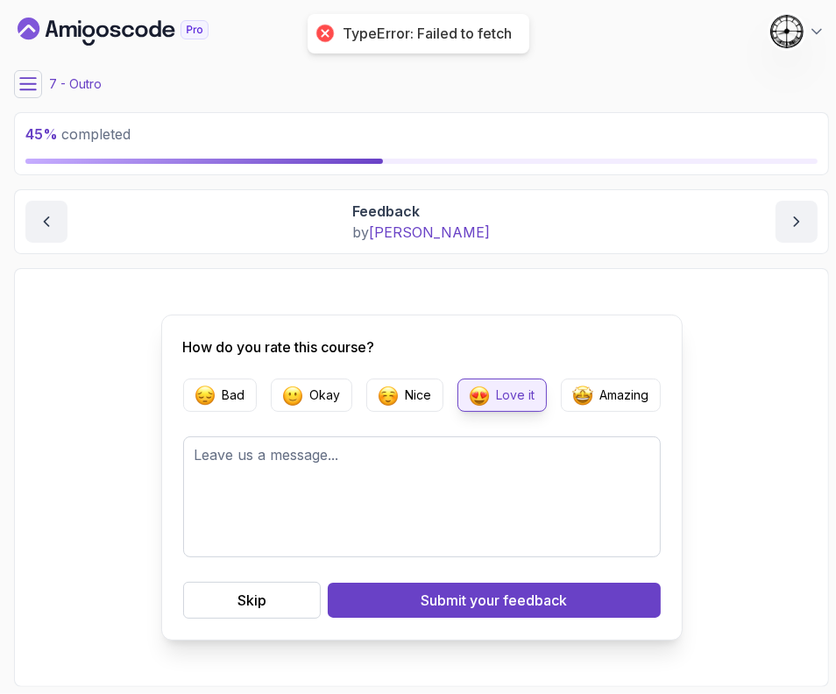
click at [543, 604] on span "your feedback" at bounding box center [518, 600] width 97 height 21
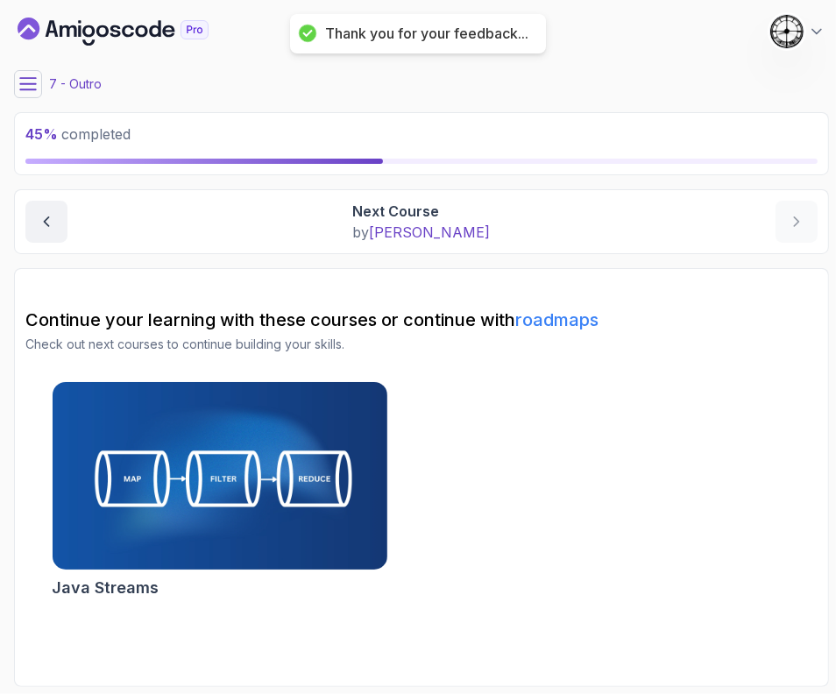
click at [26, 70] on button at bounding box center [28, 84] width 28 height 28
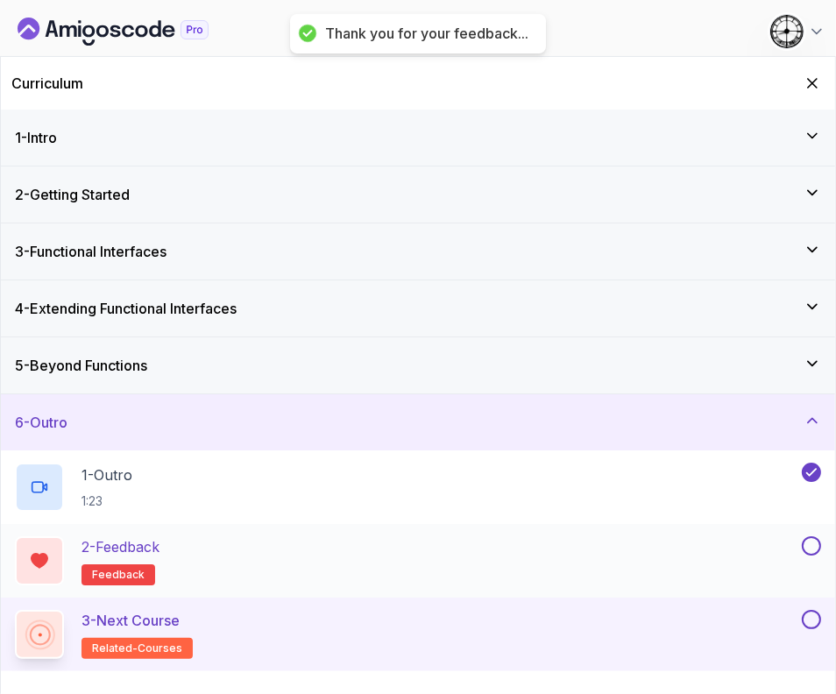
click at [813, 547] on button at bounding box center [811, 545] width 19 height 19
click at [810, 617] on button at bounding box center [811, 619] width 19 height 19
click at [369, 655] on div "3 - Next Course related-courses" at bounding box center [406, 634] width 783 height 49
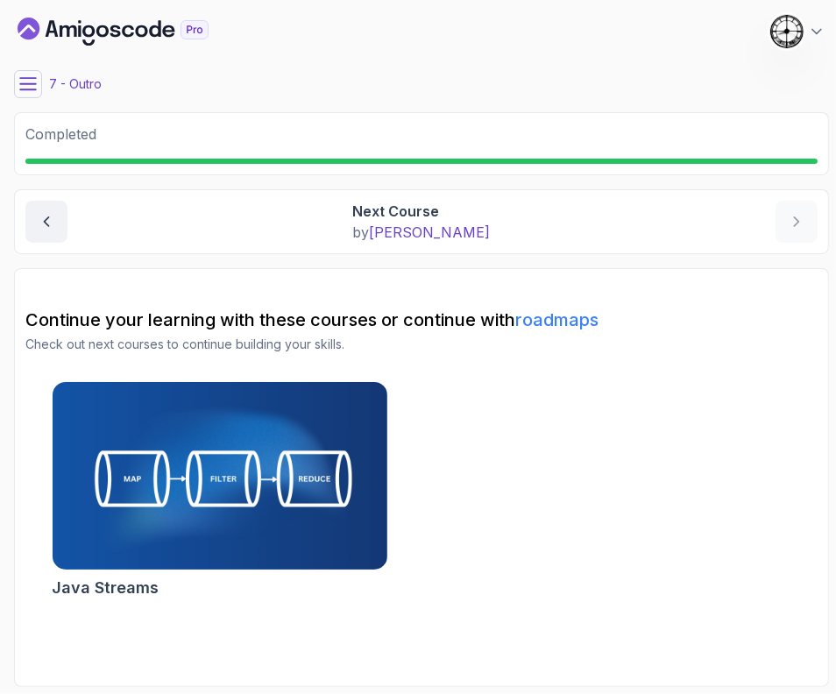
click at [61, 37] on icon "Dashboard" at bounding box center [113, 32] width 191 height 28
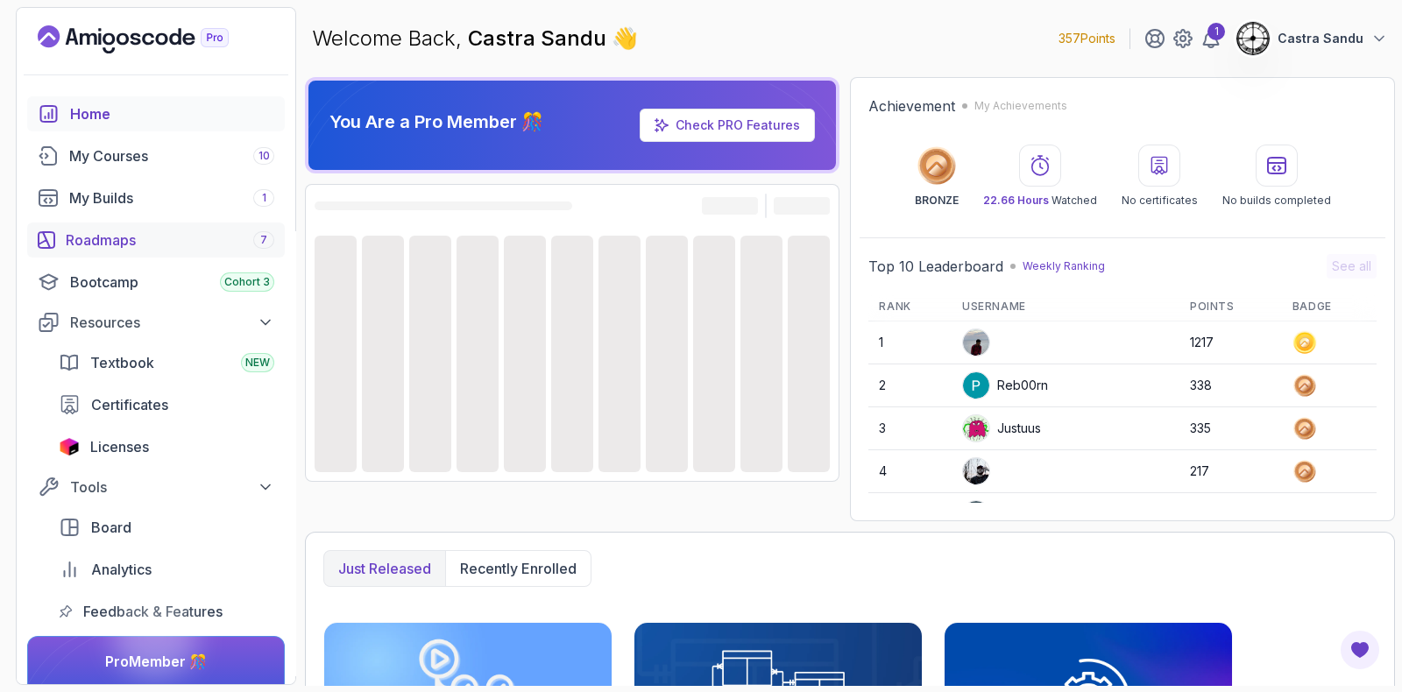
click at [109, 230] on div "Roadmaps 7" at bounding box center [170, 240] width 208 height 21
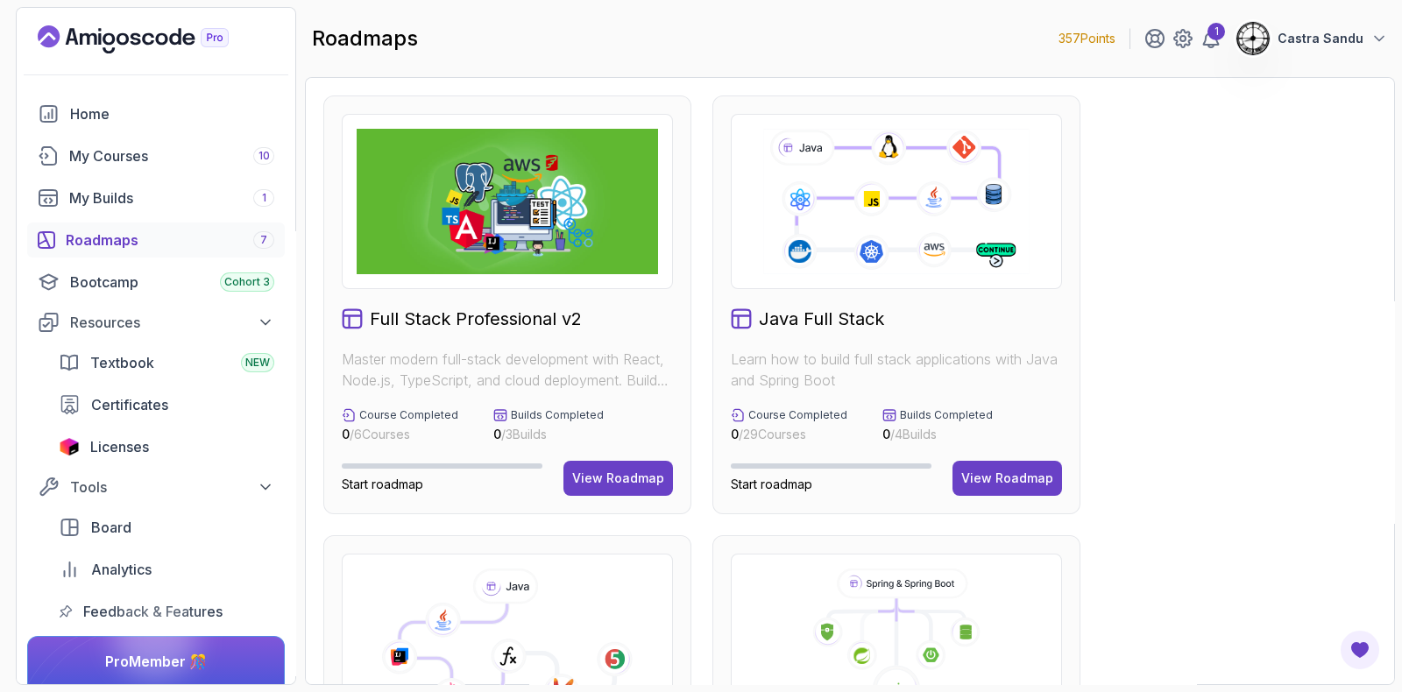
scroll to position [328, 0]
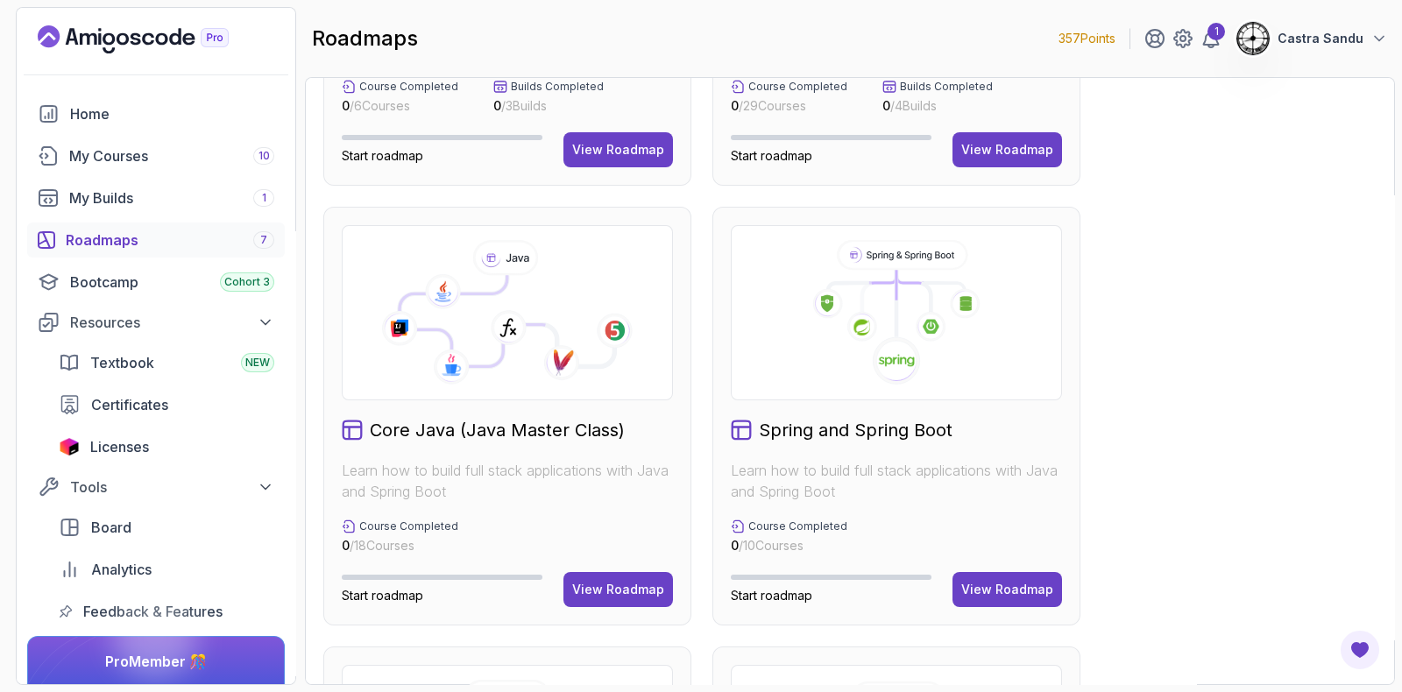
click at [488, 325] on icon at bounding box center [471, 320] width 145 height 91
click at [587, 595] on div "View Roadmap" at bounding box center [618, 590] width 92 height 18
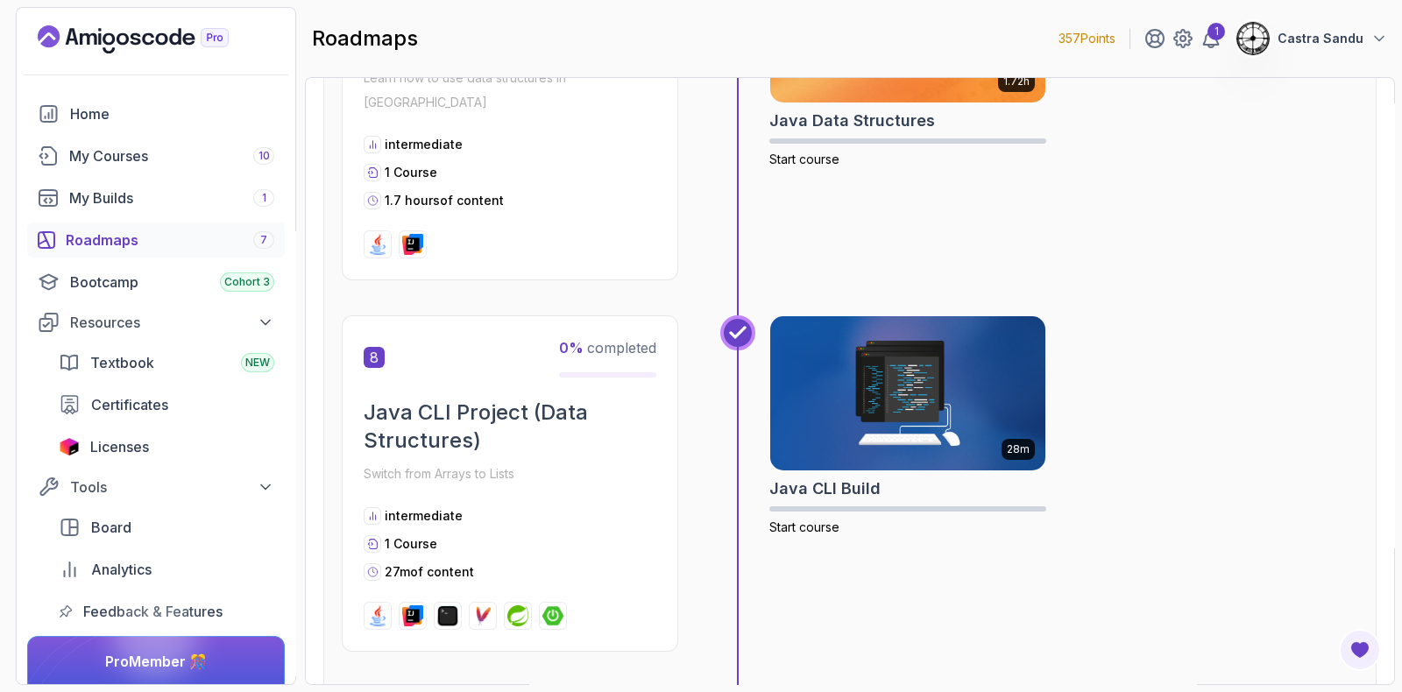
scroll to position [3083, 0]
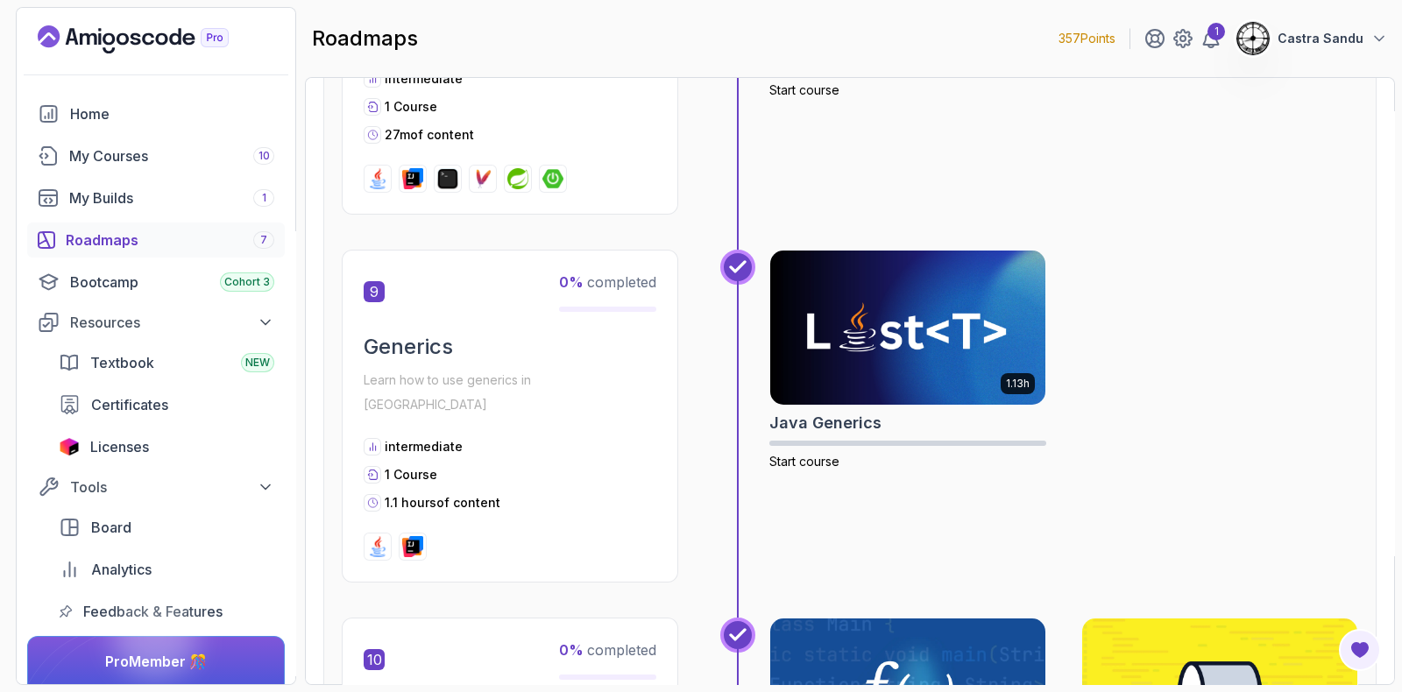
click at [835, 334] on div "1.13h Java Generics Start course" at bounding box center [1063, 416] width 589 height 333
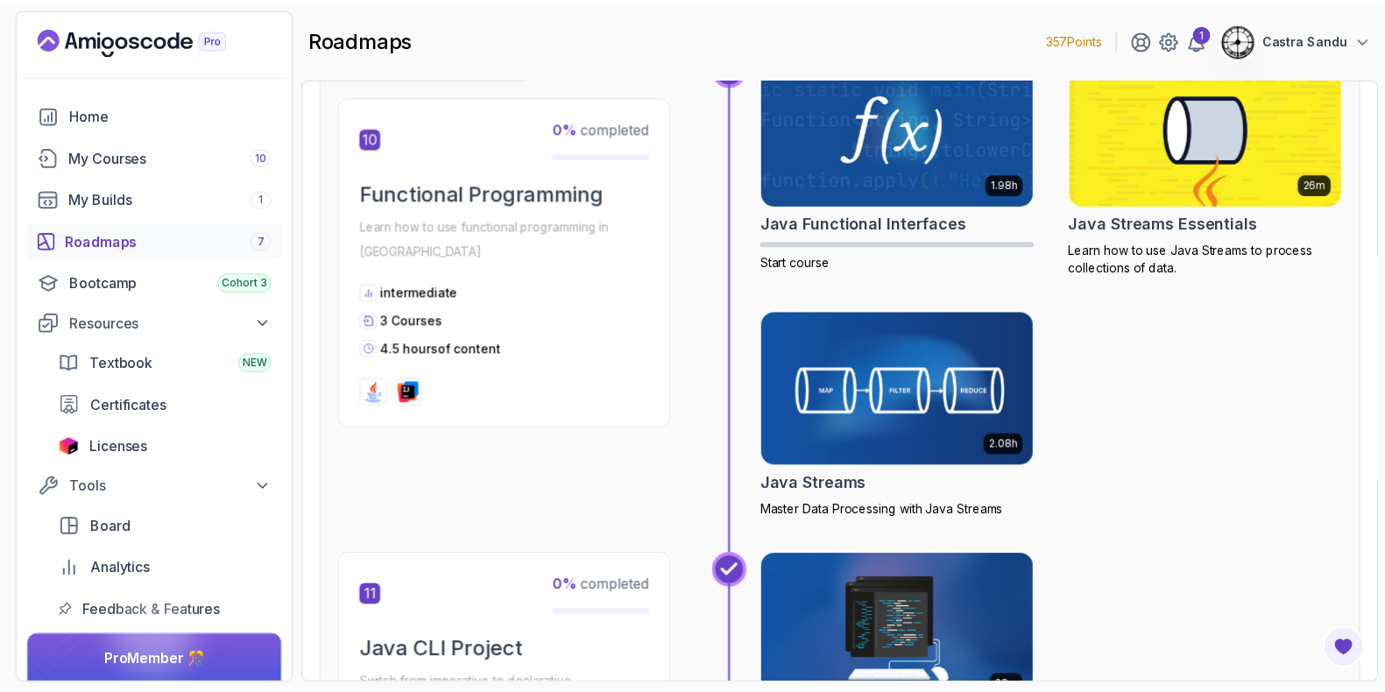
scroll to position [3411, 0]
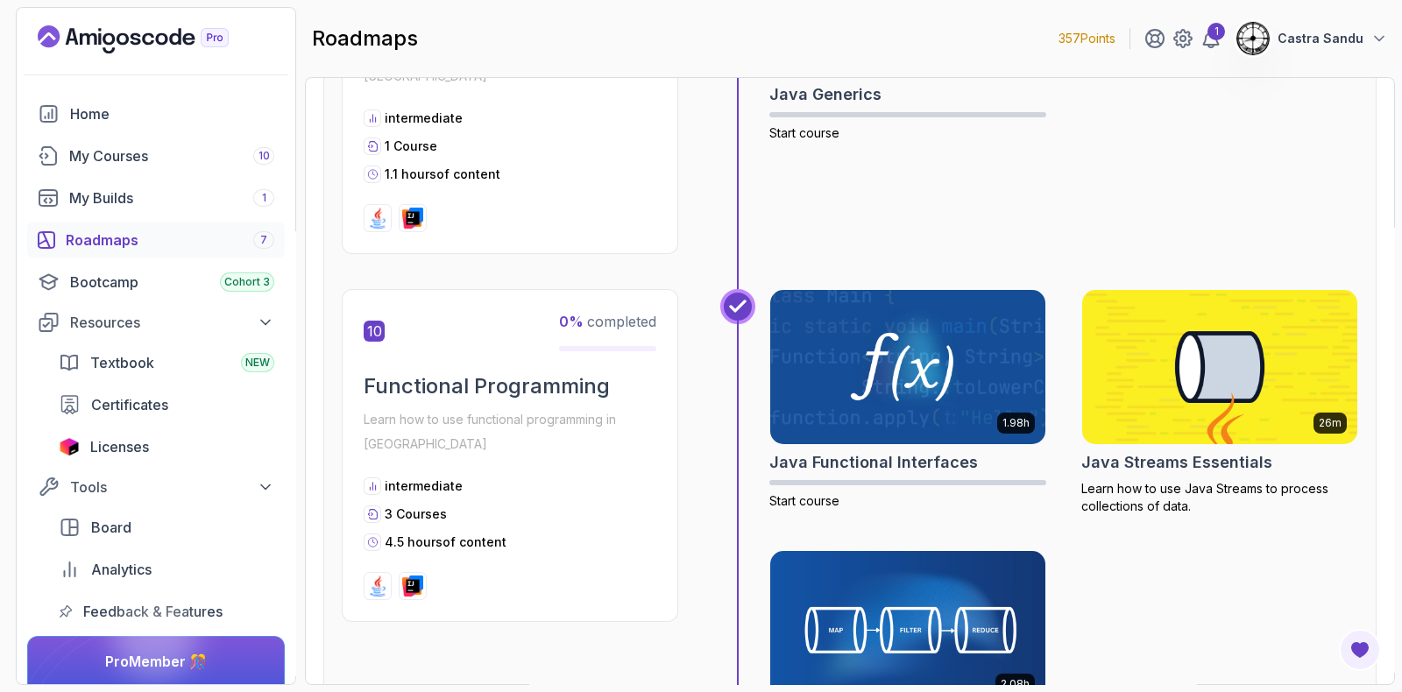
click at [835, 321] on img at bounding box center [1219, 367] width 289 height 162
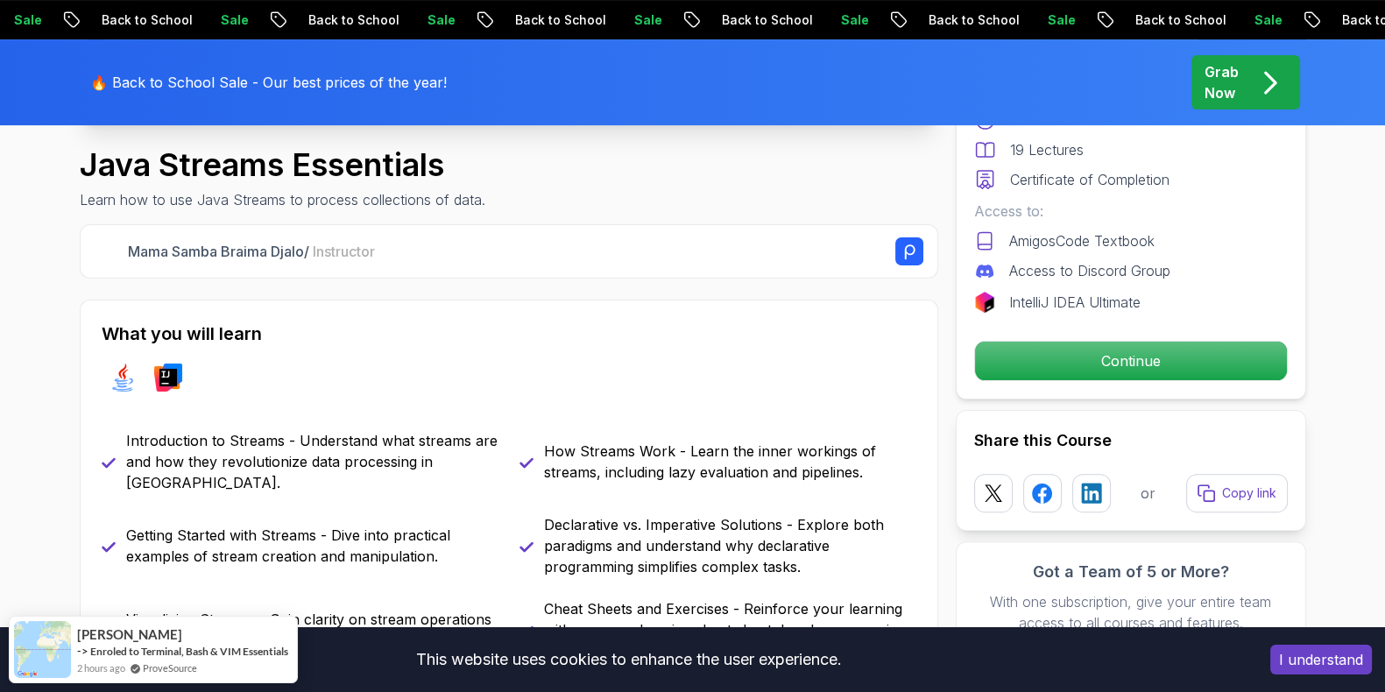
scroll to position [657, 0]
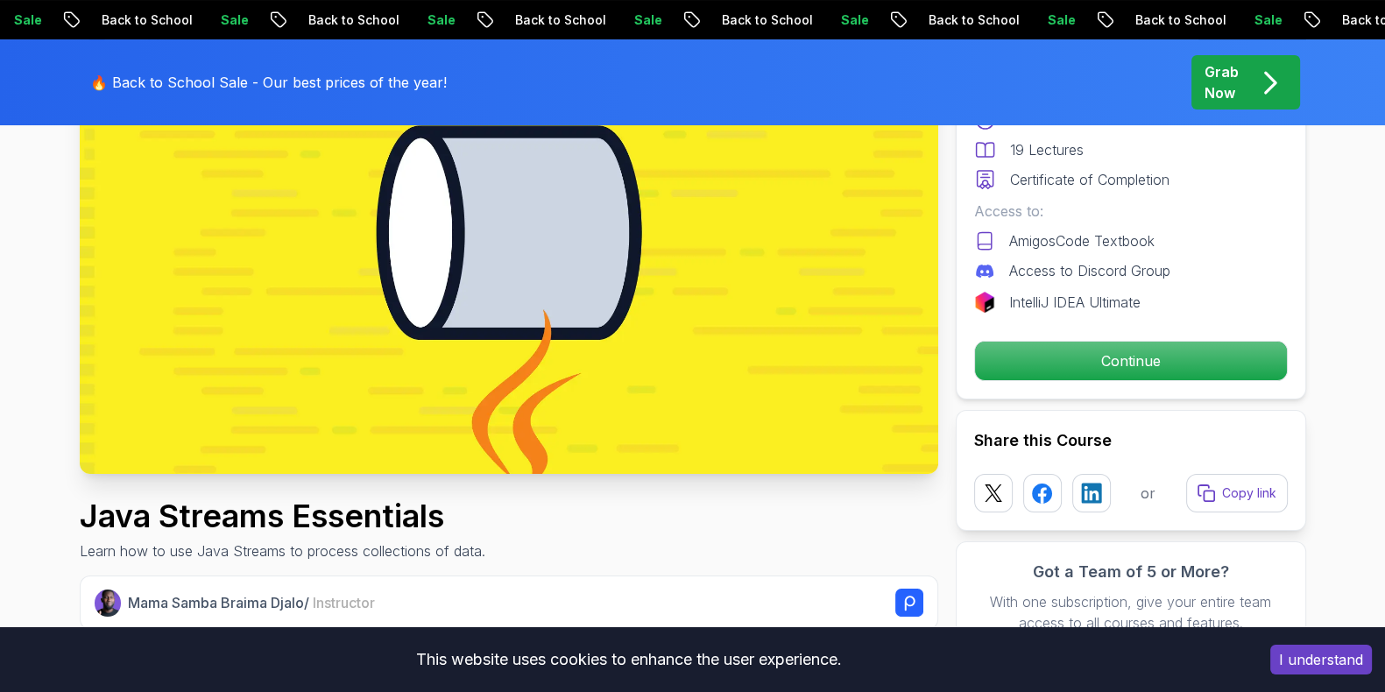
scroll to position [218, 0]
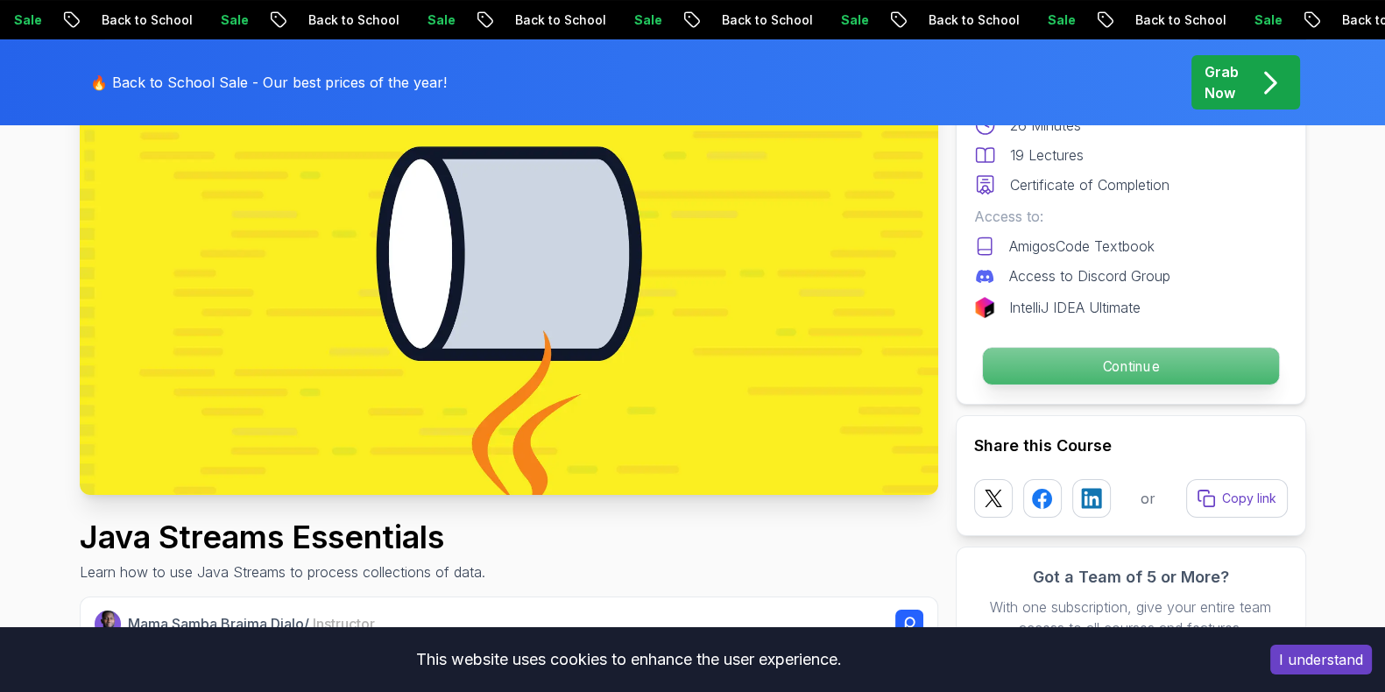
click at [835, 367] on p "Continue" at bounding box center [1130, 366] width 296 height 37
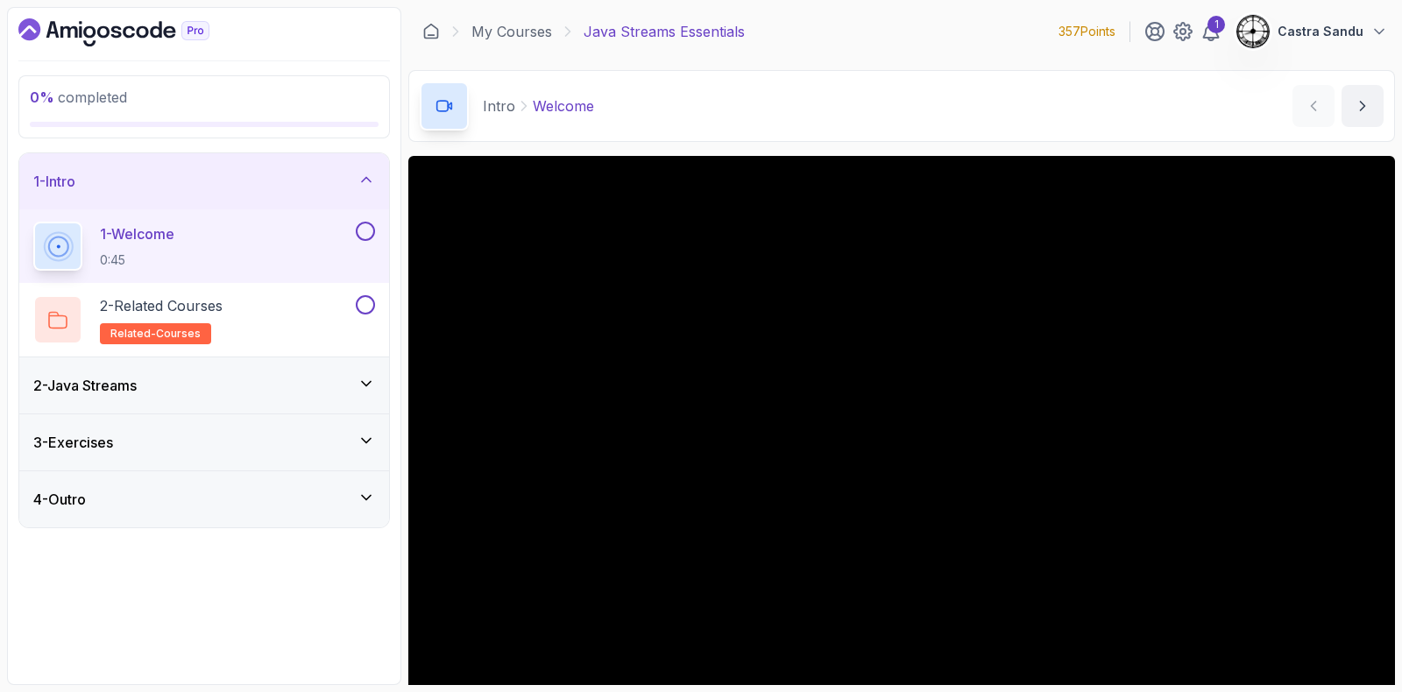
click at [244, 385] on div "2 - Java Streams" at bounding box center [204, 385] width 342 height 21
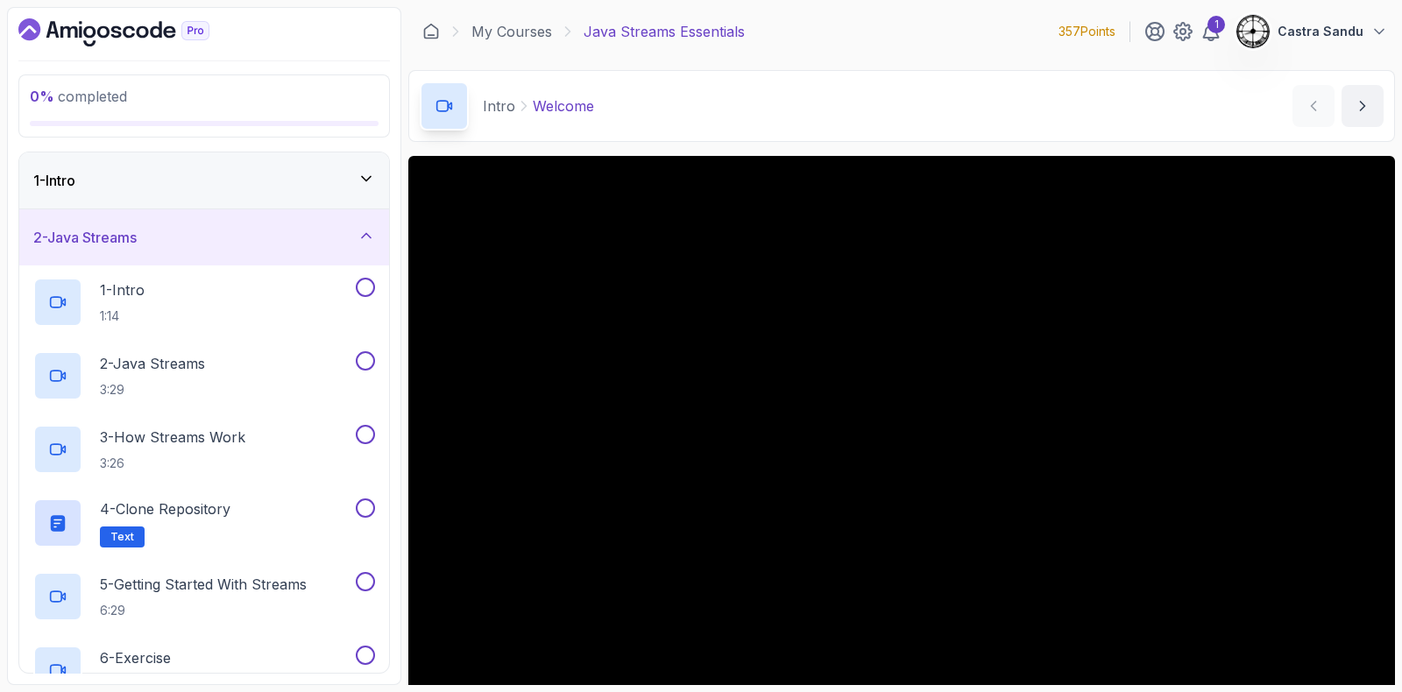
click at [172, 182] on div "1 - Intro" at bounding box center [204, 180] width 342 height 21
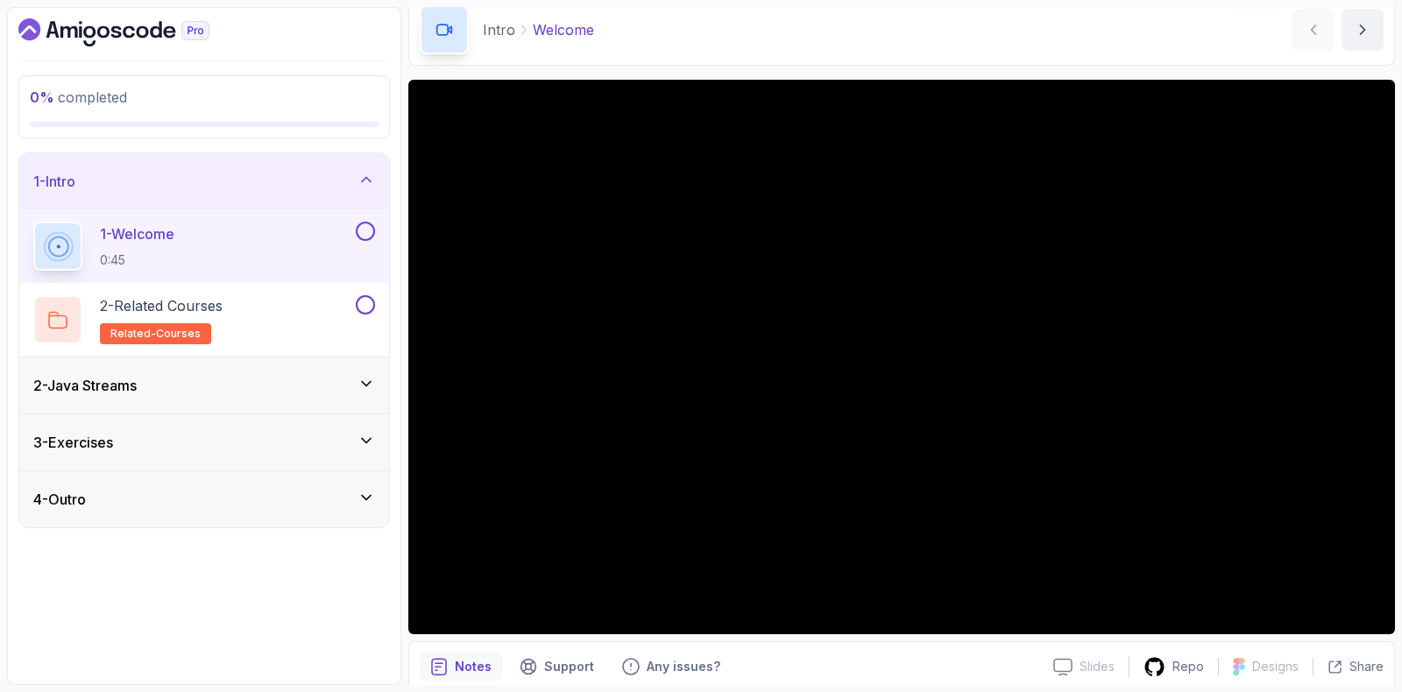
scroll to position [109, 0]
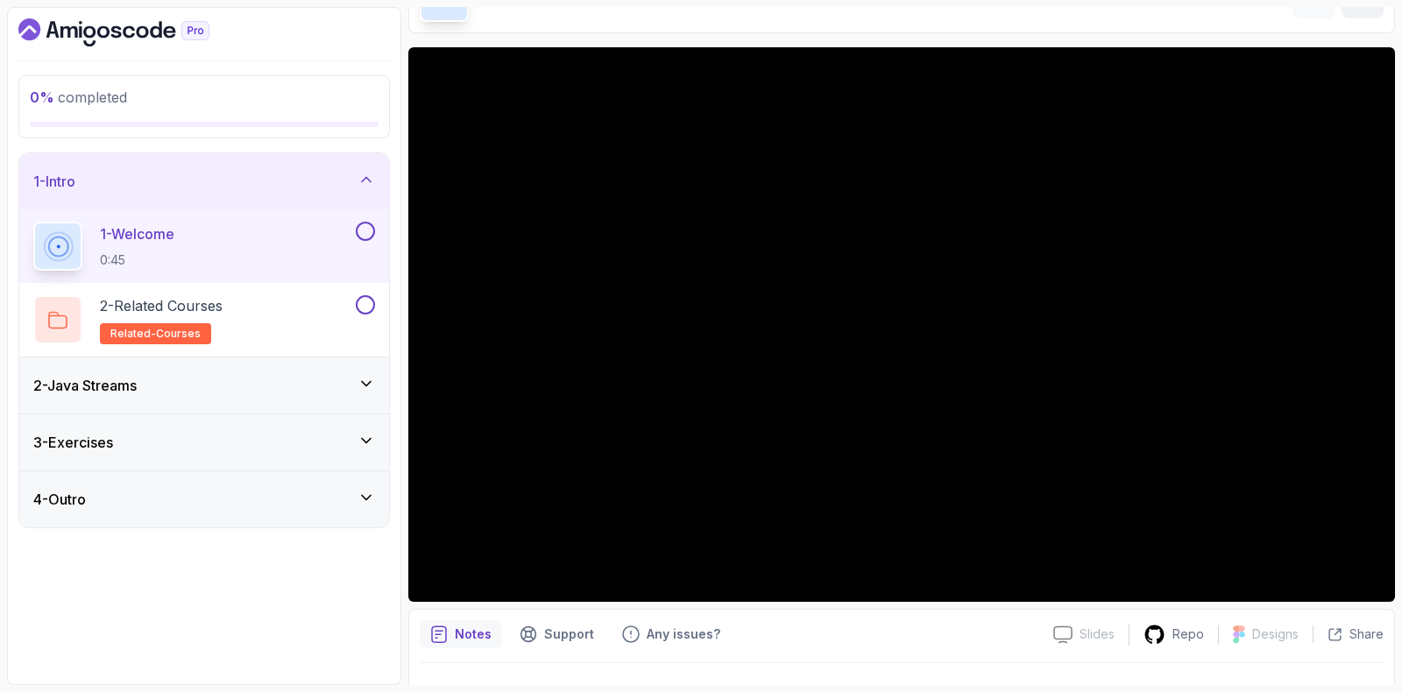
click at [366, 222] on button at bounding box center [365, 231] width 19 height 19
click at [281, 343] on div "2 - Related Courses related-courses" at bounding box center [204, 320] width 370 height 74
click at [306, 329] on div "2 - Related Courses related-courses" at bounding box center [192, 319] width 319 height 49
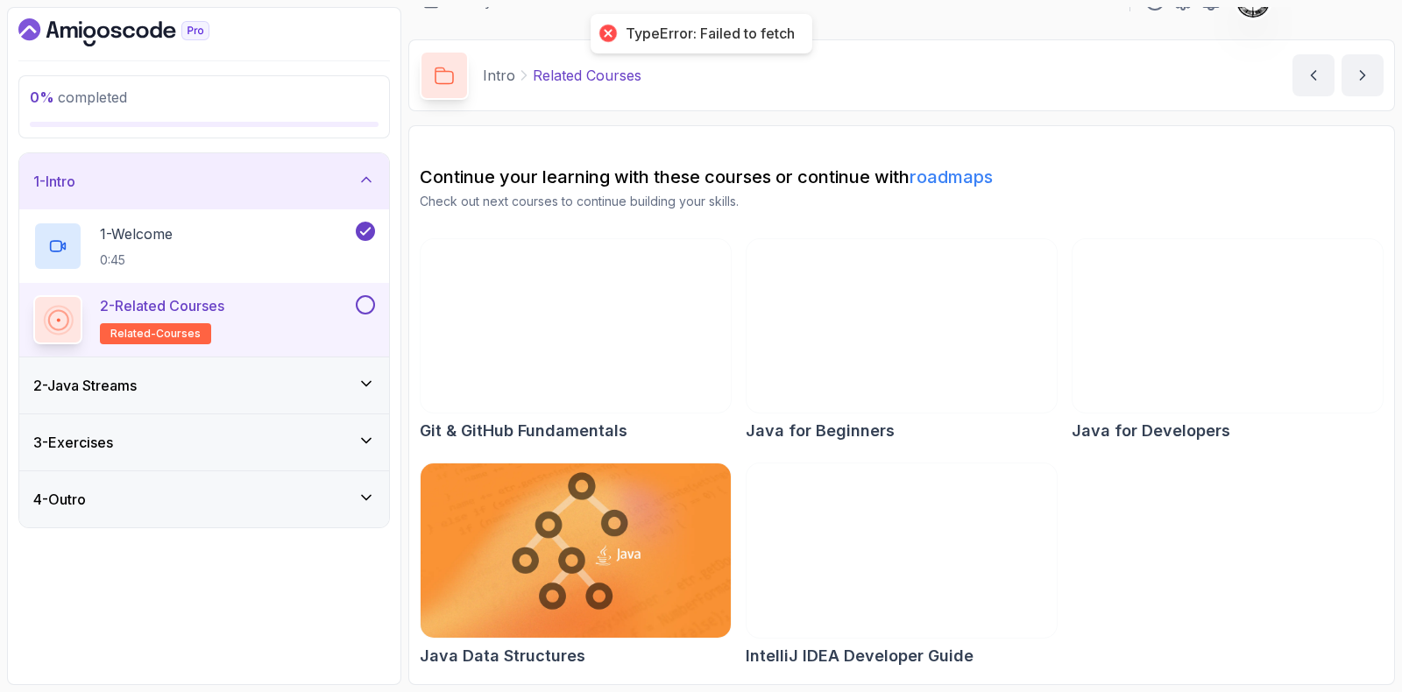
scroll to position [29, 0]
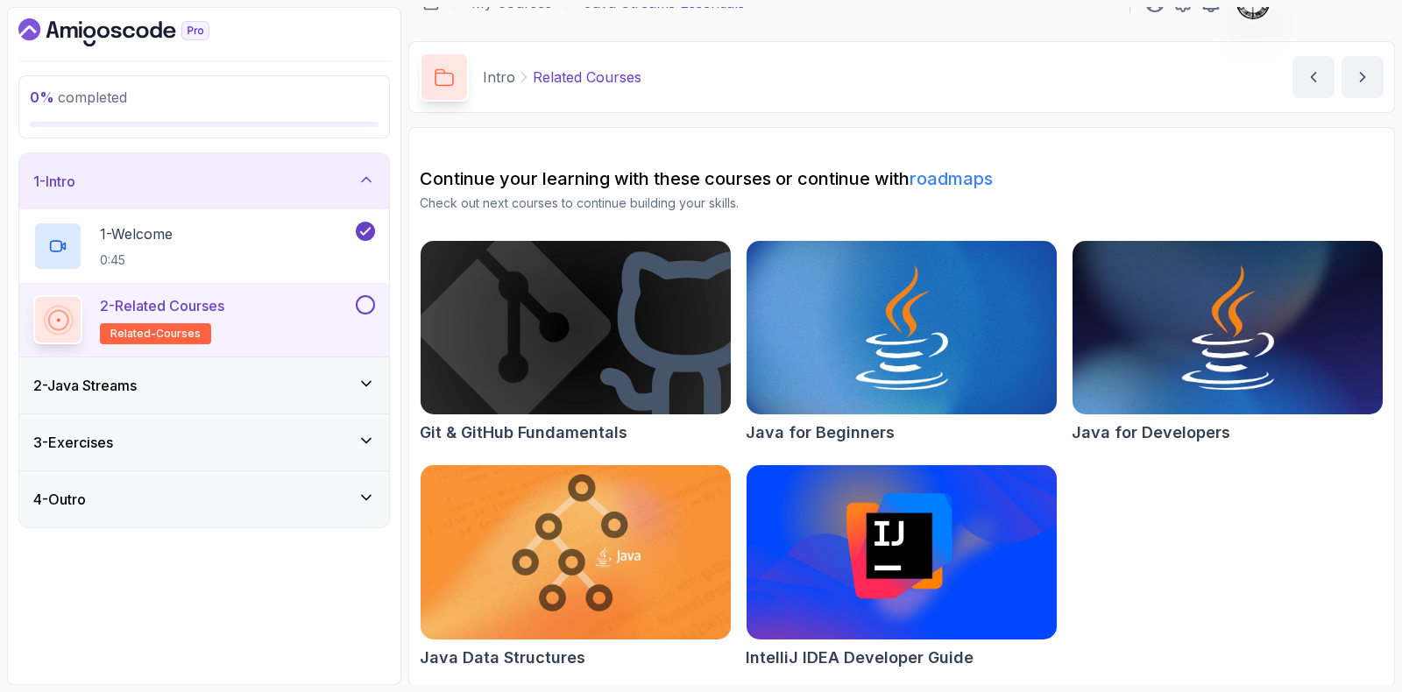
click at [360, 305] on button at bounding box center [365, 304] width 19 height 19
click at [258, 375] on div "2 - Java Streams" at bounding box center [204, 385] width 342 height 21
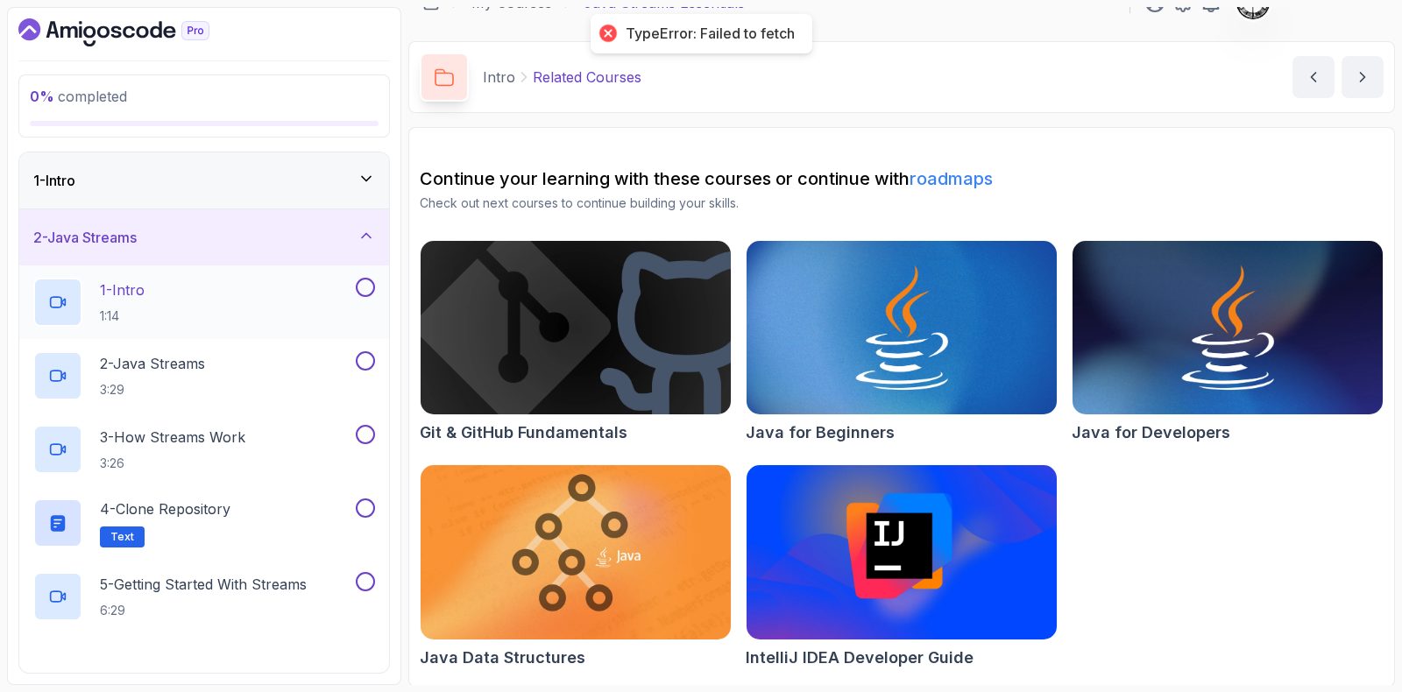
click at [201, 292] on div "1 - Intro 1:14" at bounding box center [192, 302] width 319 height 49
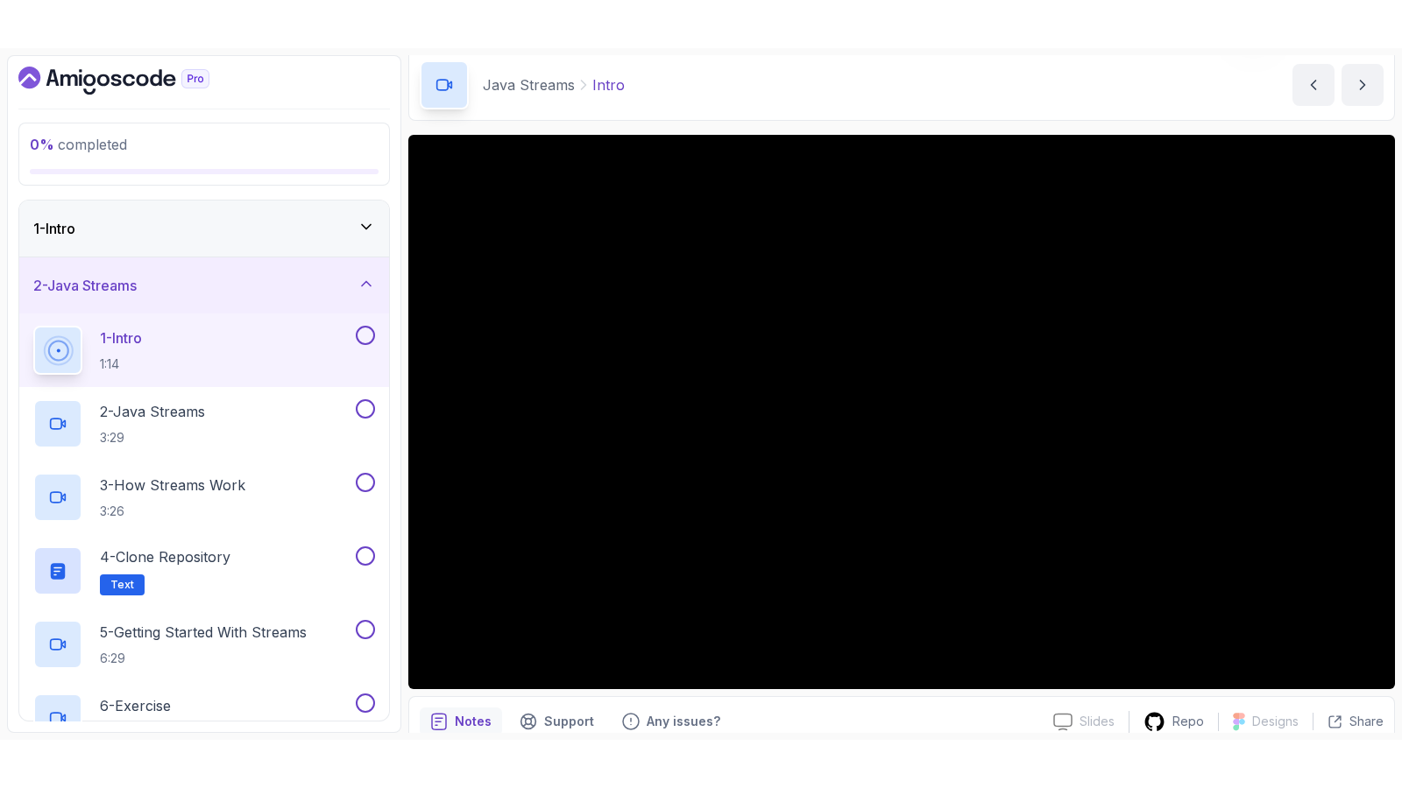
scroll to position [79, 0]
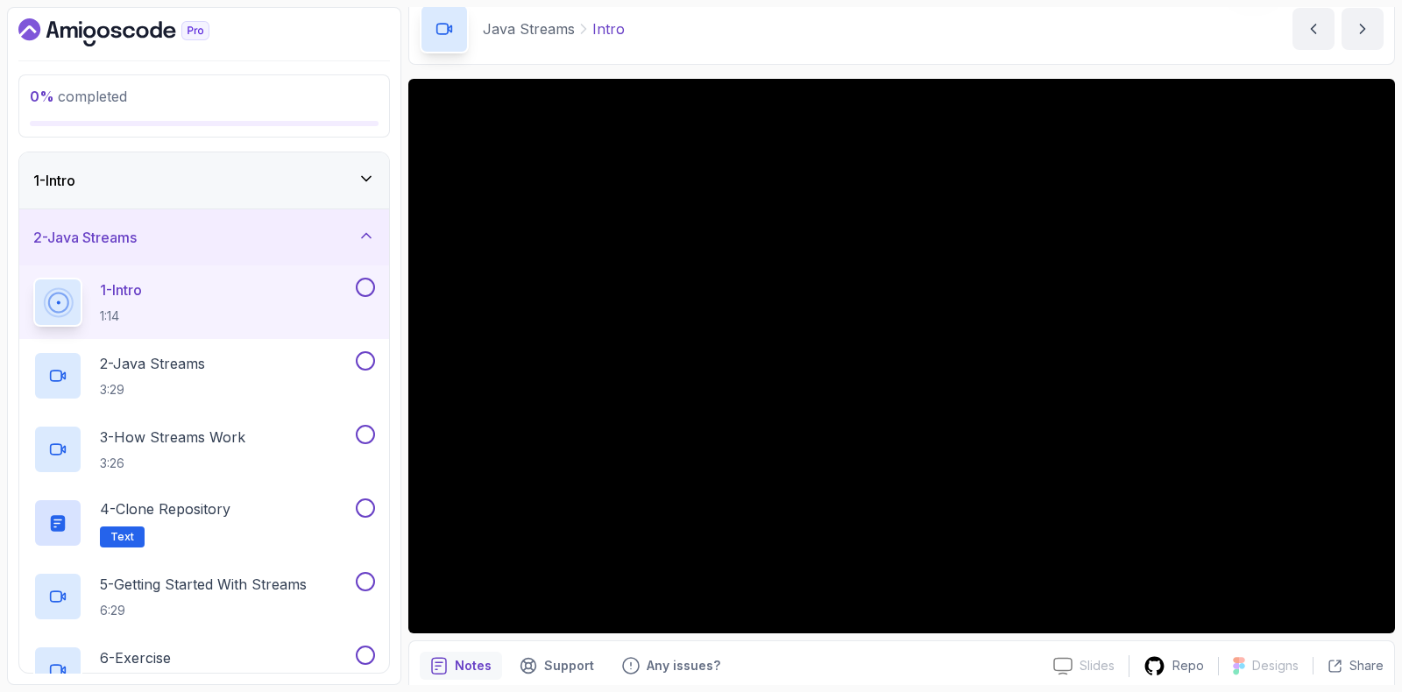
drag, startPoint x: 917, startPoint y: 21, endPoint x: 907, endPoint y: 51, distance: 31.3
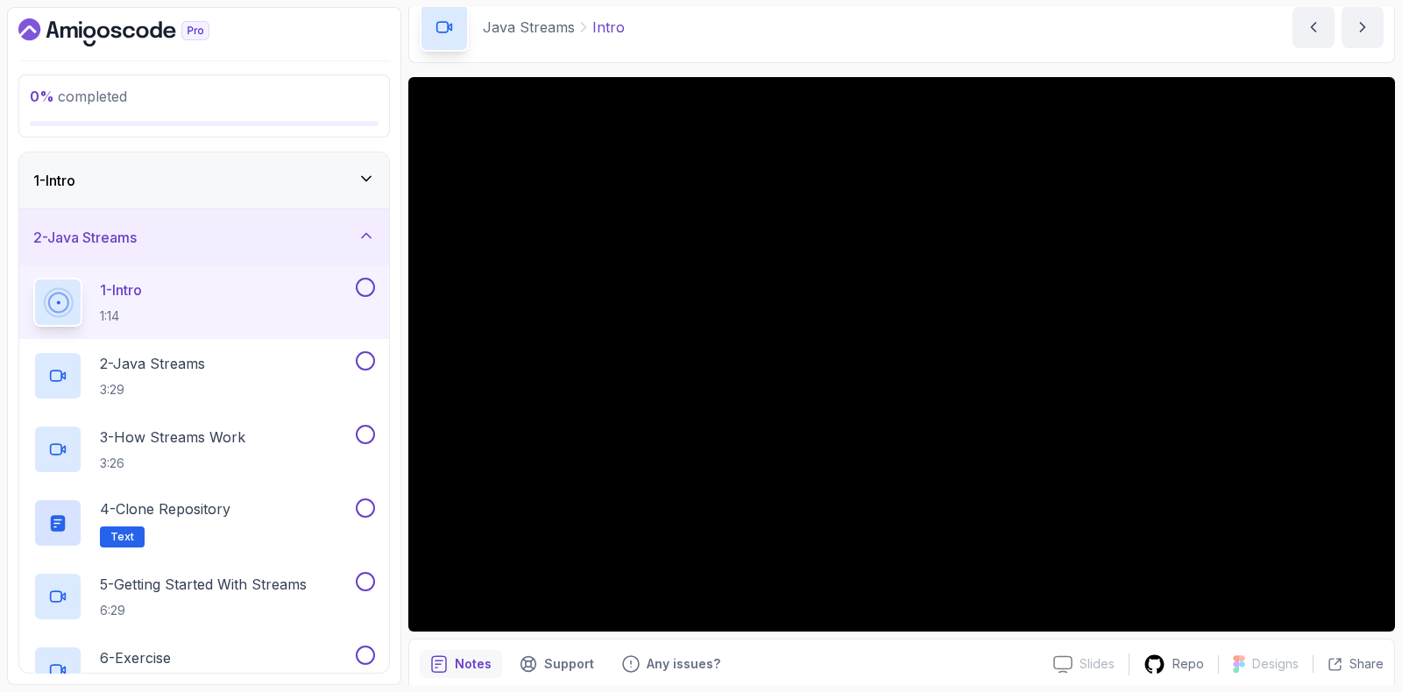
click at [374, 284] on button at bounding box center [365, 287] width 19 height 19
click at [205, 381] on p "3:29" at bounding box center [152, 390] width 105 height 18
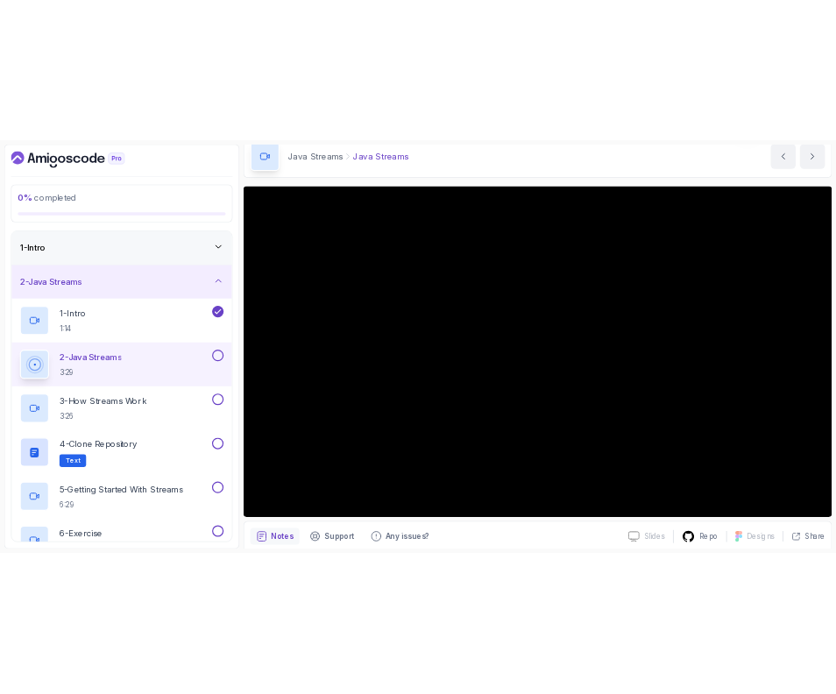
scroll to position [146, 0]
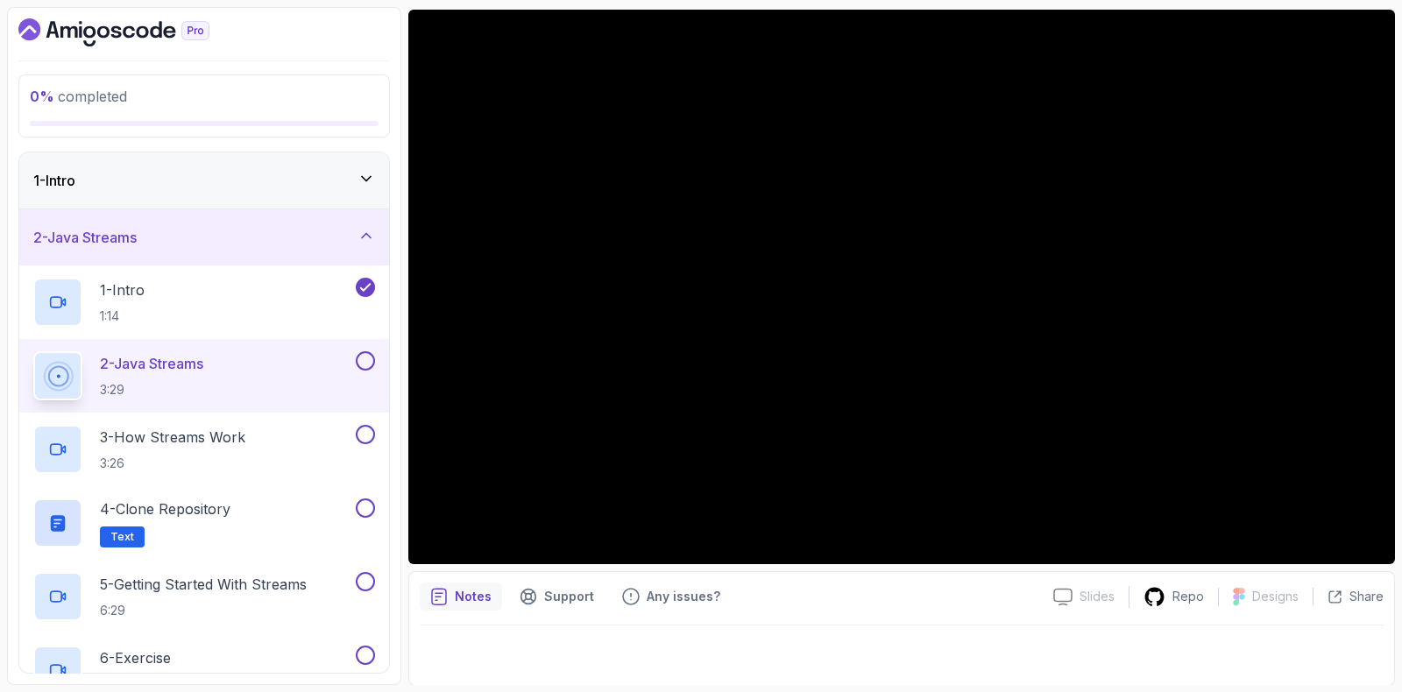
click at [368, 363] on button at bounding box center [365, 360] width 19 height 19
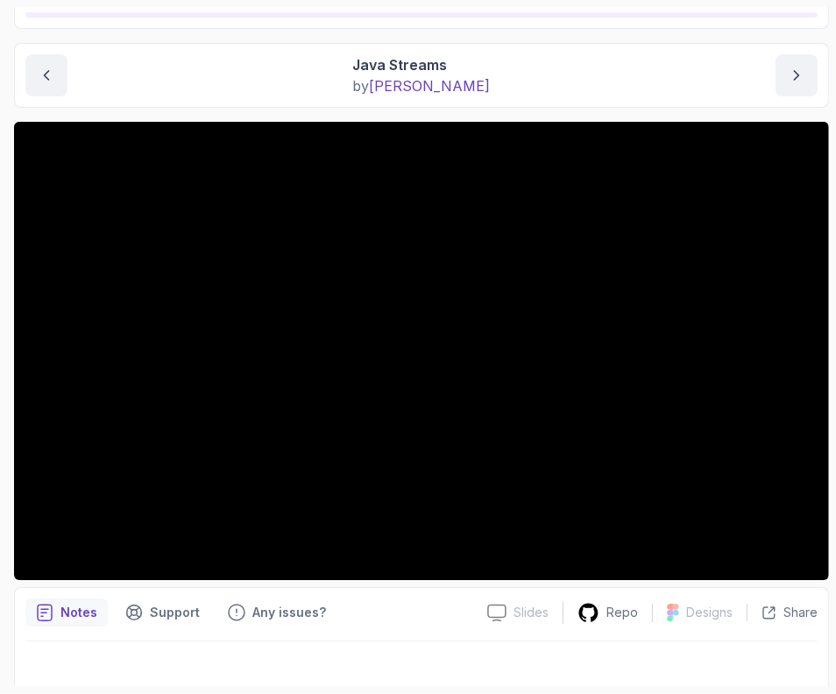
scroll to position [160, 0]
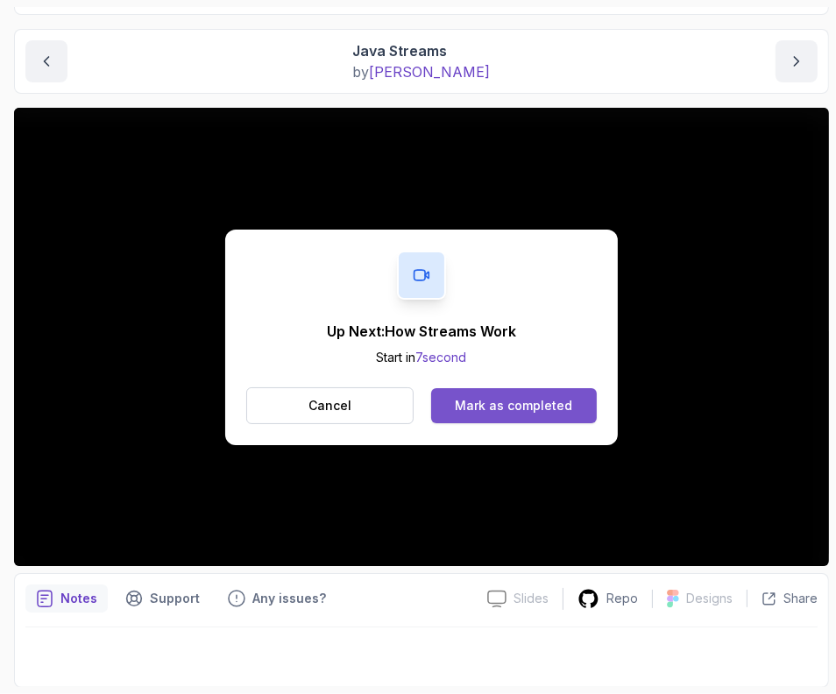
click at [498, 413] on div "Mark as completed" at bounding box center [513, 406] width 117 height 18
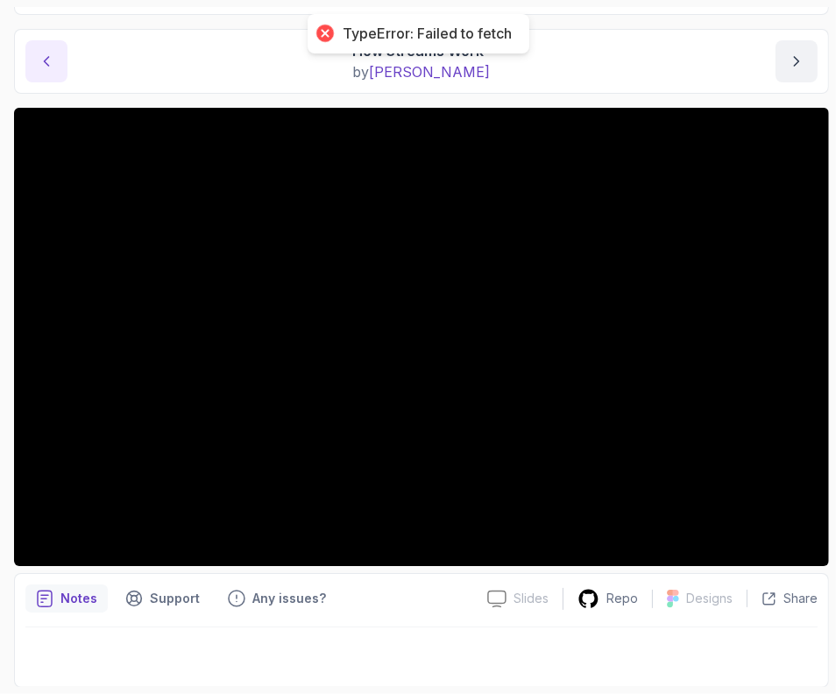
click at [35, 53] on button "previous content" at bounding box center [46, 61] width 42 height 42
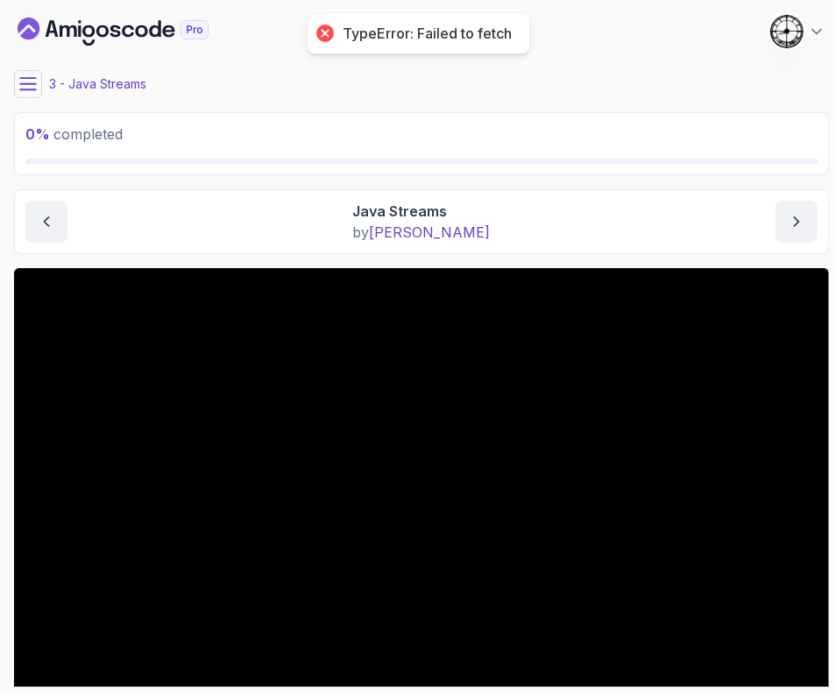
click at [30, 95] on button at bounding box center [28, 84] width 28 height 28
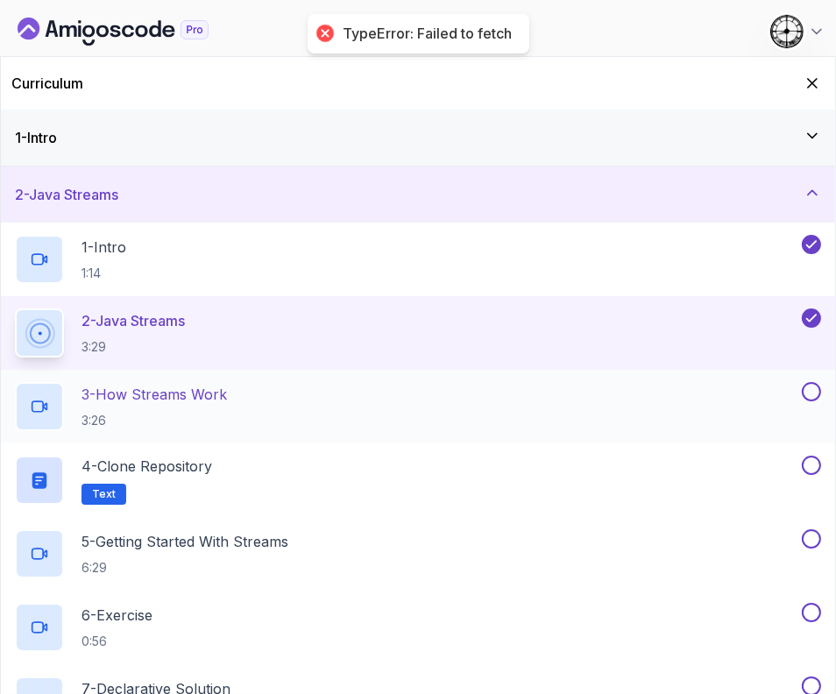
click at [112, 410] on h2 "3 - How Streams Work 3:26" at bounding box center [153, 407] width 145 height 46
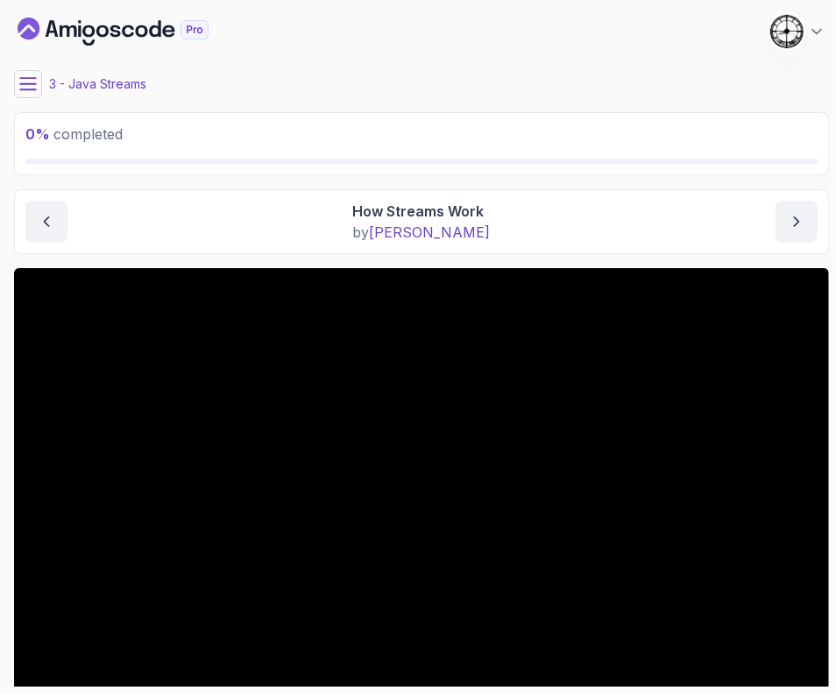
click at [31, 76] on icon at bounding box center [28, 84] width 18 height 18
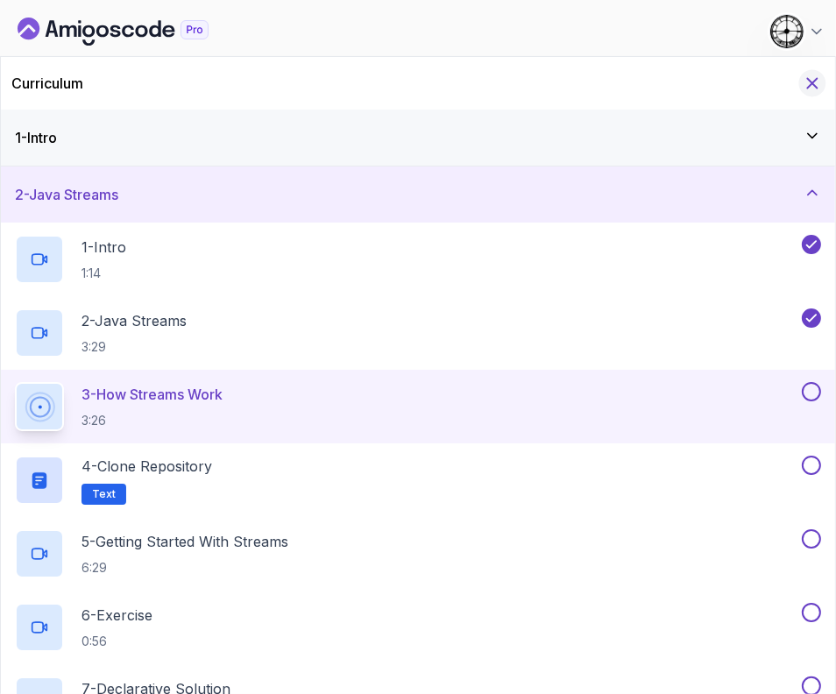
click at [807, 75] on icon "Hide Curriculum for mobile" at bounding box center [811, 83] width 19 height 19
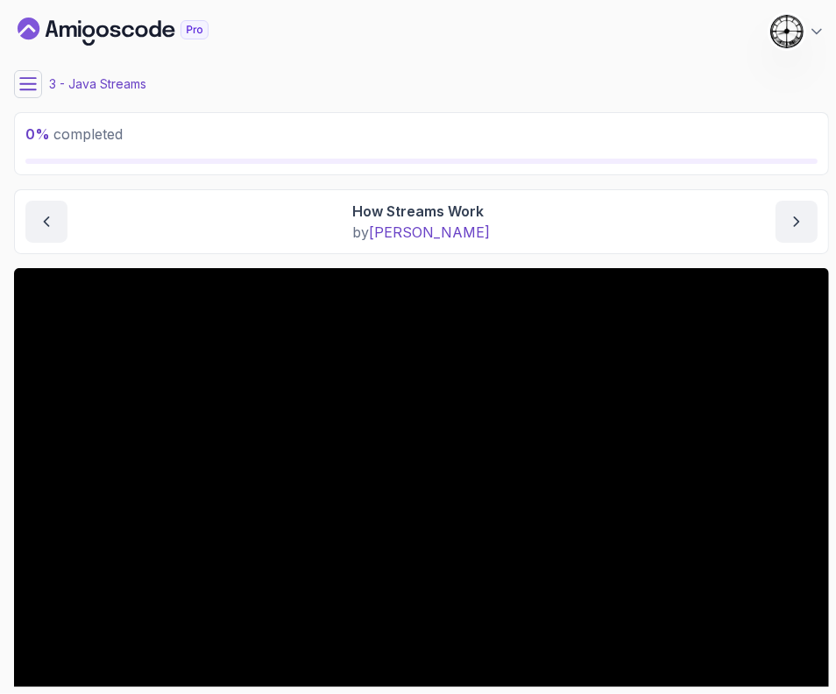
scroll to position [109, 0]
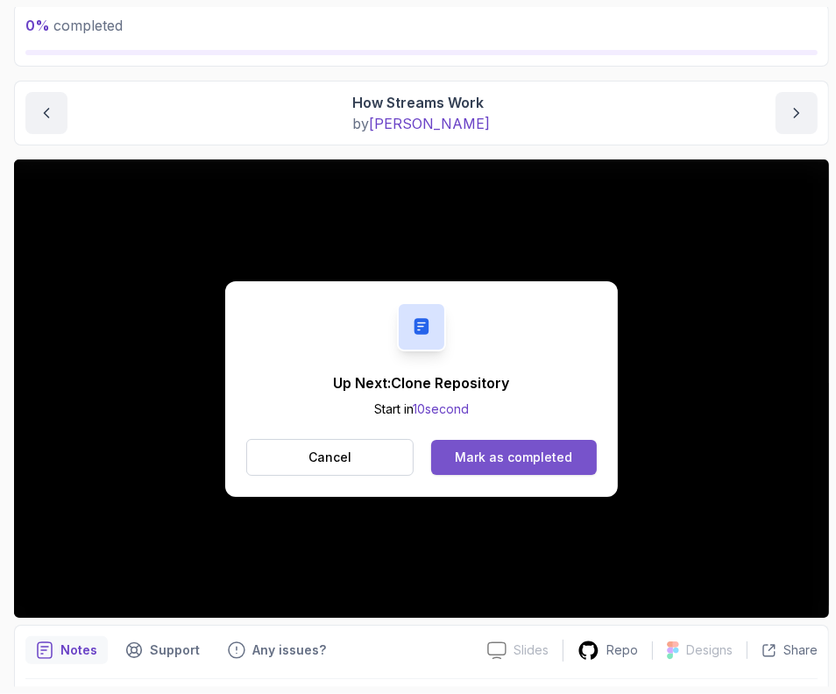
click at [528, 467] on button "Mark as completed" at bounding box center [514, 457] width 166 height 35
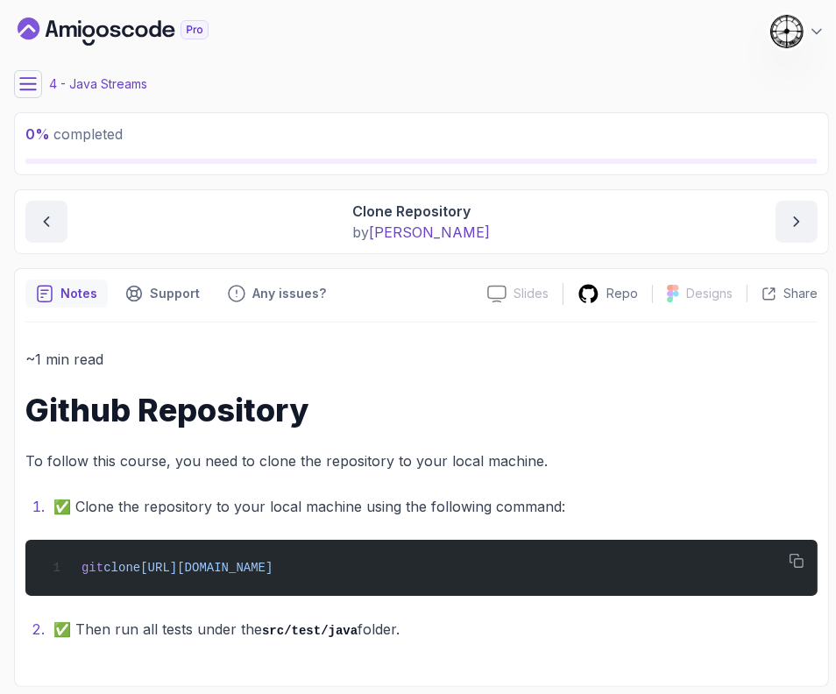
drag, startPoint x: 119, startPoint y: 633, endPoint x: 414, endPoint y: 618, distance: 295.6
click at [442, 654] on div "~1 min read Github Repository To follow this course, you need to clone the repo…" at bounding box center [421, 498] width 792 height 353
click at [192, 384] on div "~1 min read Github Repository To follow this course, you need to clone the repo…" at bounding box center [421, 494] width 792 height 294
click at [25, 96] on button at bounding box center [28, 84] width 28 height 28
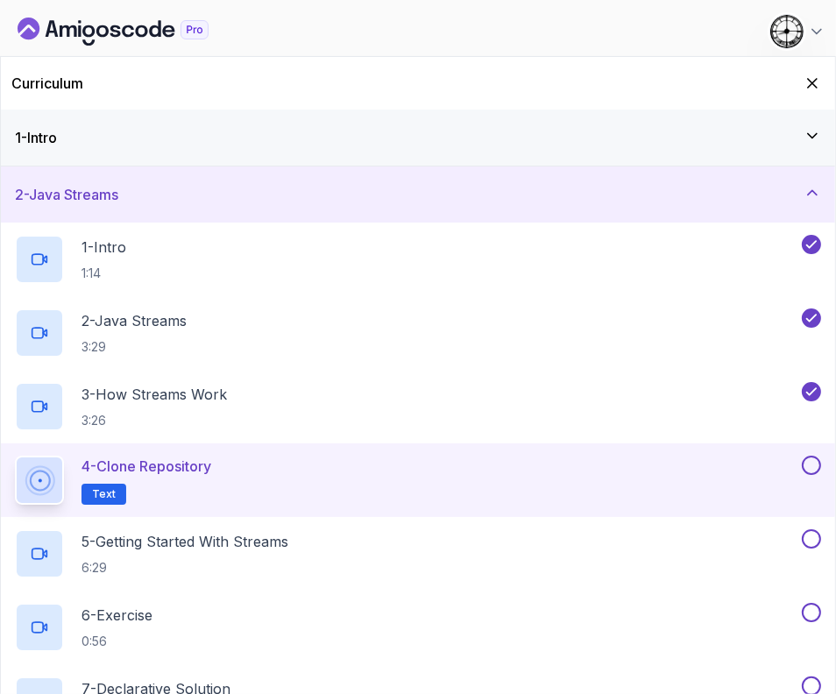
click at [813, 453] on div "4 - Clone Repository Text" at bounding box center [418, 480] width 834 height 74
click at [810, 462] on button at bounding box center [811, 465] width 19 height 19
click at [199, 550] on p "5 - Getting Started With Streams" at bounding box center [184, 541] width 207 height 21
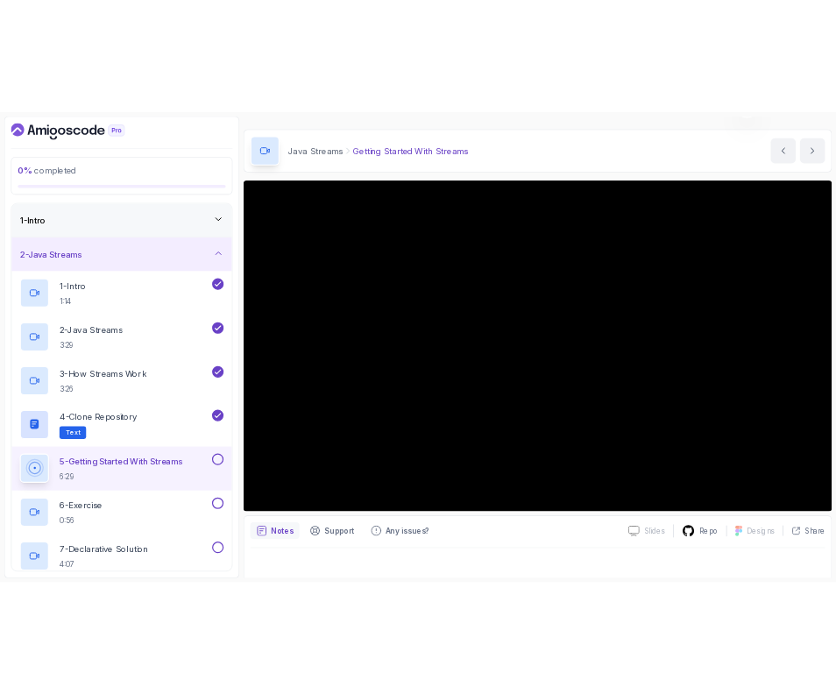
scroll to position [160, 0]
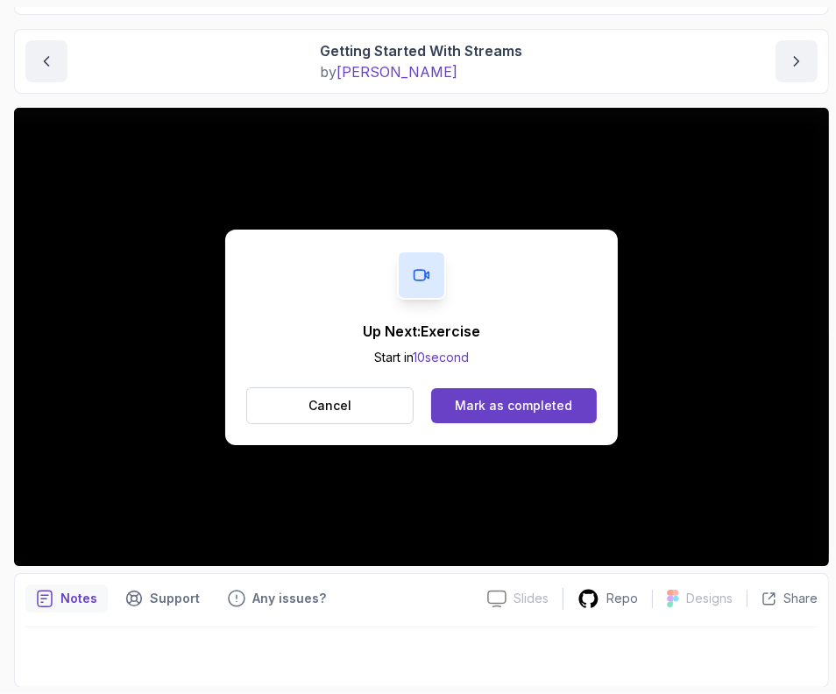
click at [253, 314] on div "Up Next: Exercise Start in 10 second Cancel Mark as completed" at bounding box center [421, 337] width 392 height 215
click at [541, 399] on div "Mark as completed" at bounding box center [513, 406] width 117 height 18
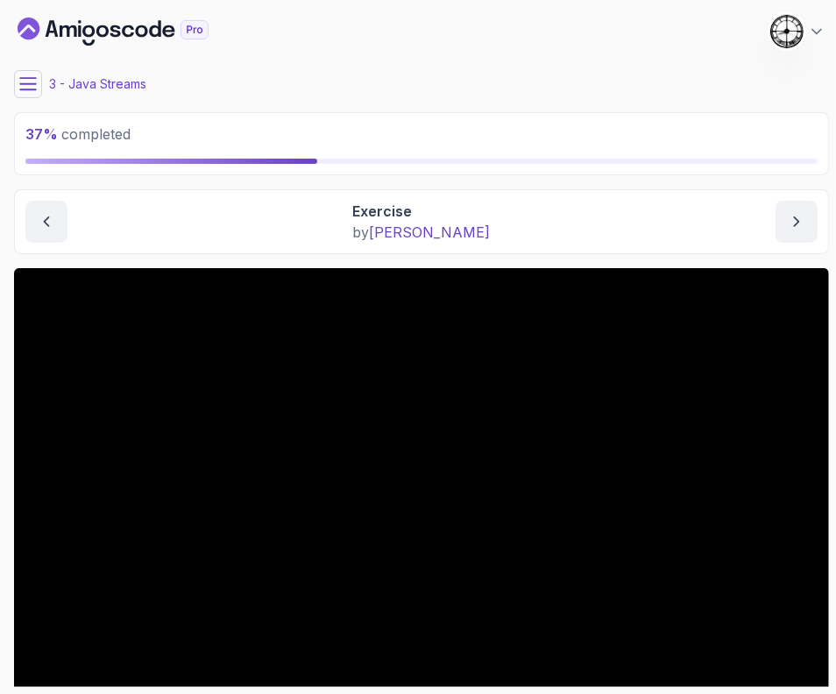
drag, startPoint x: 46, startPoint y: 74, endPoint x: 37, endPoint y: 76, distance: 9.1
click at [40, 76] on div "3 - Java Streams" at bounding box center [421, 84] width 815 height 28
click at [36, 76] on icon at bounding box center [28, 84] width 18 height 18
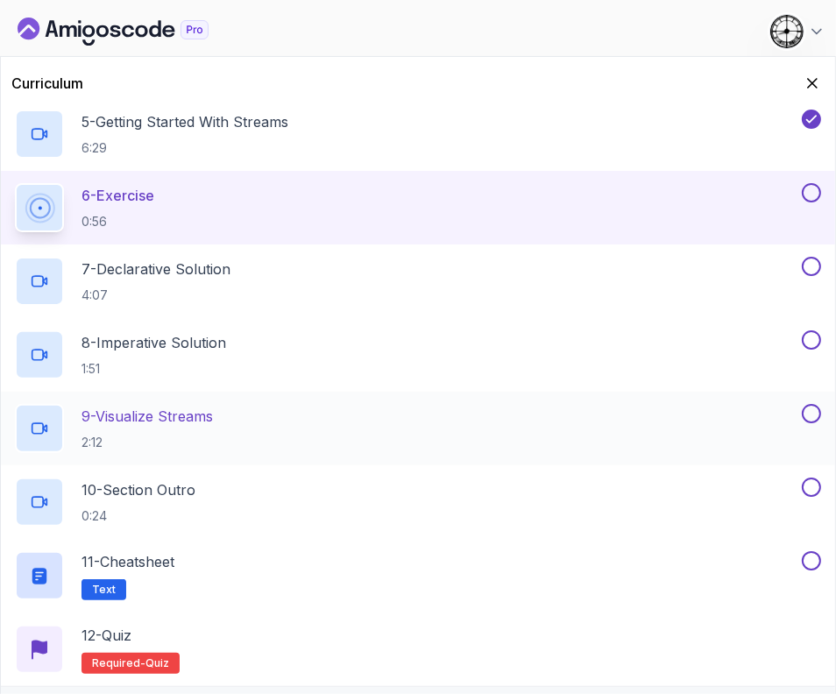
scroll to position [469, 0]
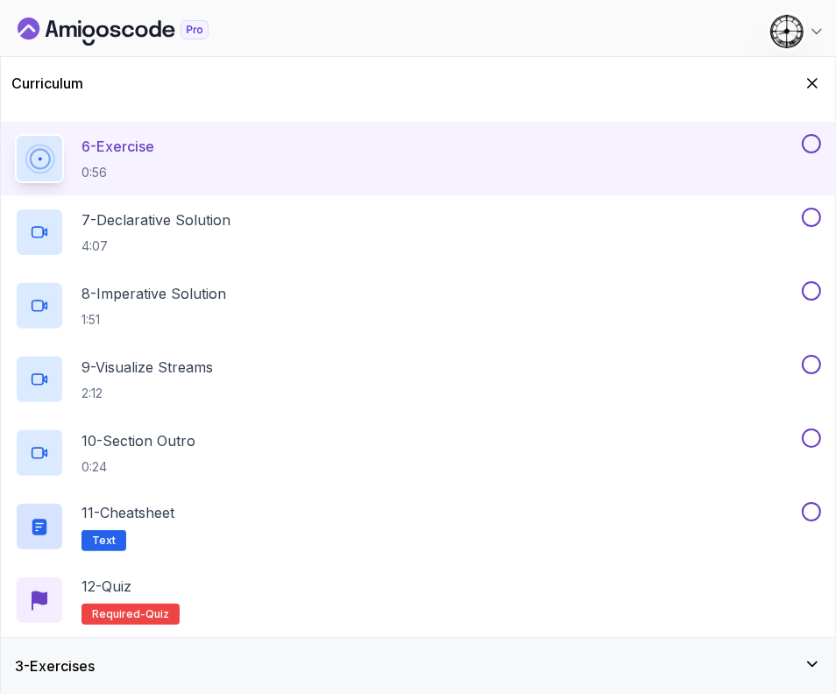
click at [121, 656] on div "3 - Exercises" at bounding box center [418, 665] width 806 height 21
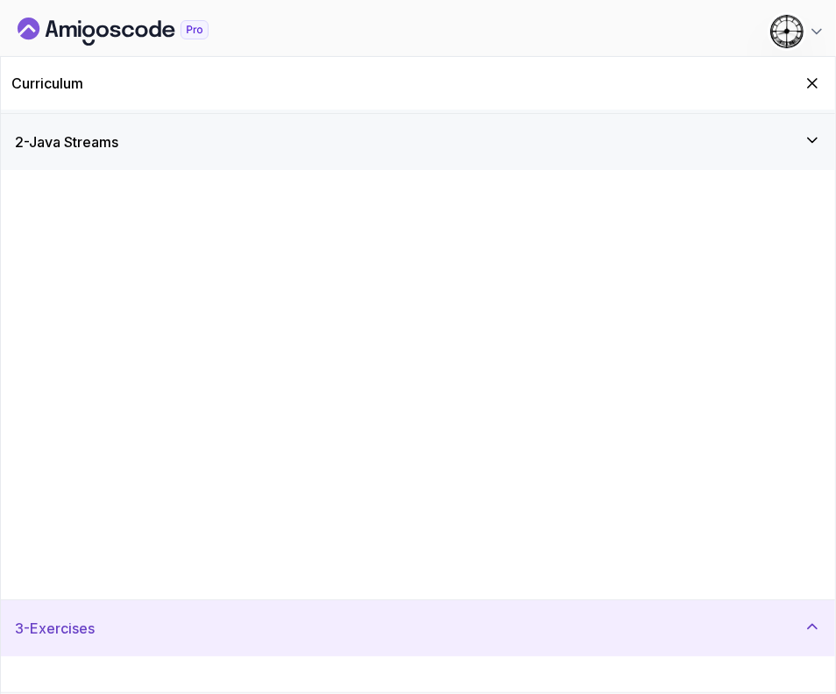
scroll to position [0, 0]
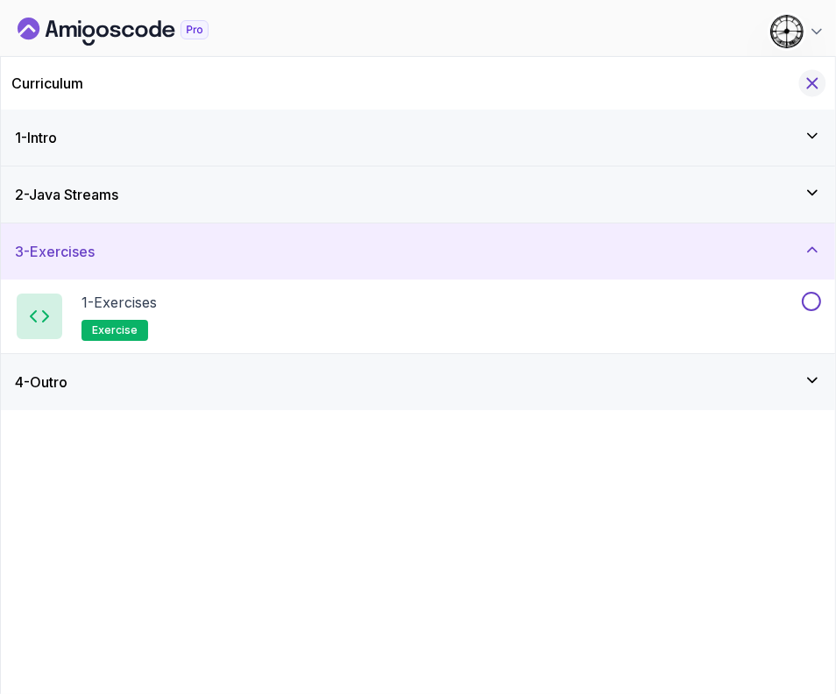
click at [809, 80] on icon "Hide Curriculum for mobile" at bounding box center [813, 84] width 10 height 10
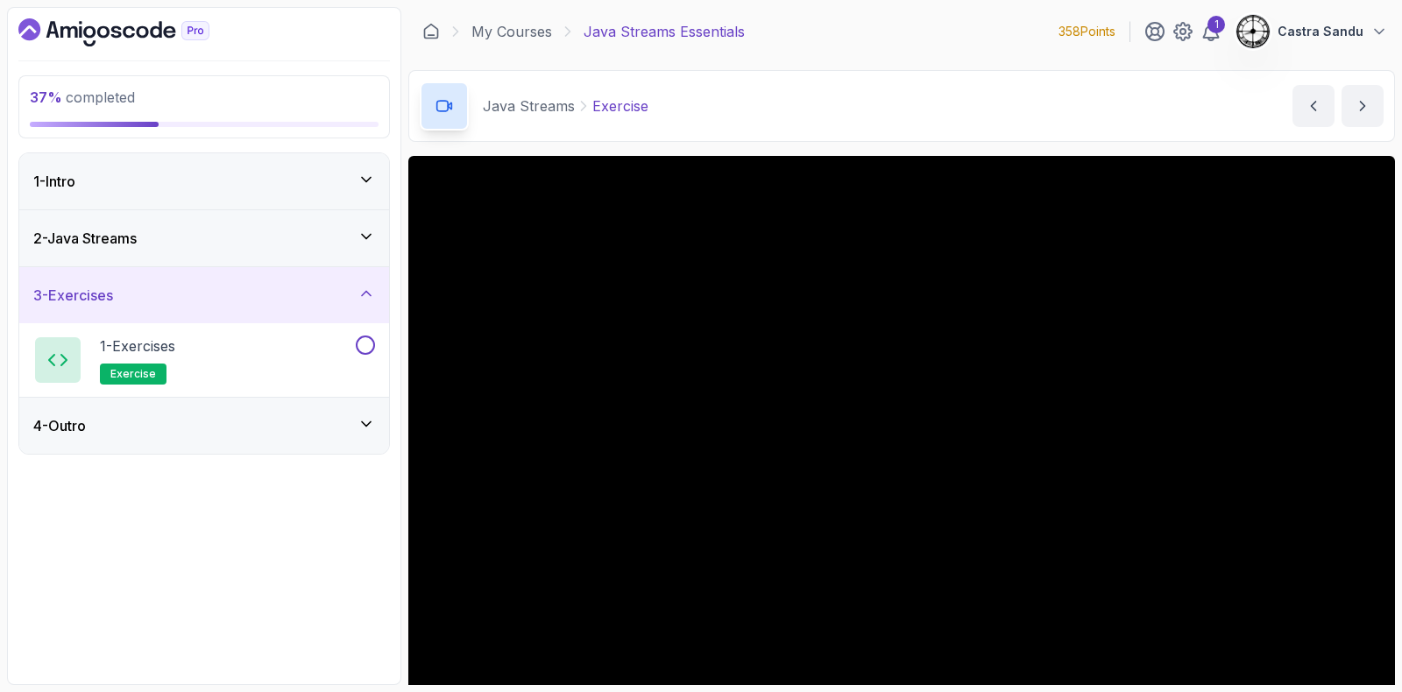
click at [187, 222] on div "2 - Java Streams" at bounding box center [204, 238] width 370 height 56
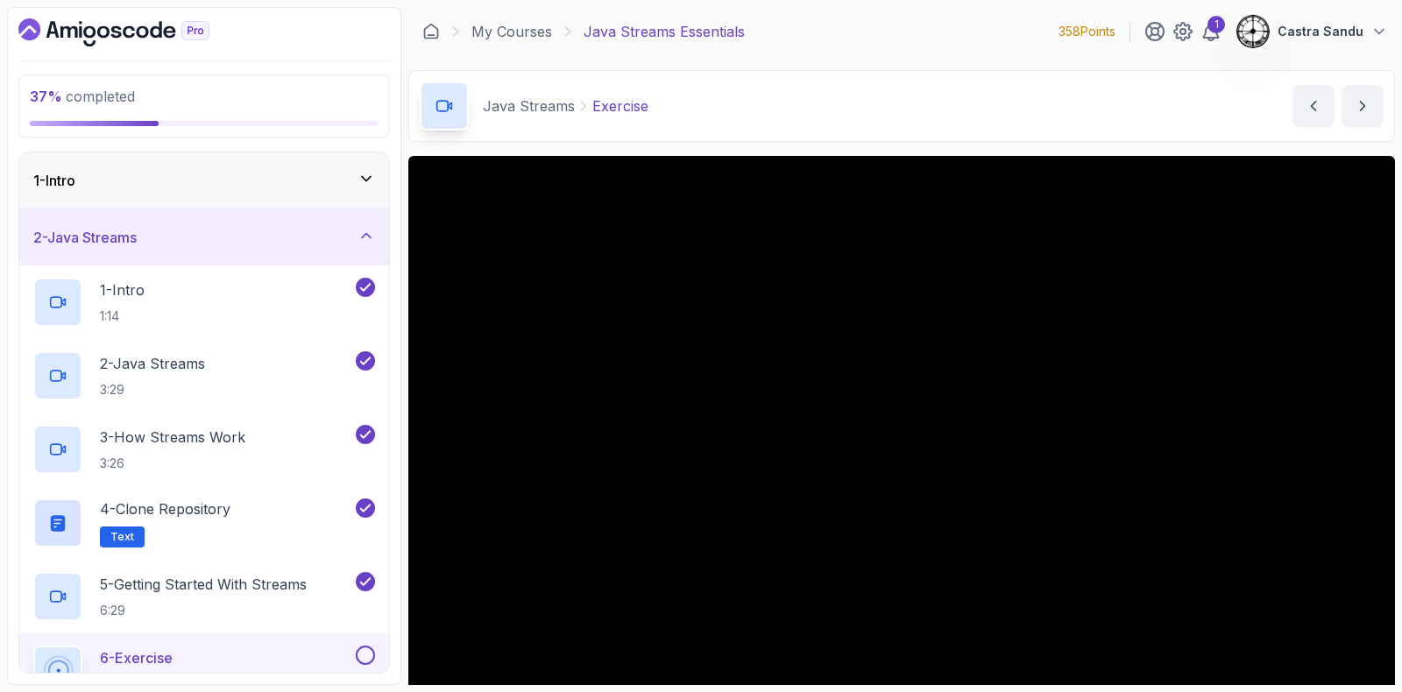
click at [114, 25] on icon "Dashboard" at bounding box center [113, 32] width 191 height 28
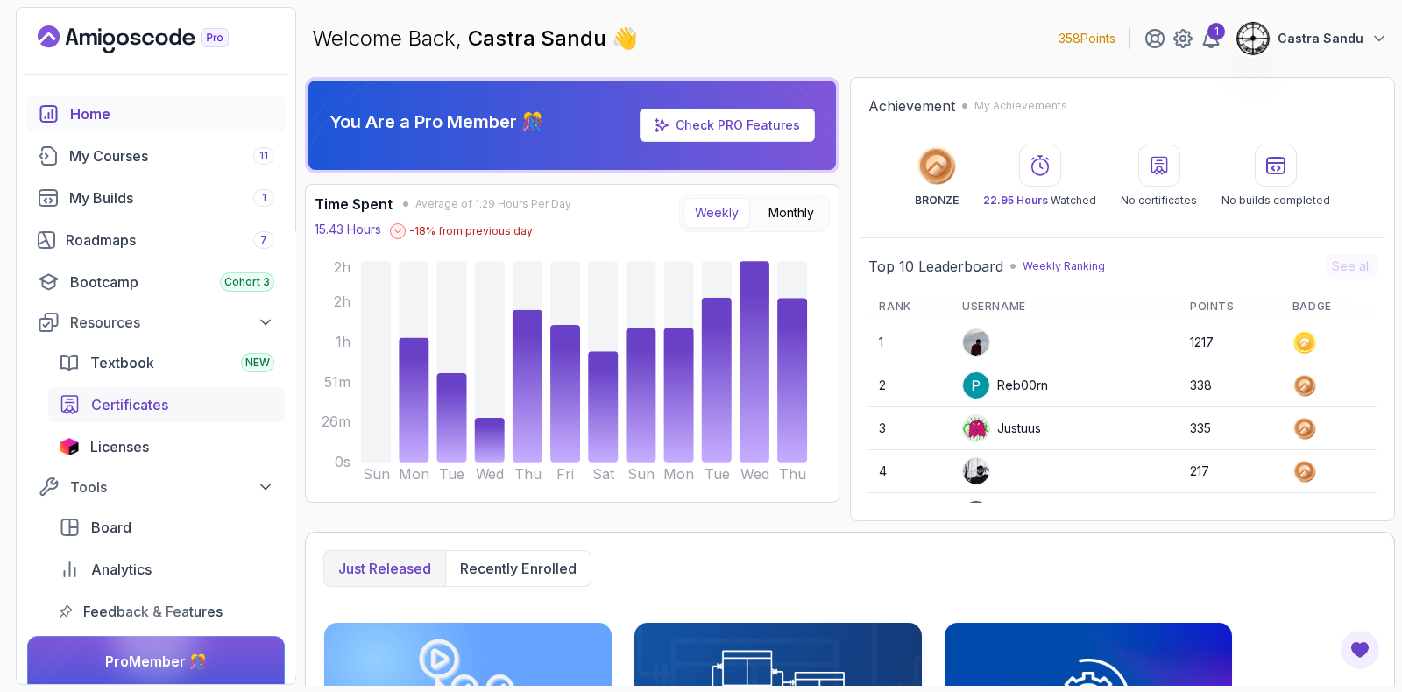
scroll to position [66, 0]
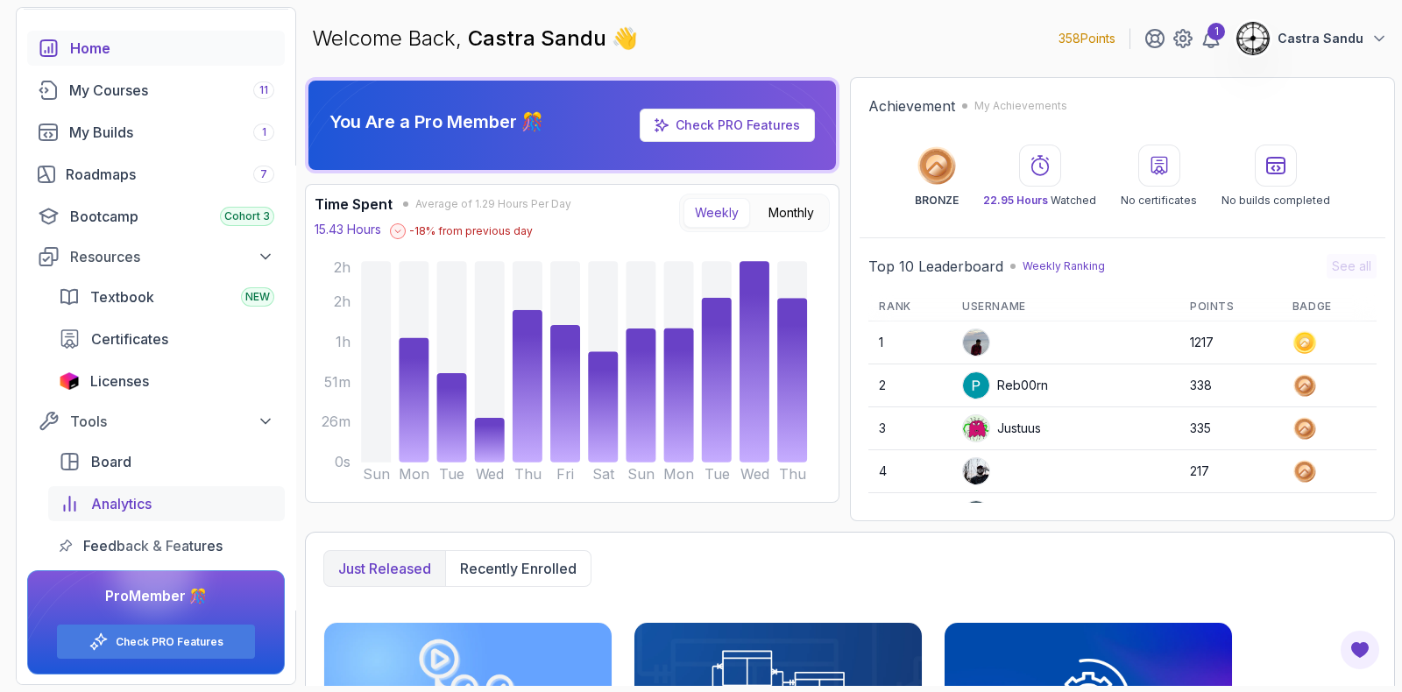
click at [89, 493] on link "Analytics" at bounding box center [166, 503] width 237 height 35
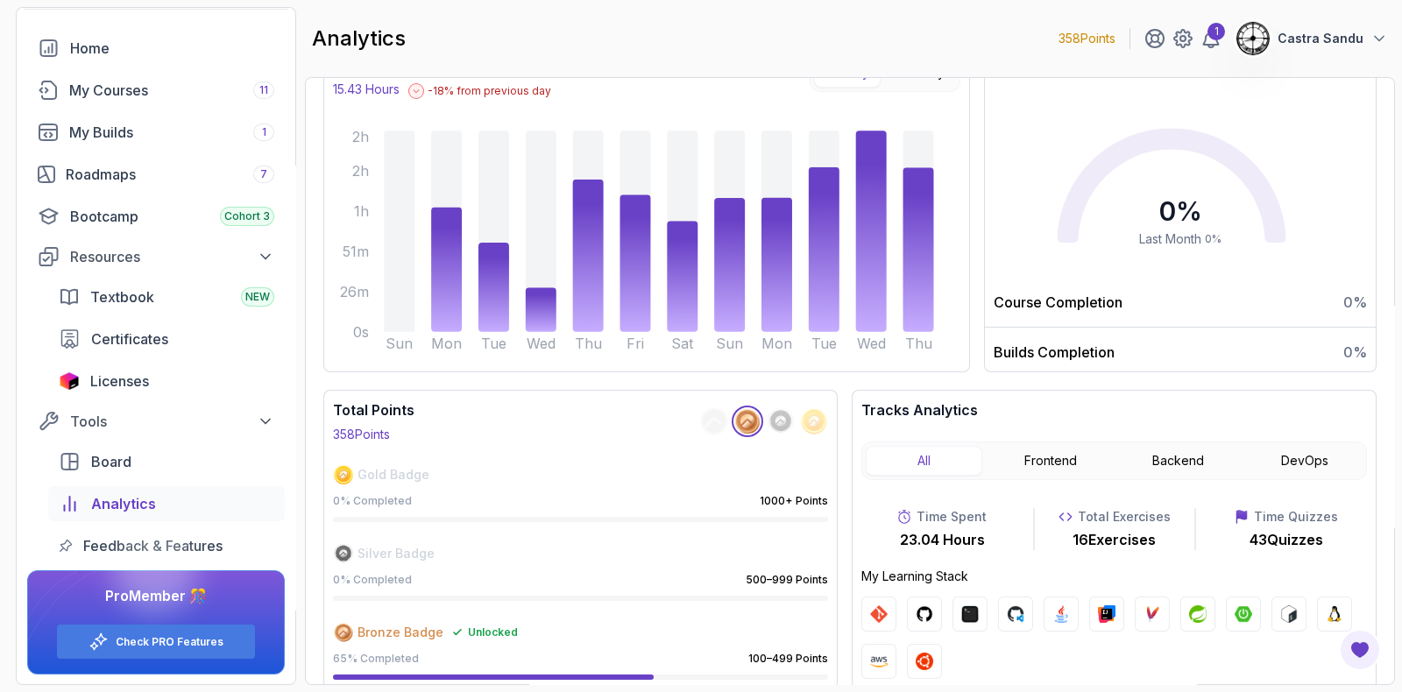
scroll to position [222, 0]
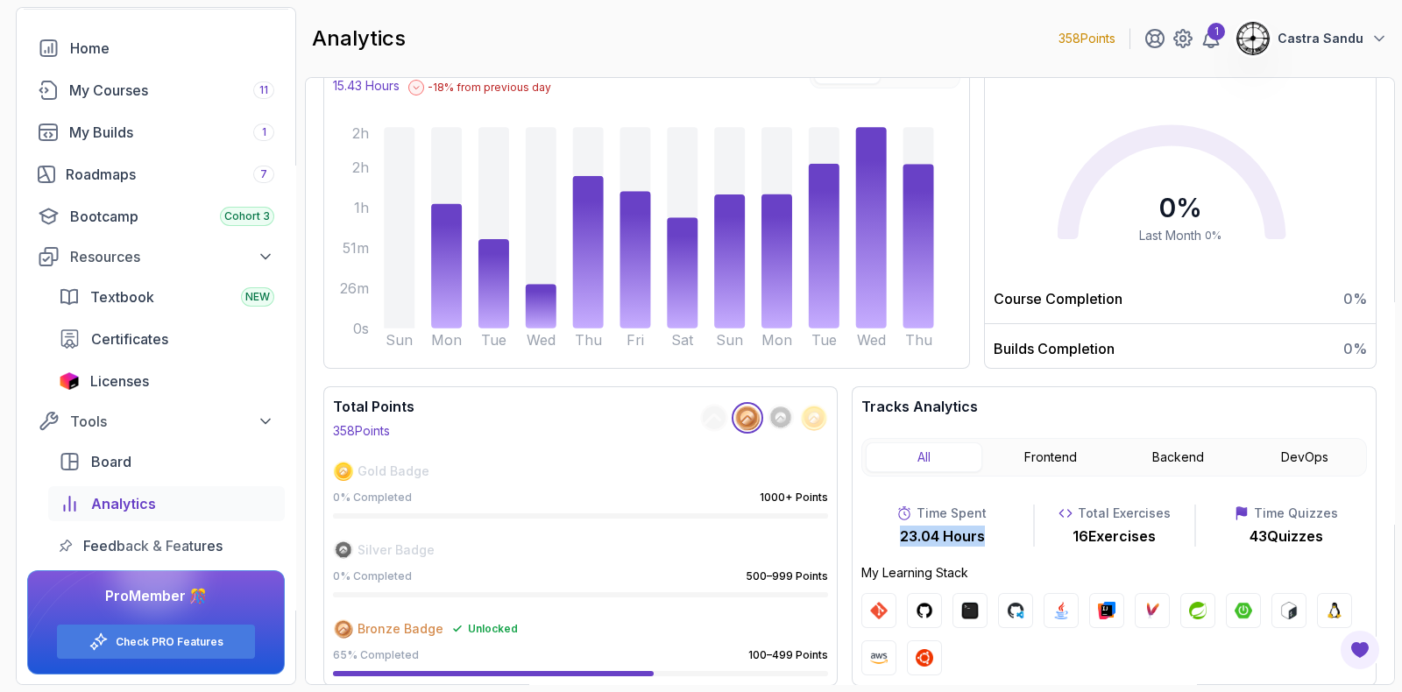
drag, startPoint x: 899, startPoint y: 536, endPoint x: 986, endPoint y: 542, distance: 87.8
click at [835, 542] on div "Time Spent 23.04 Hours" at bounding box center [941, 526] width 160 height 42
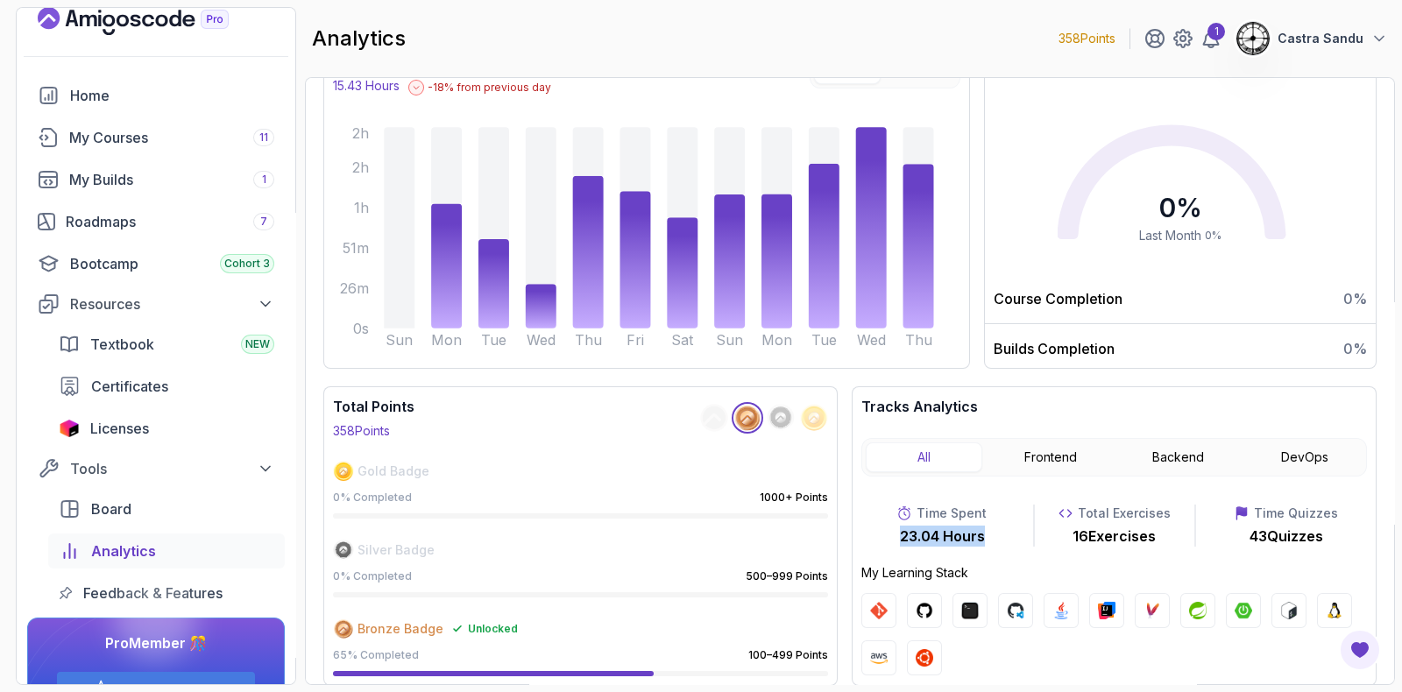
scroll to position [0, 0]
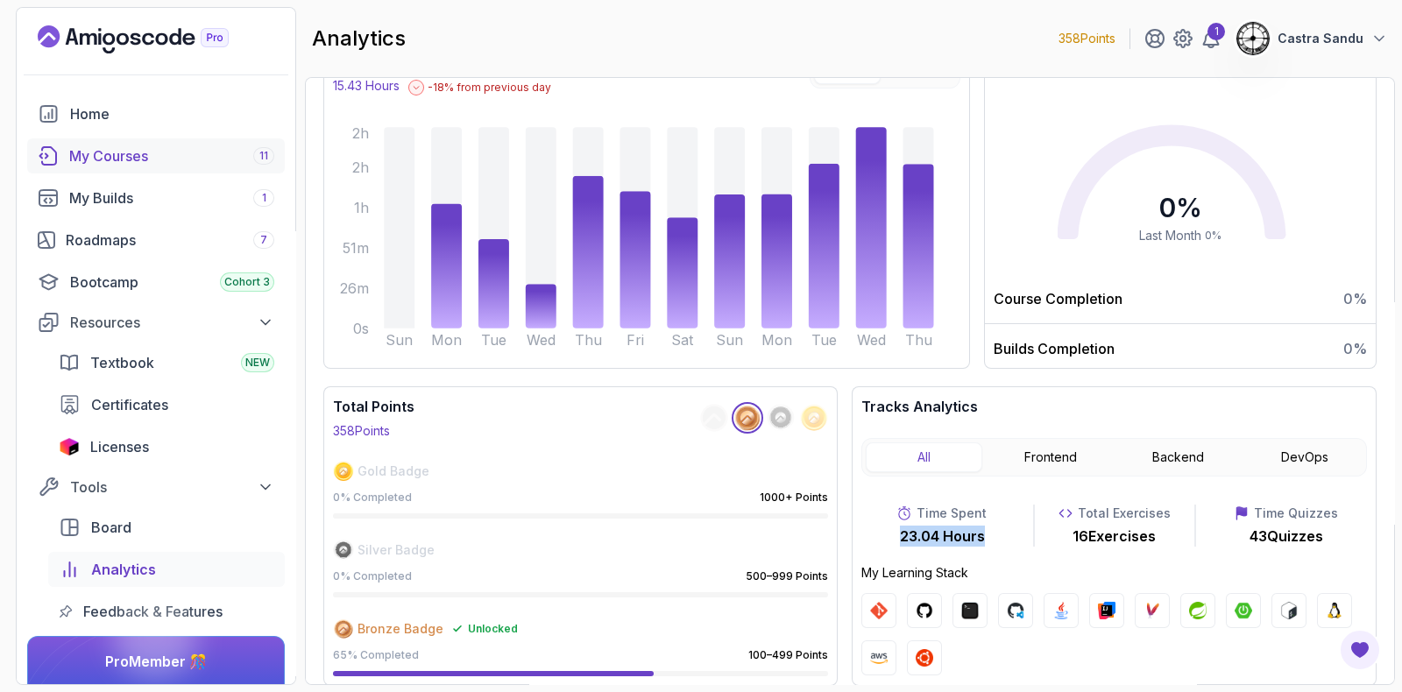
click at [133, 141] on link "My Courses 11" at bounding box center [156, 155] width 258 height 35
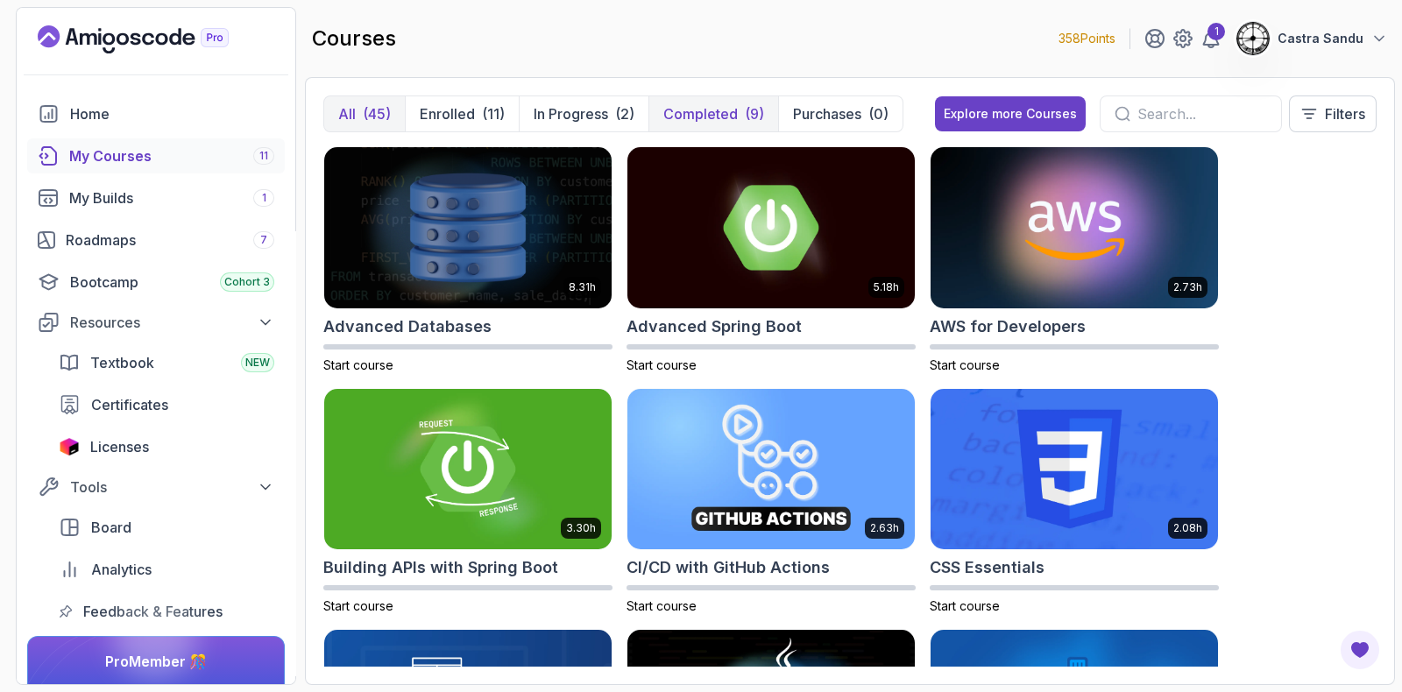
click at [700, 108] on p "Completed" at bounding box center [700, 113] width 74 height 21
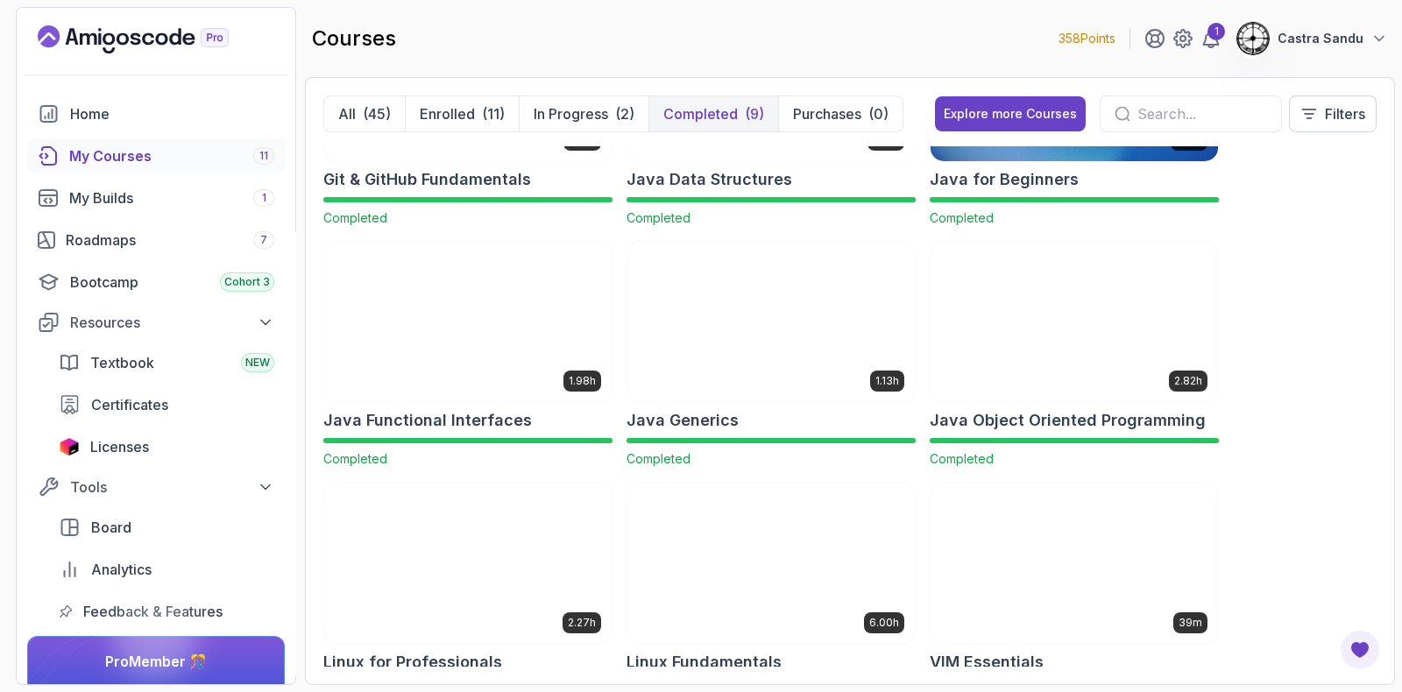
scroll to position [209, 0]
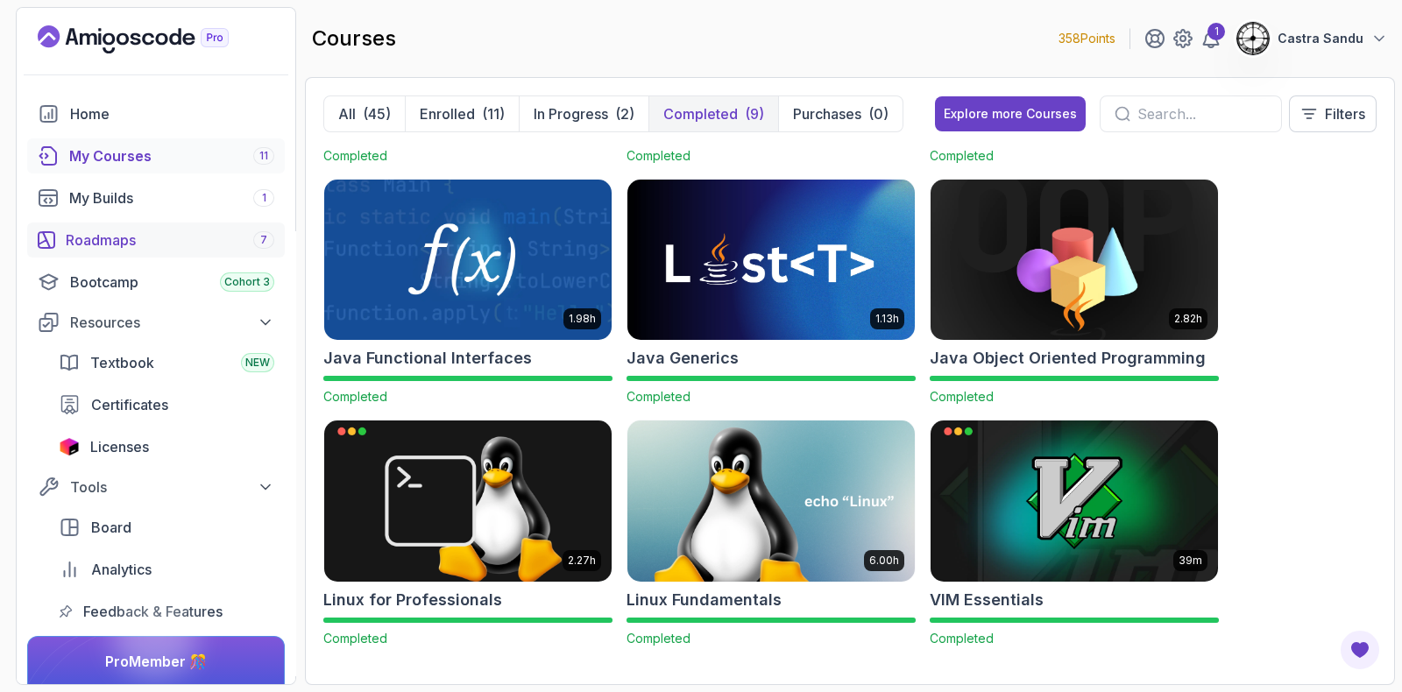
click at [158, 244] on div "Roadmaps 7" at bounding box center [170, 240] width 208 height 21
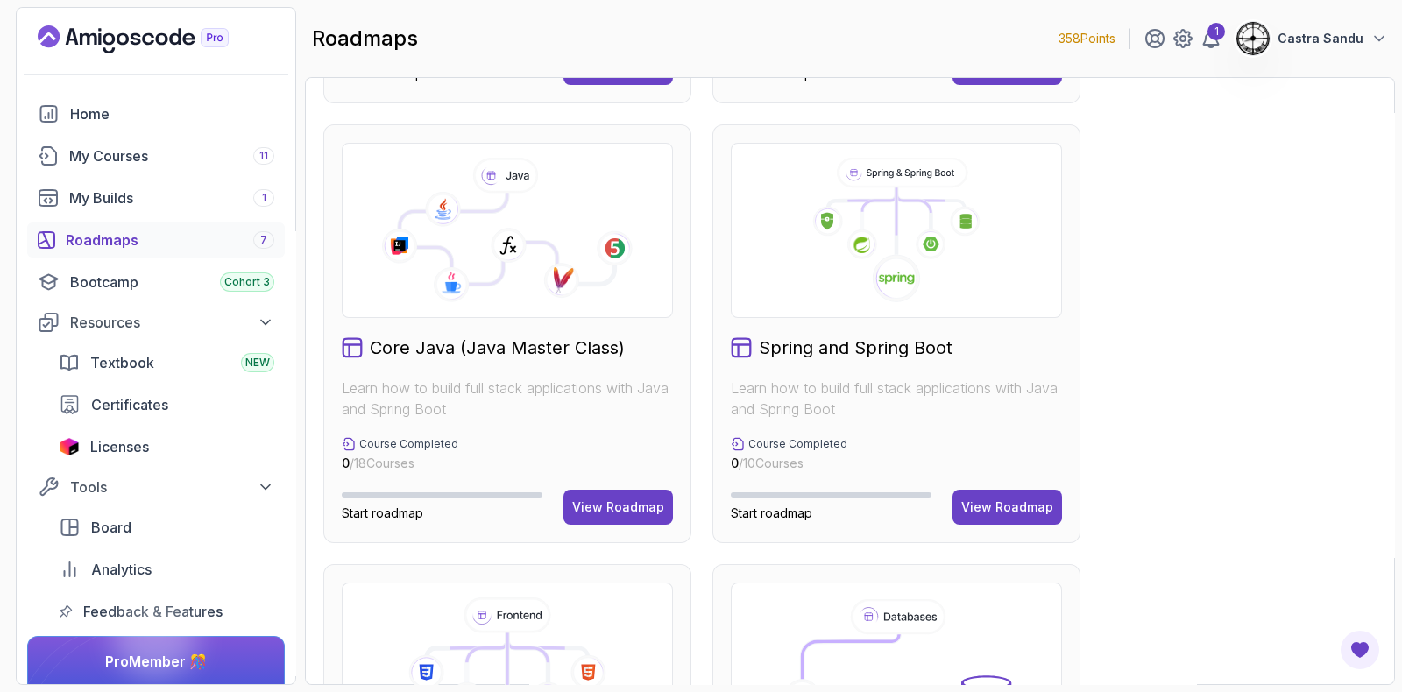
scroll to position [547, 0]
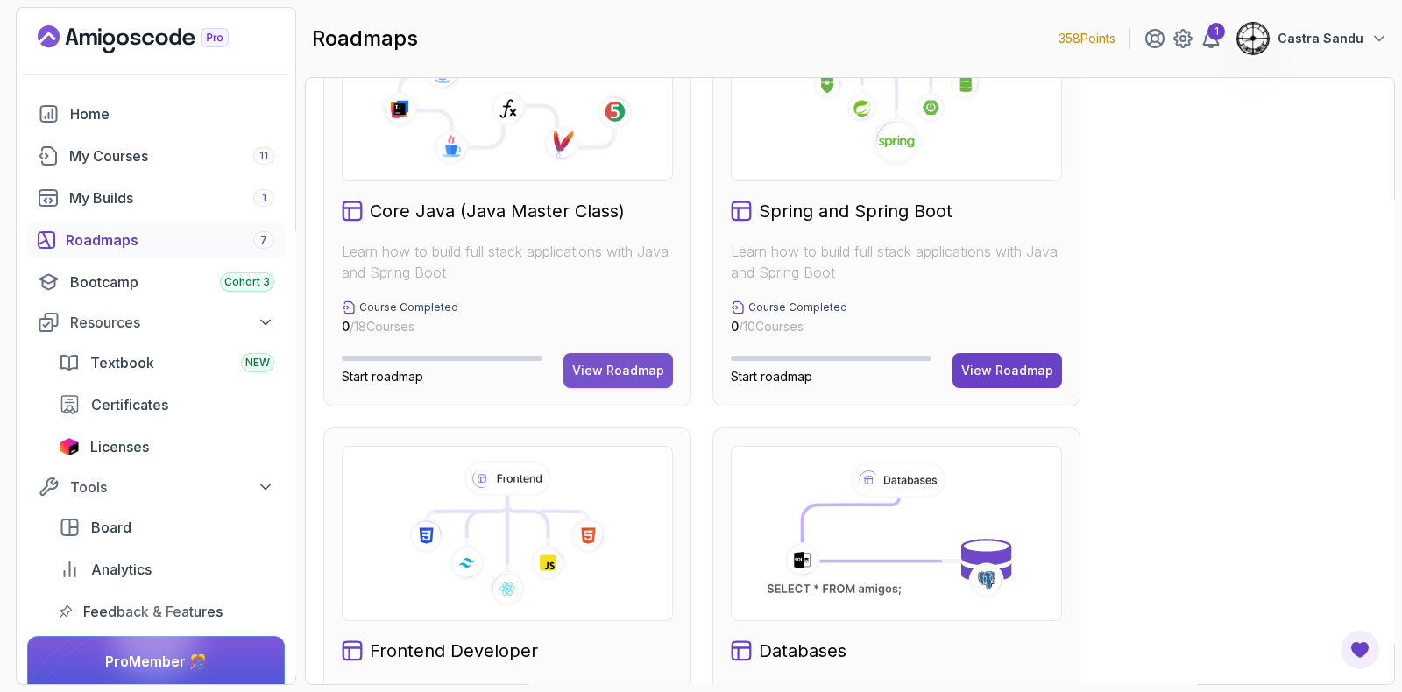
click at [627, 378] on button "View Roadmap" at bounding box center [617, 370] width 109 height 35
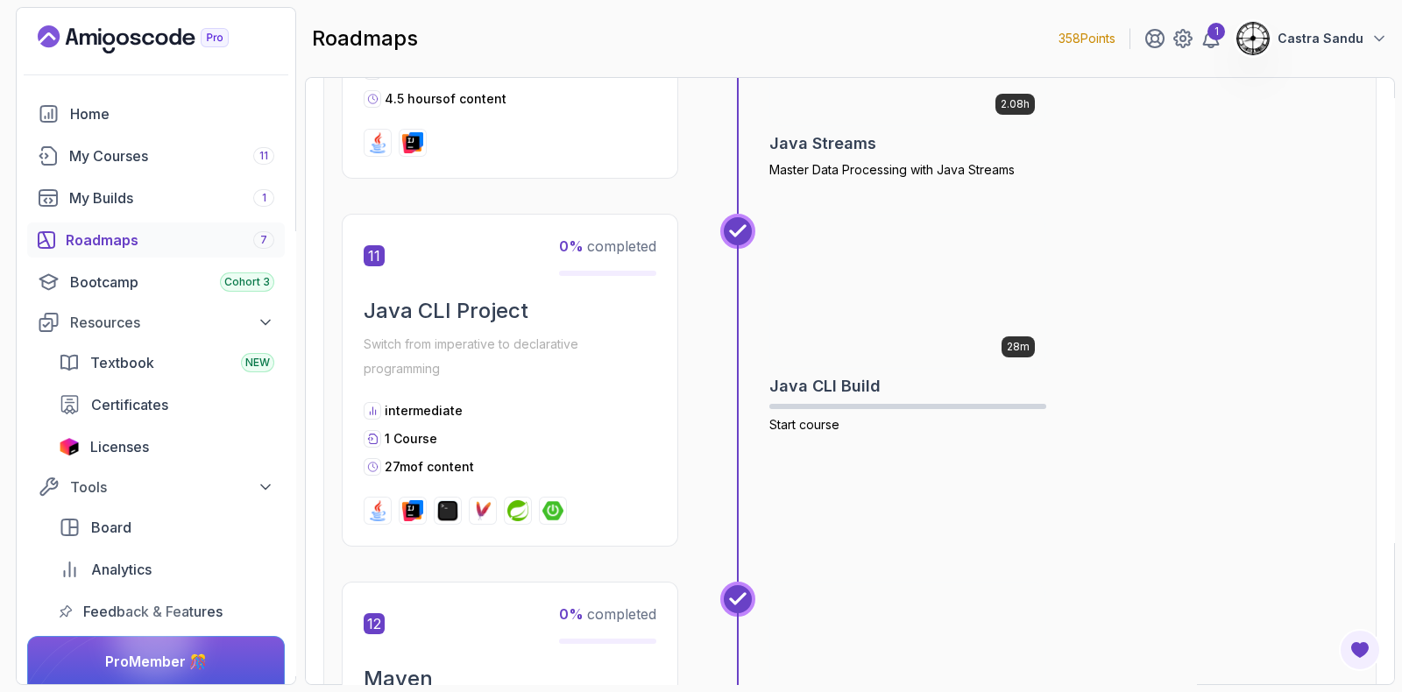
scroll to position [3942, 0]
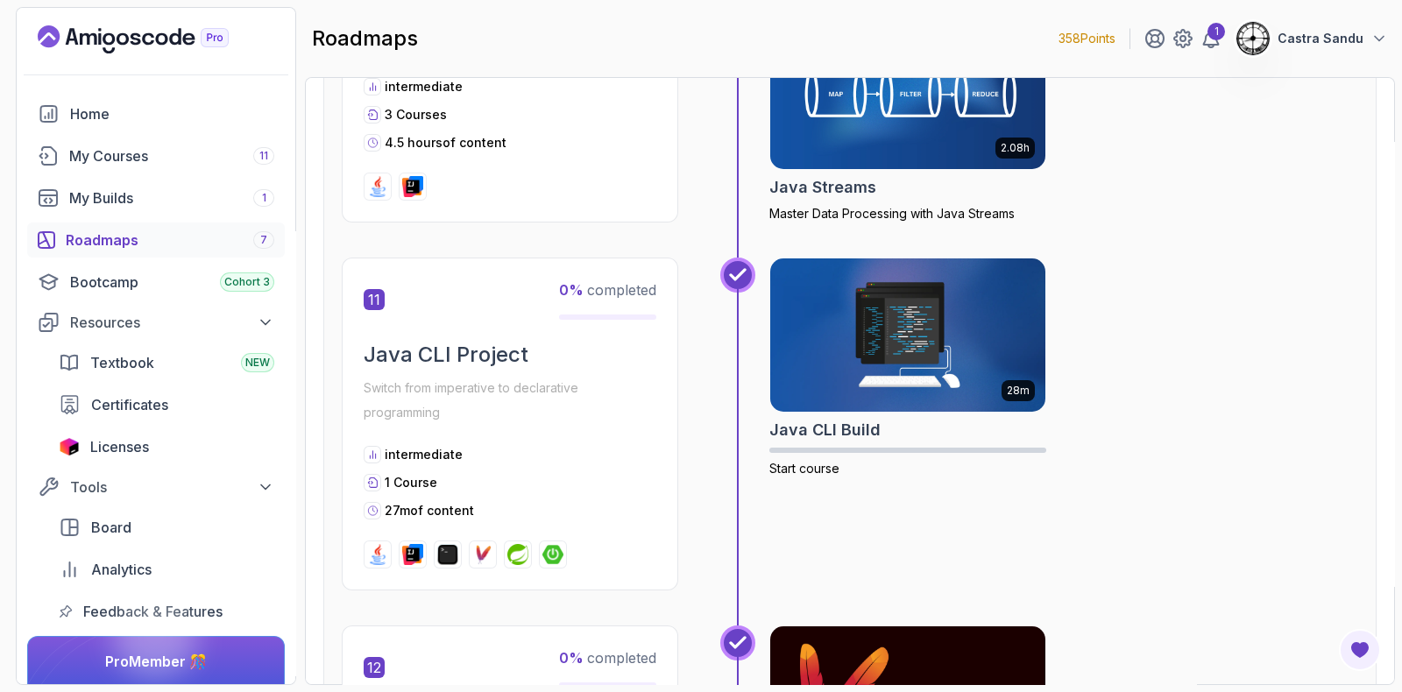
click at [835, 484] on div "28m Java CLI Build Start course" at bounding box center [907, 424] width 277 height 333
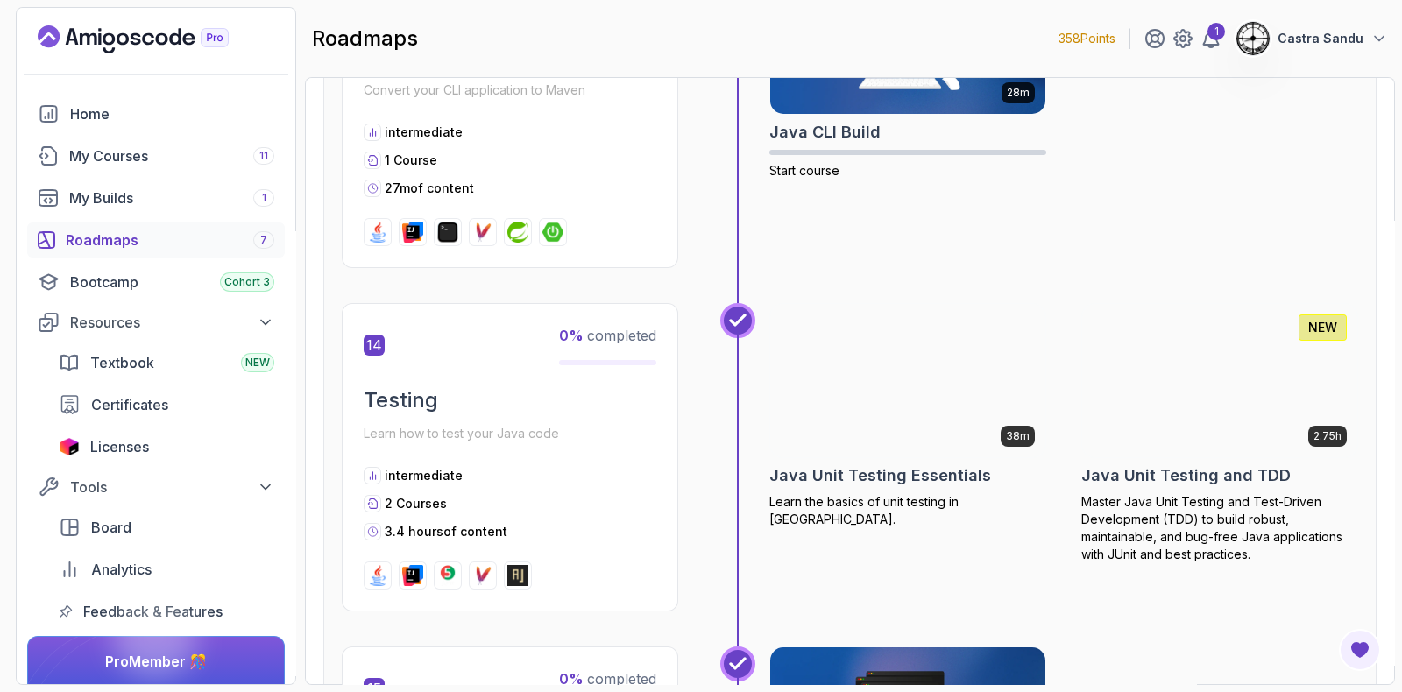
scroll to position [5037, 0]
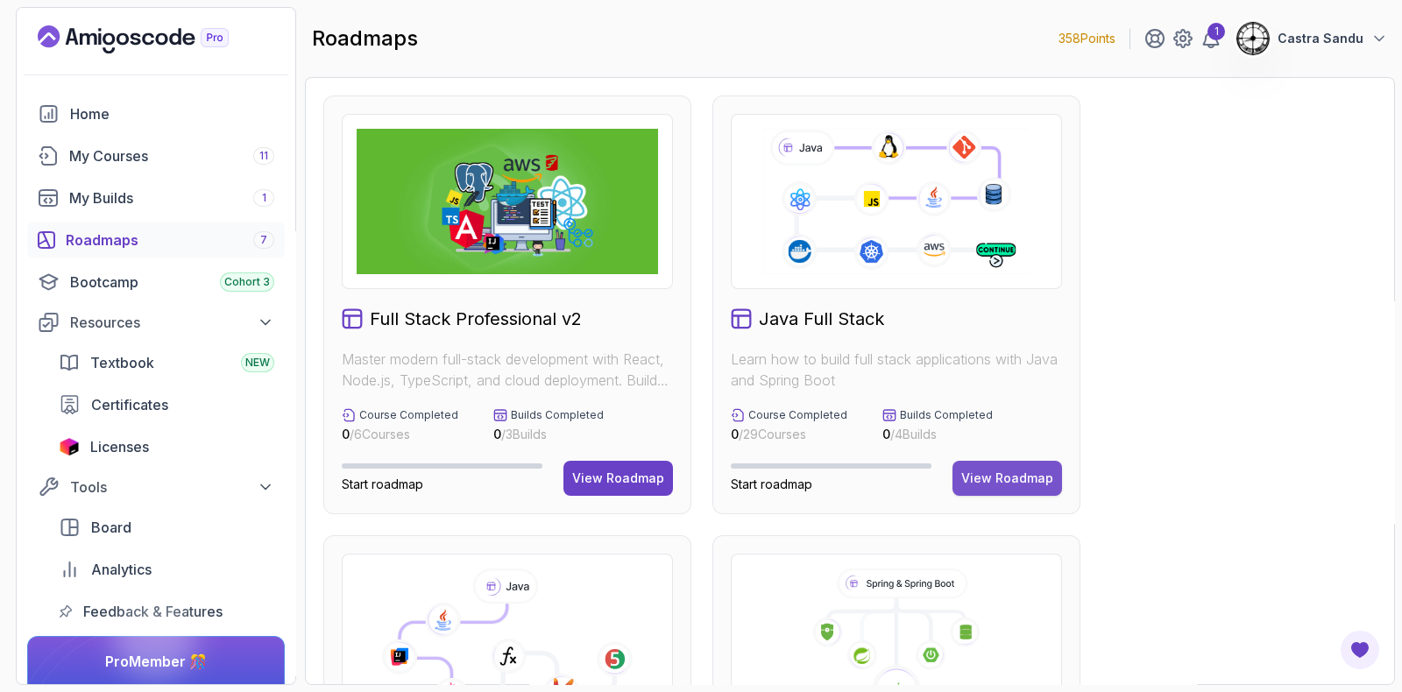
click at [835, 479] on div "View Roadmap" at bounding box center [1007, 479] width 92 height 18
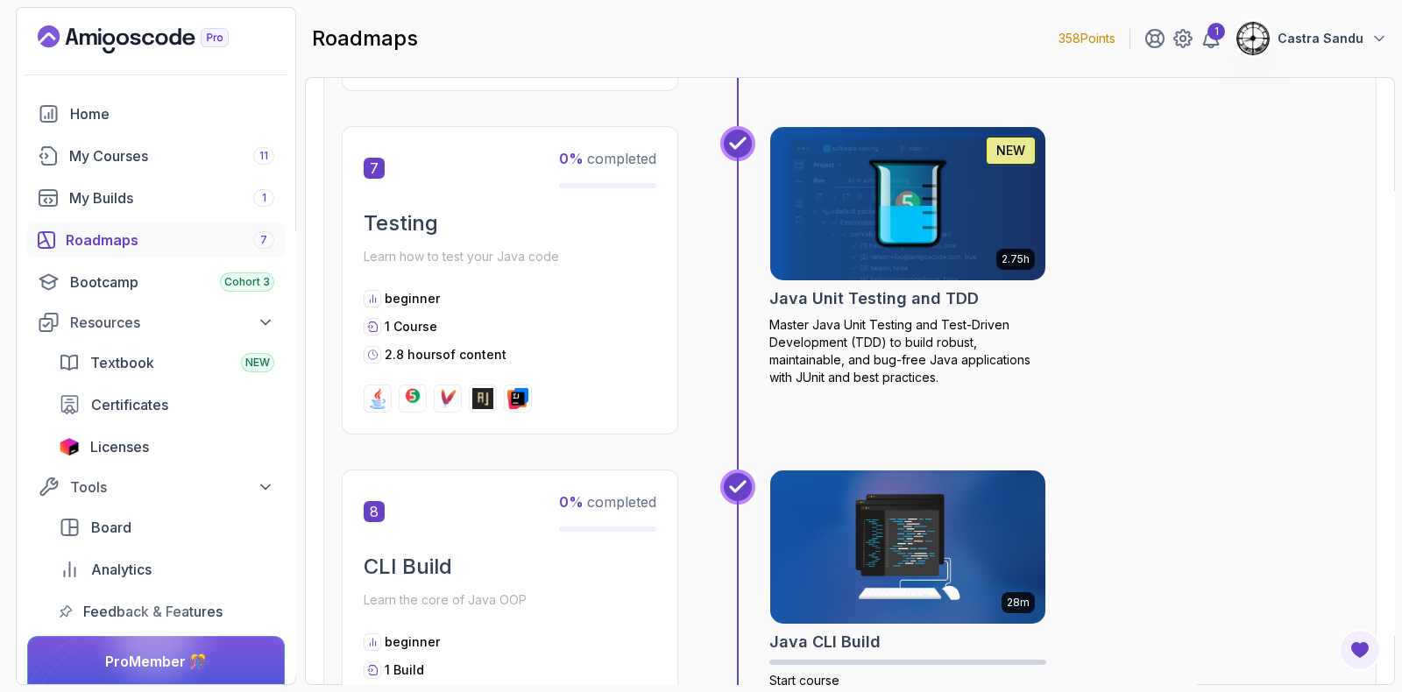
scroll to position [2409, 0]
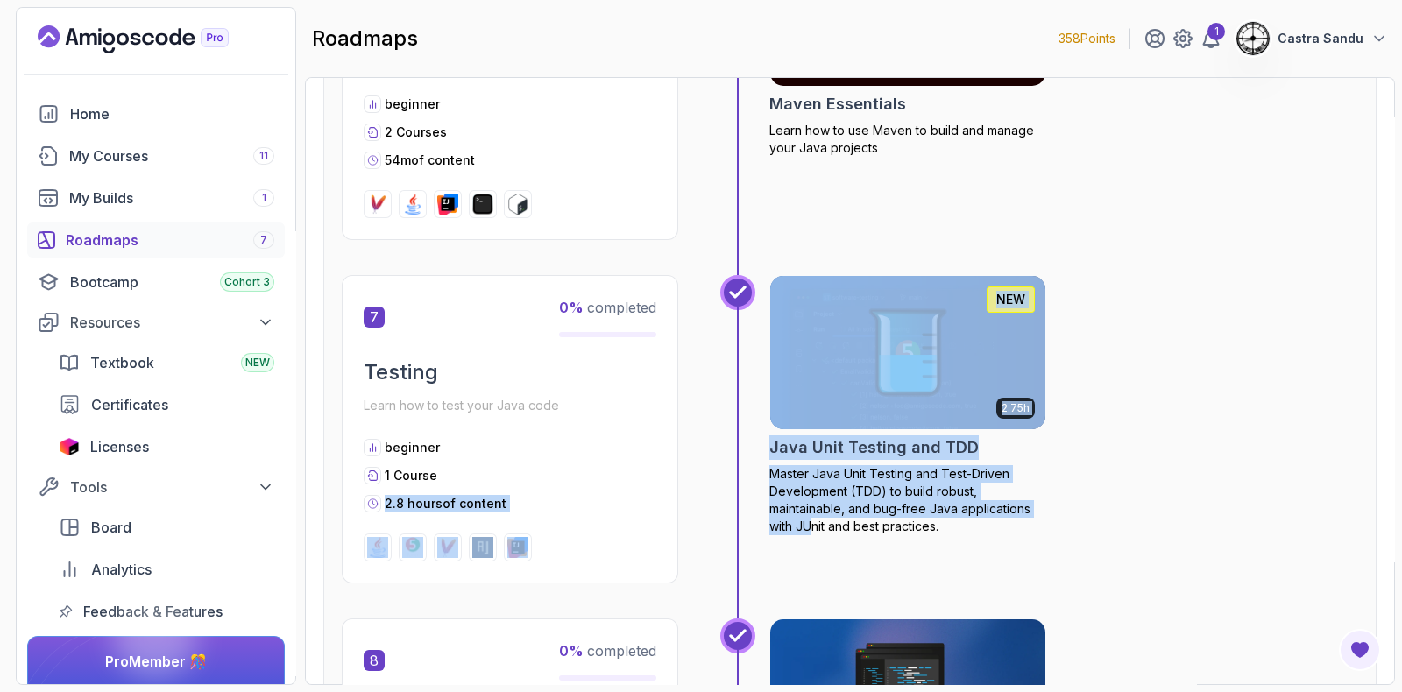
drag, startPoint x: 810, startPoint y: 582, endPoint x: 902, endPoint y: 540, distance: 100.8
click at [692, 463] on div "7 0 % completed Testing Learn how to test your Java code beginner 1 Course 2.8 …" at bounding box center [850, 446] width 1016 height 343
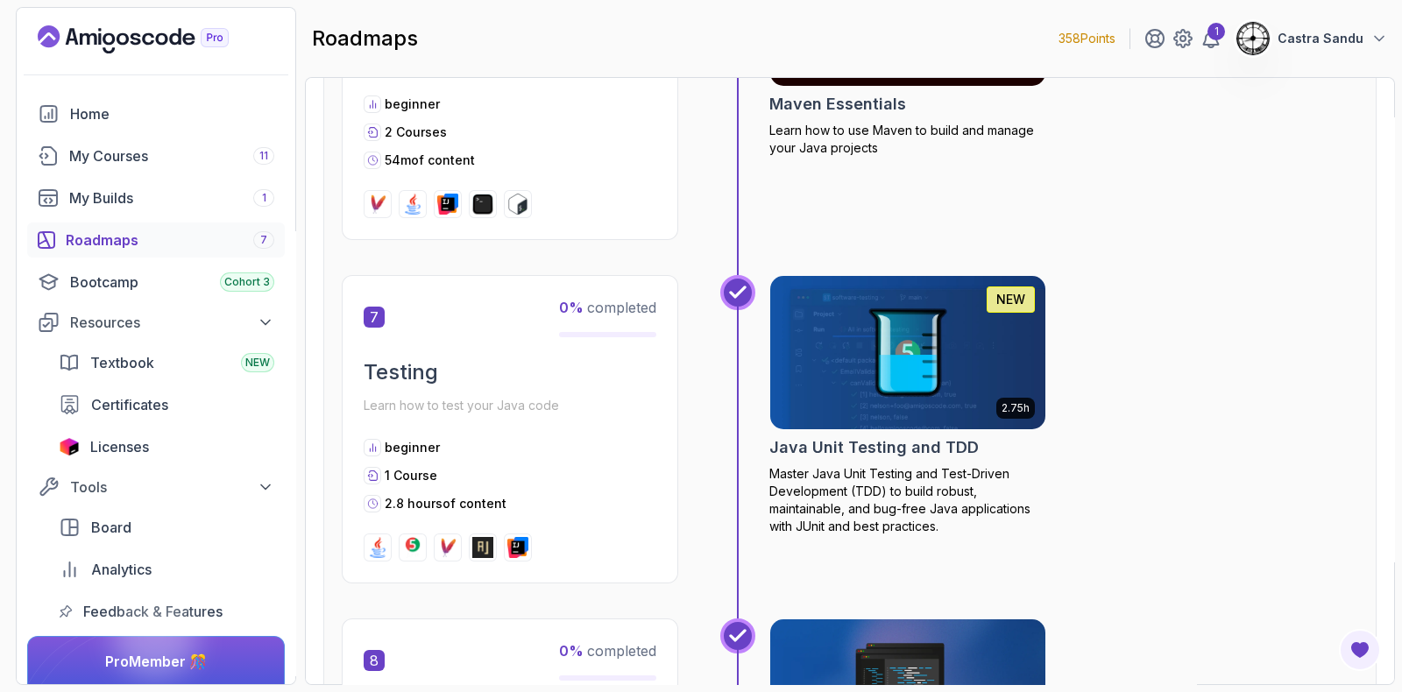
click at [835, 537] on div "2.75h NEW Java Unit Testing and TDD Master Java Unit Testing and Test-Driven De…" at bounding box center [1063, 429] width 589 height 308
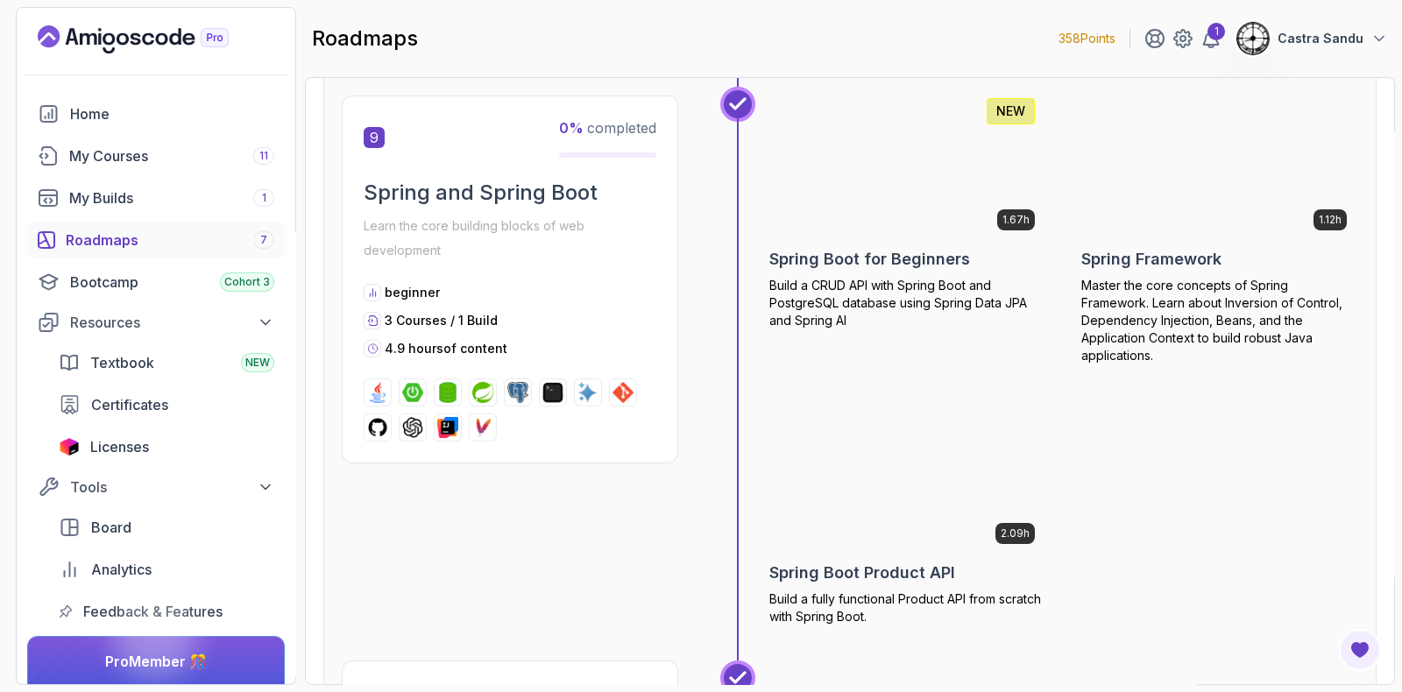
scroll to position [3723, 0]
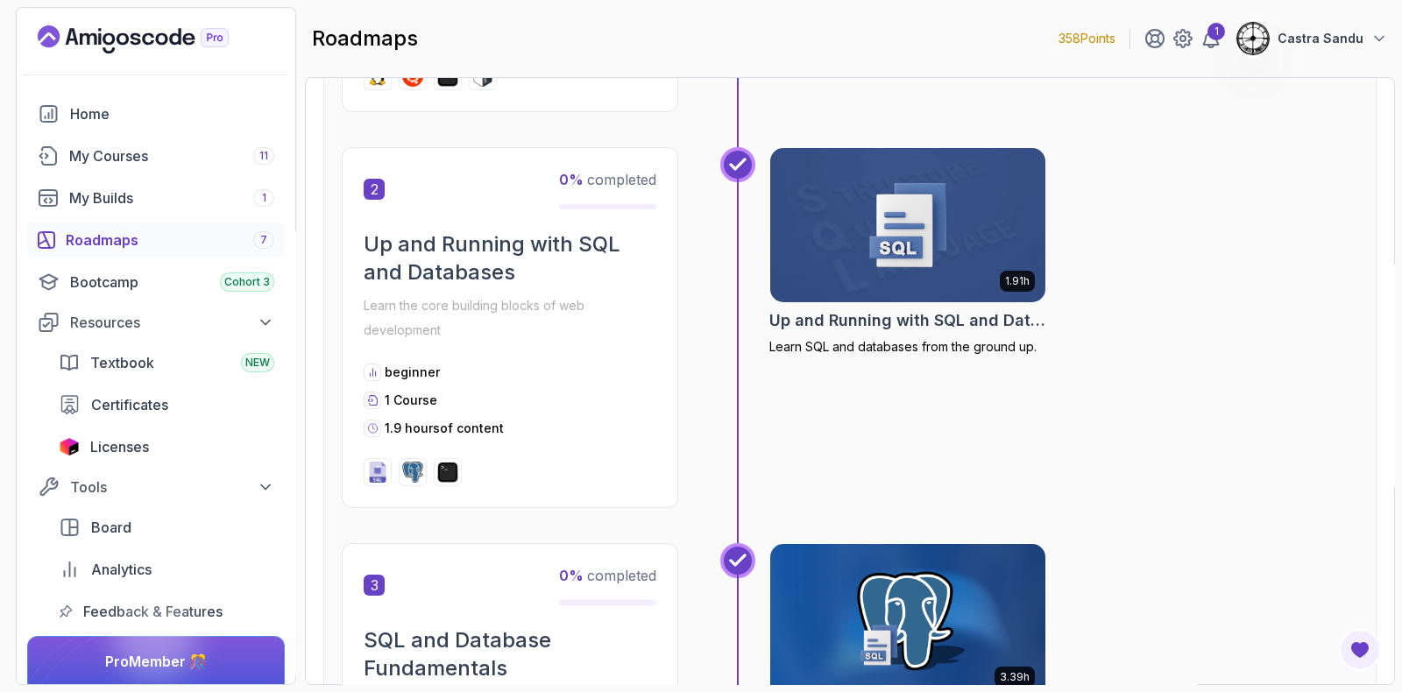
scroll to position [674, 0]
